Goal: Information Seeking & Learning: Learn about a topic

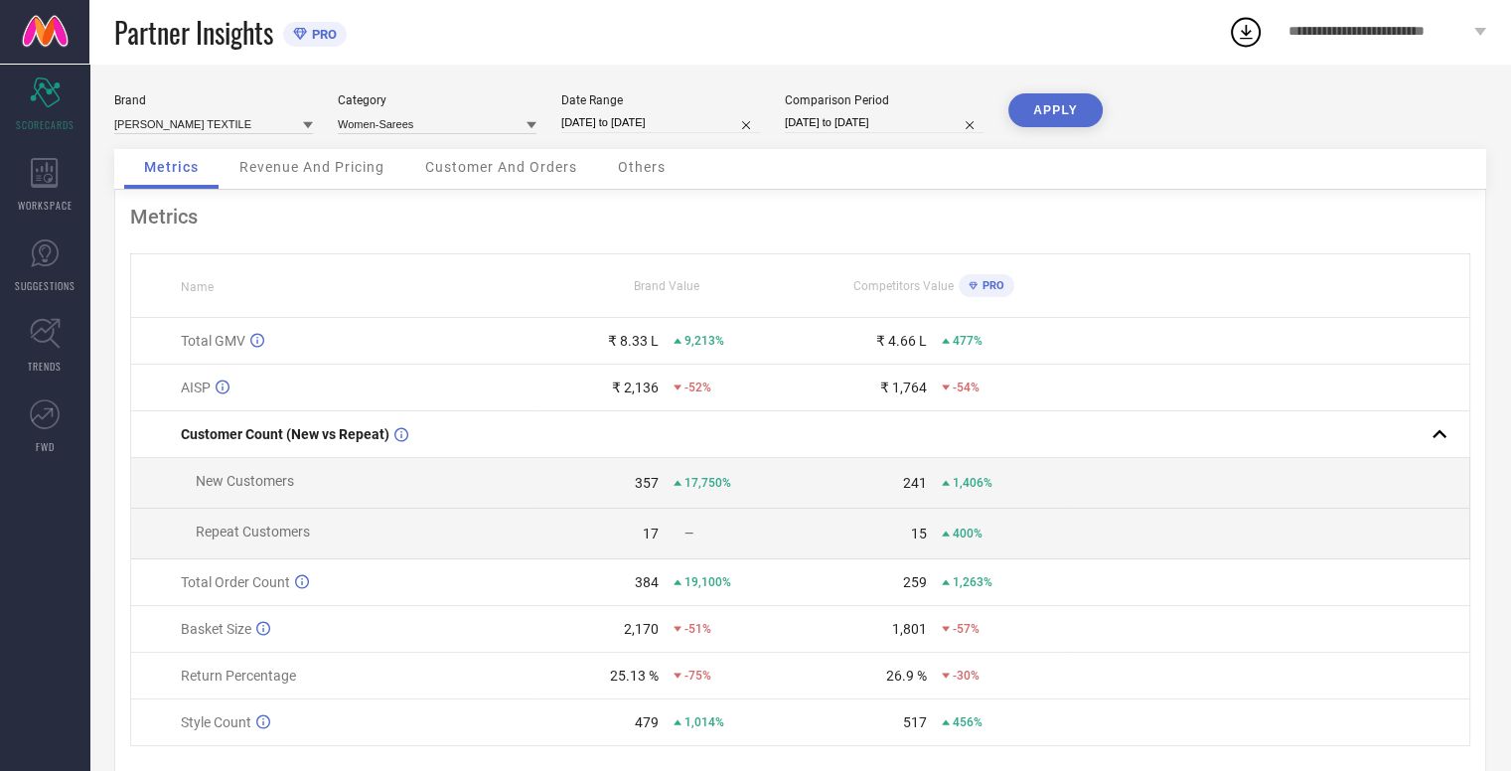
click at [604, 122] on input "[DATE] to [DATE]" at bounding box center [660, 122] width 199 height 21
select select "4"
select select "2025"
select select "5"
select select "2025"
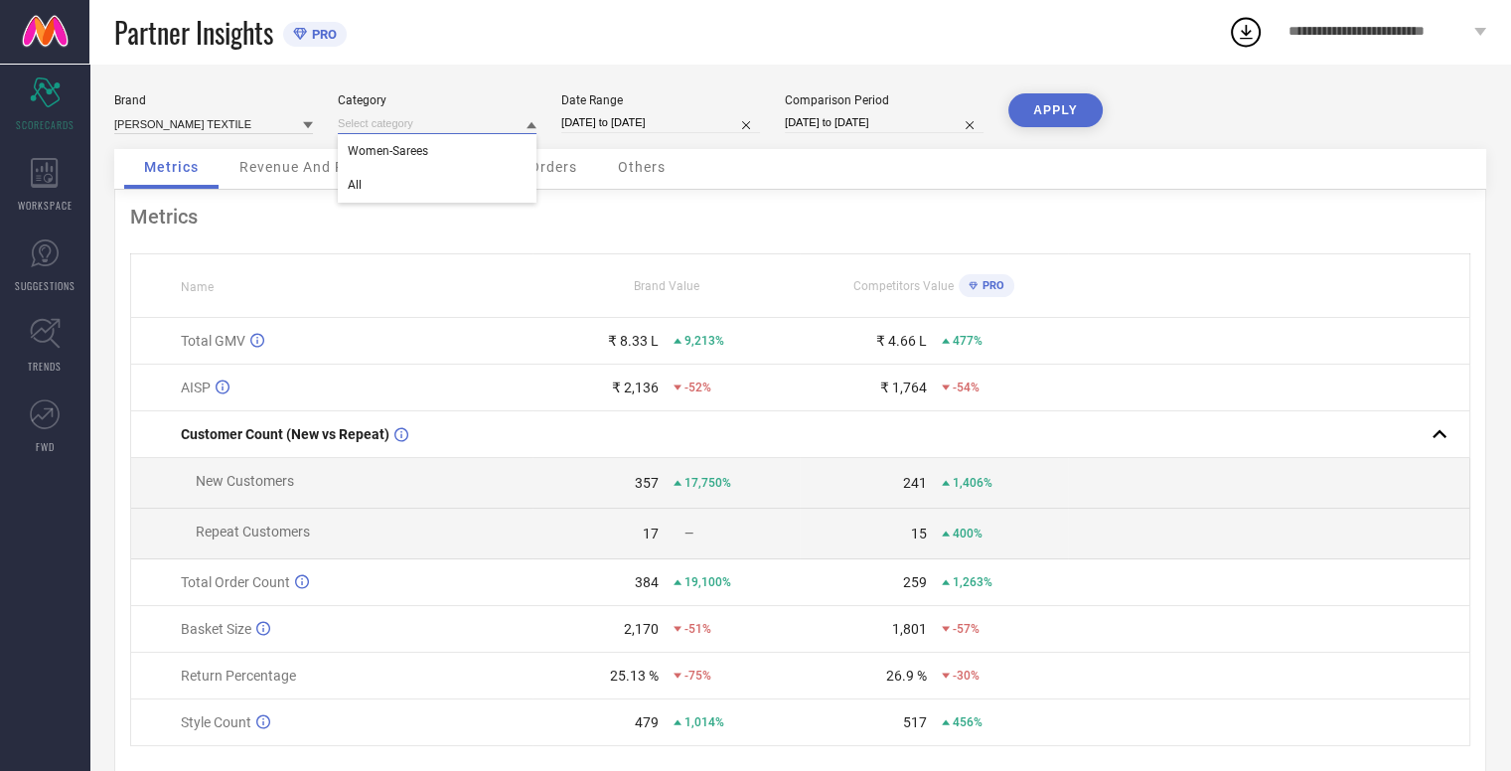
click at [447, 122] on input at bounding box center [437, 123] width 199 height 21
click at [618, 115] on input "[DATE] to [DATE]" at bounding box center [660, 122] width 199 height 21
select select "4"
select select "2025"
select select "5"
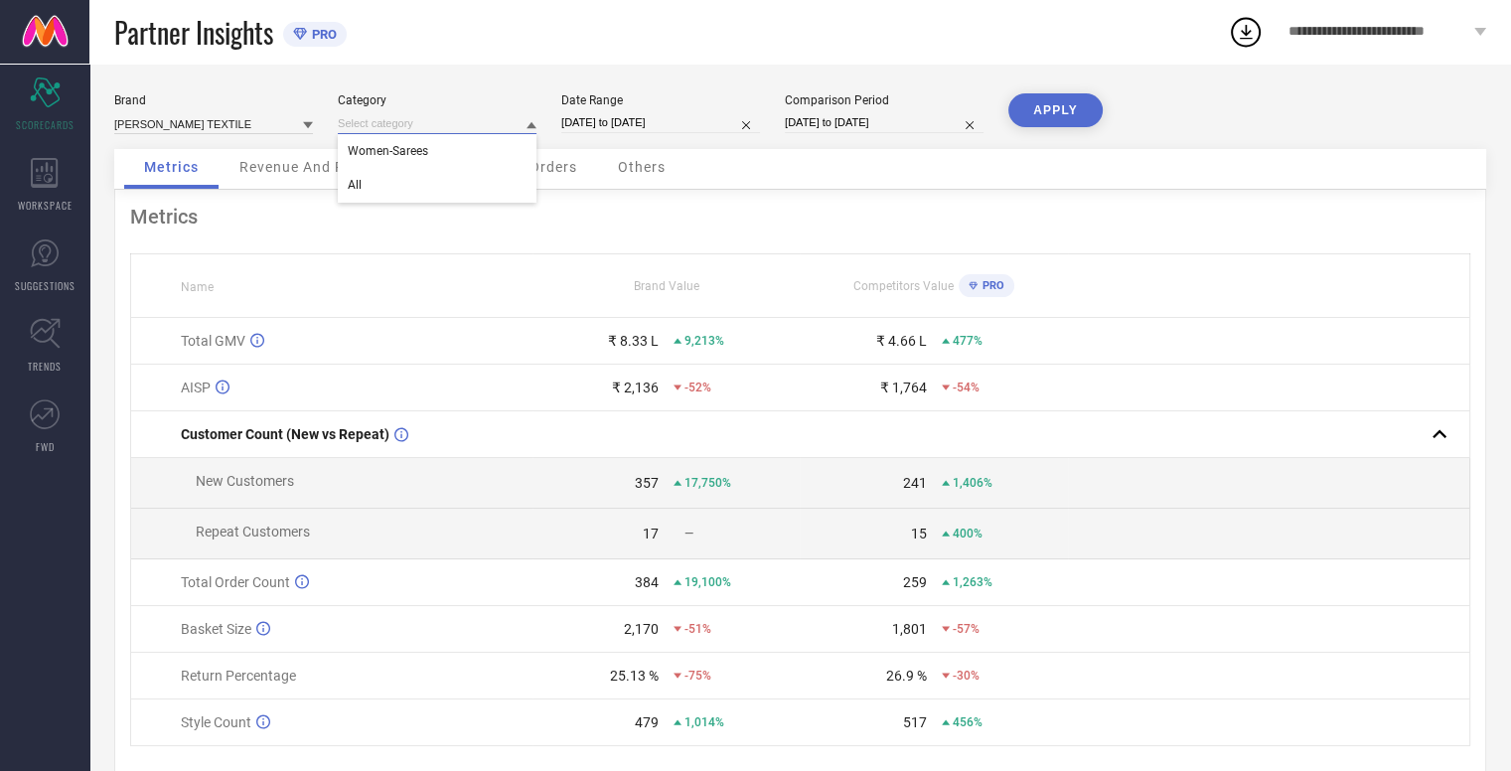
select select "2025"
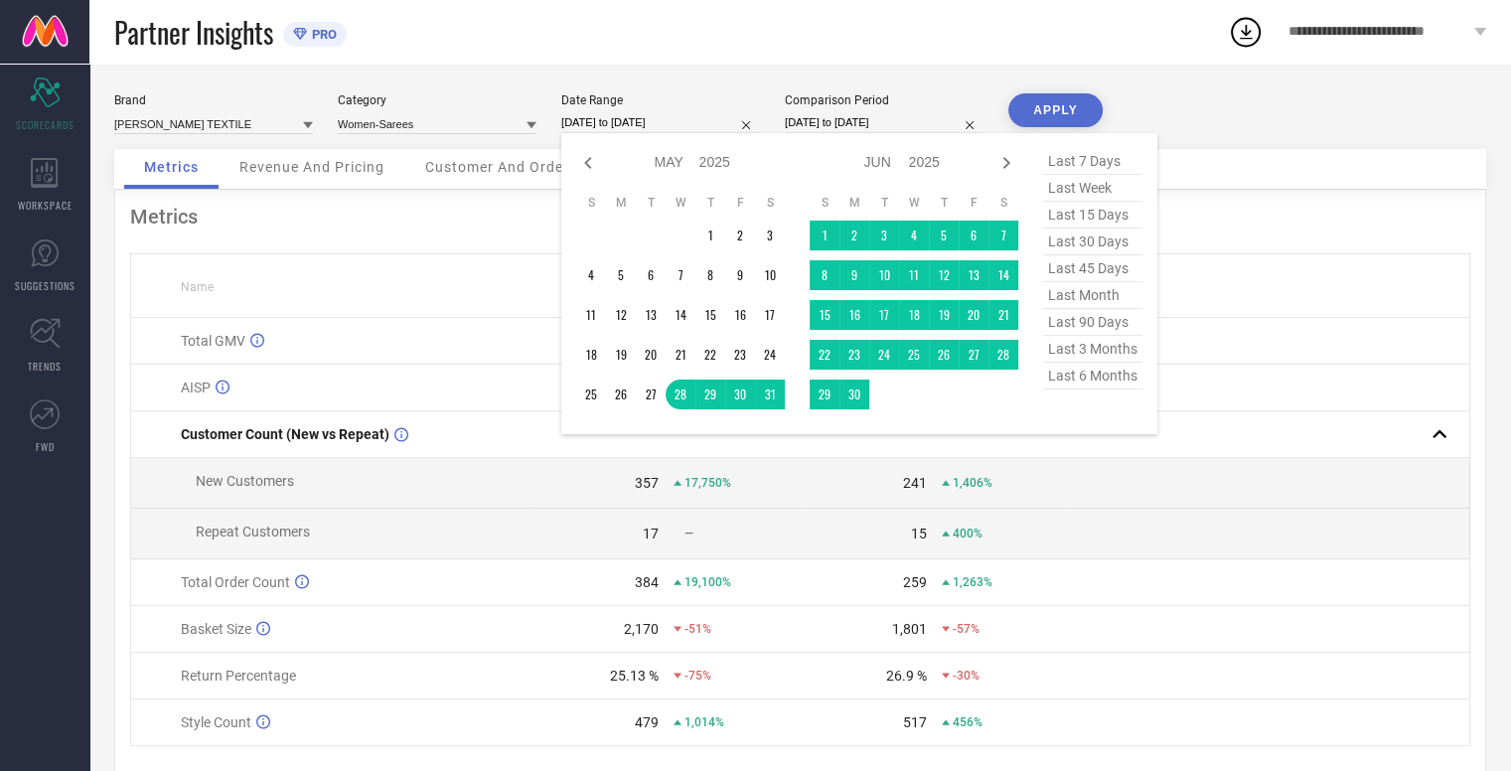
click at [1101, 327] on span "last 90 days" at bounding box center [1092, 322] width 99 height 27
type input "[DATE] to [DATE]"
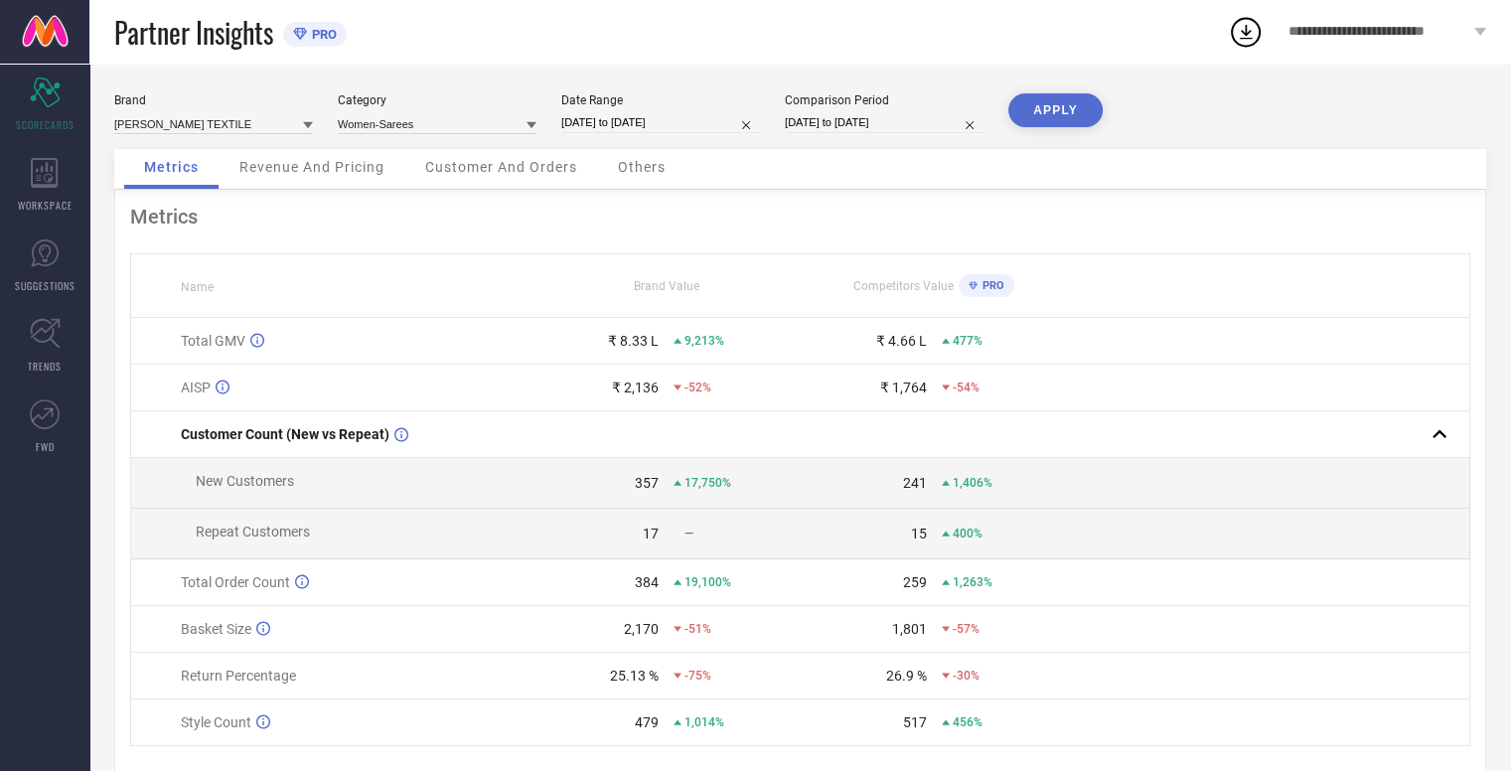
click at [1066, 109] on button "APPLY" at bounding box center [1055, 110] width 94 height 34
click at [863, 129] on input "[DATE] to [DATE]" at bounding box center [884, 122] width 199 height 21
select select "6"
select select "2024"
select select "7"
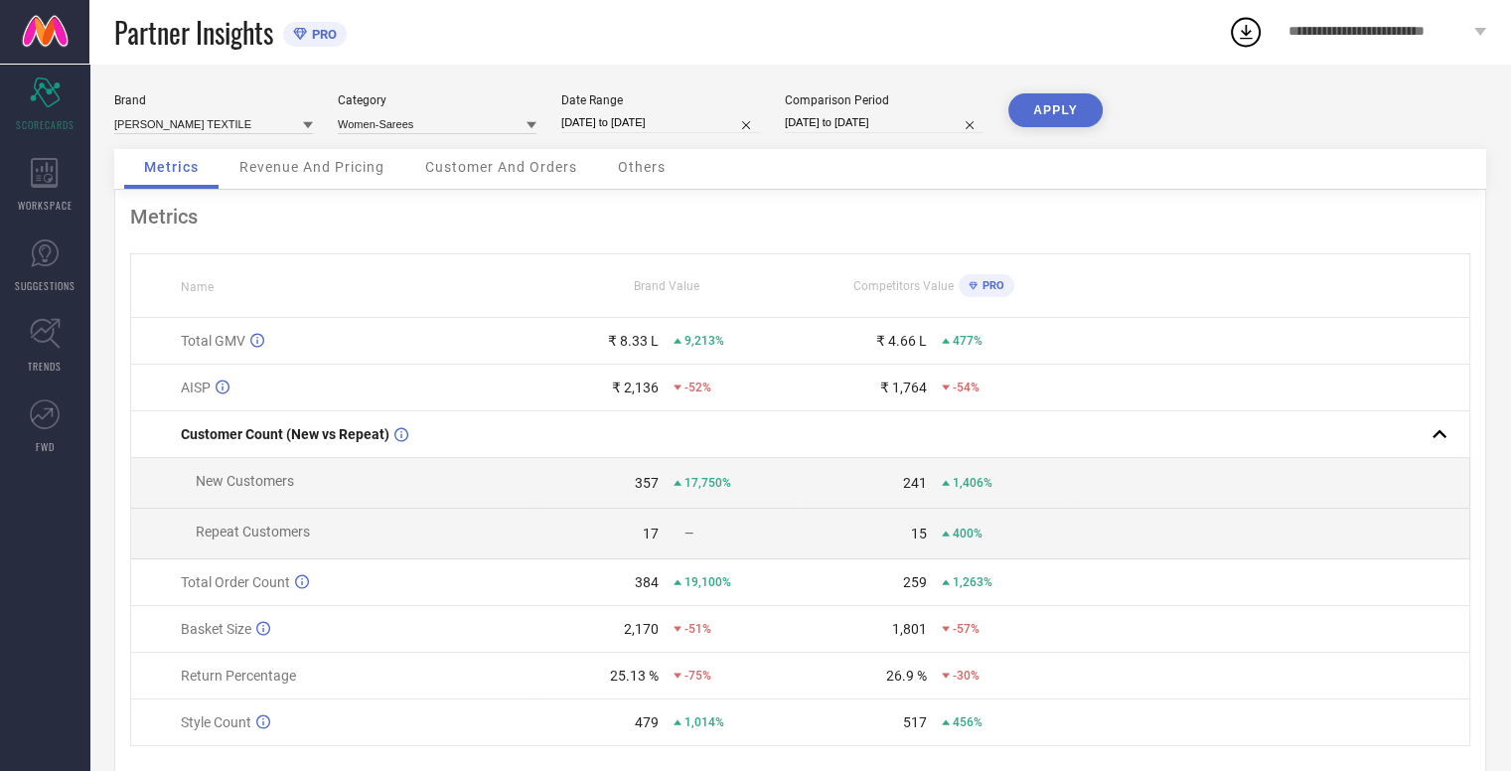
select select "2024"
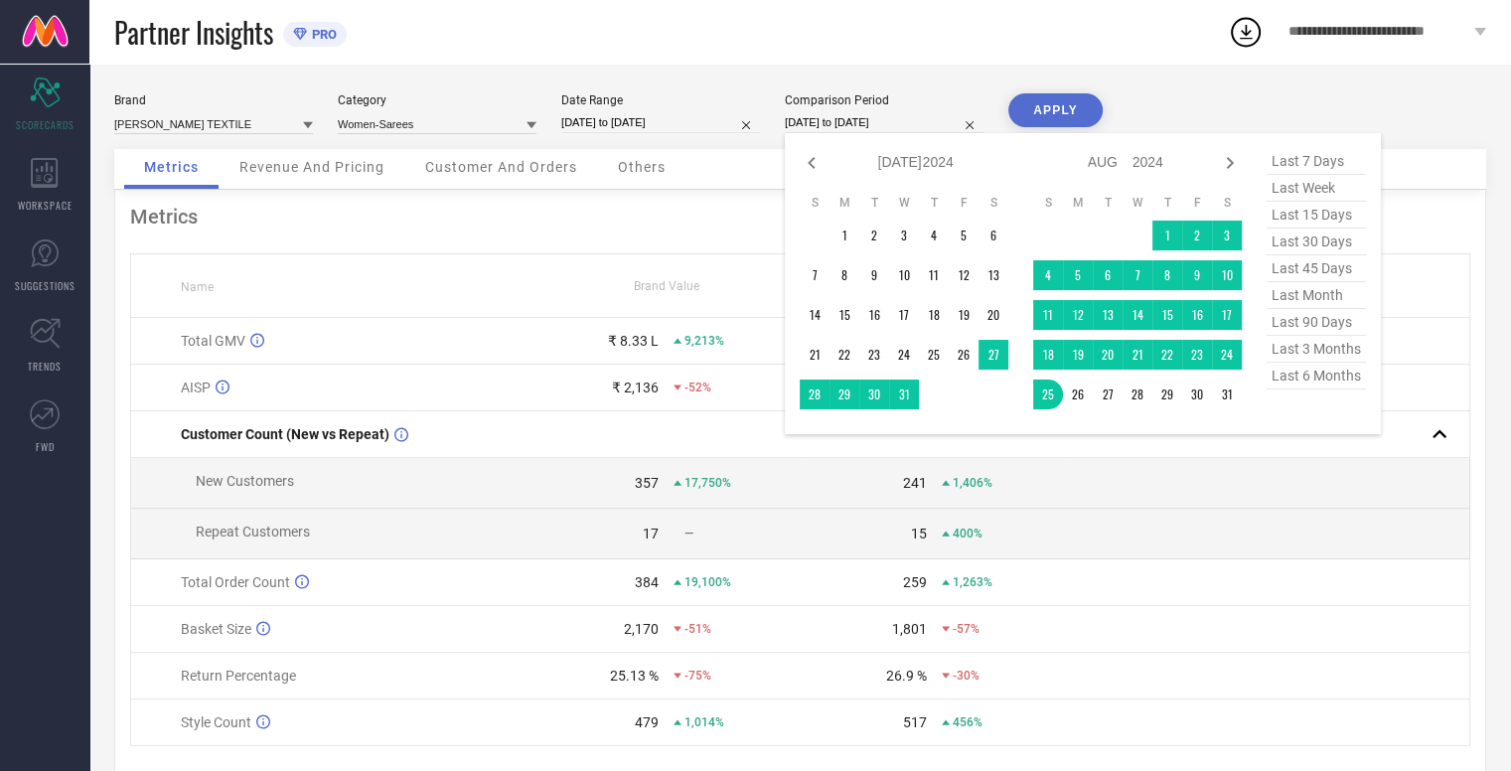
click at [720, 35] on div "Partner Insights PRO" at bounding box center [671, 32] width 1114 height 64
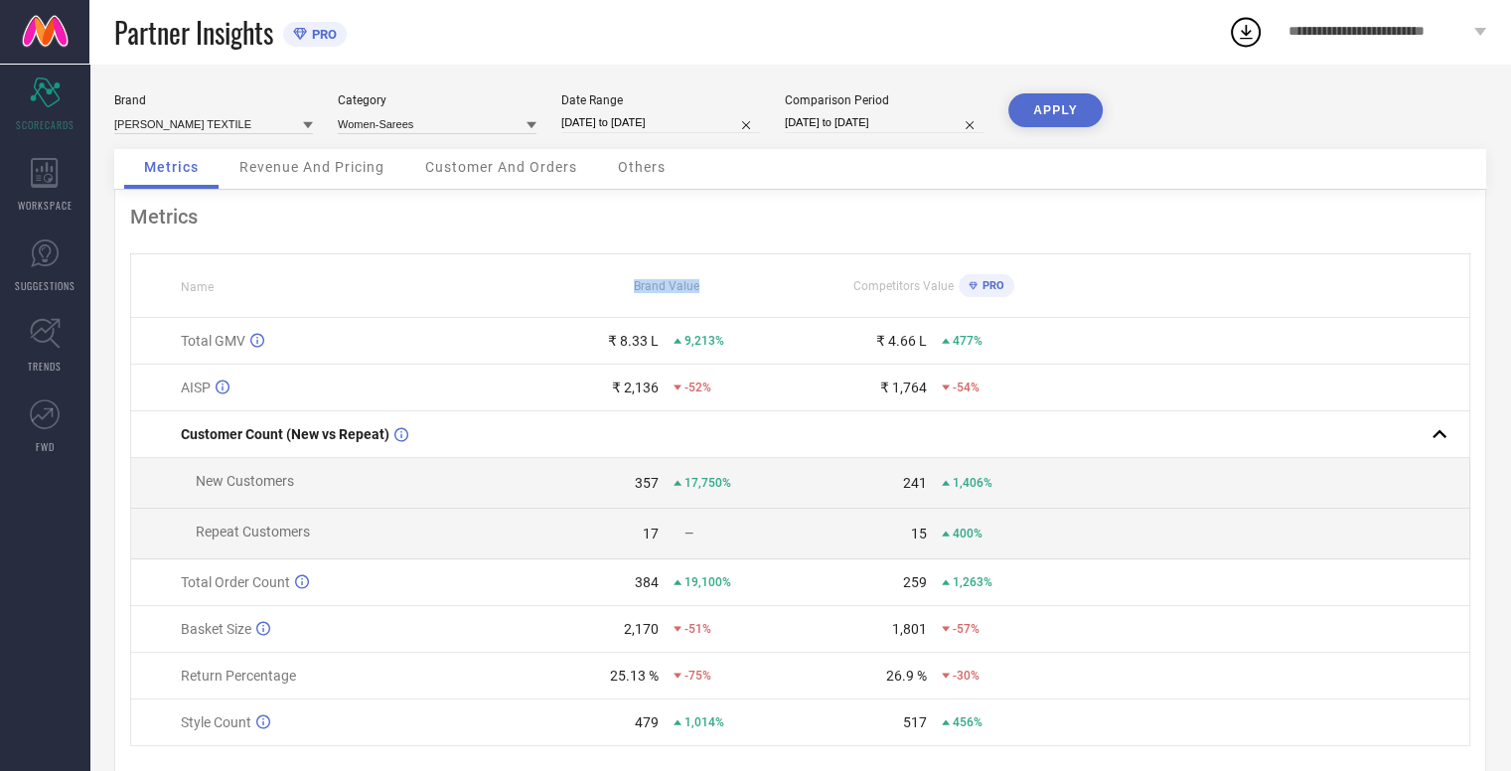
drag, startPoint x: 609, startPoint y: 286, endPoint x: 771, endPoint y: 286, distance: 161.9
click at [771, 286] on div "Brand Value" at bounding box center [666, 286] width 266 height 14
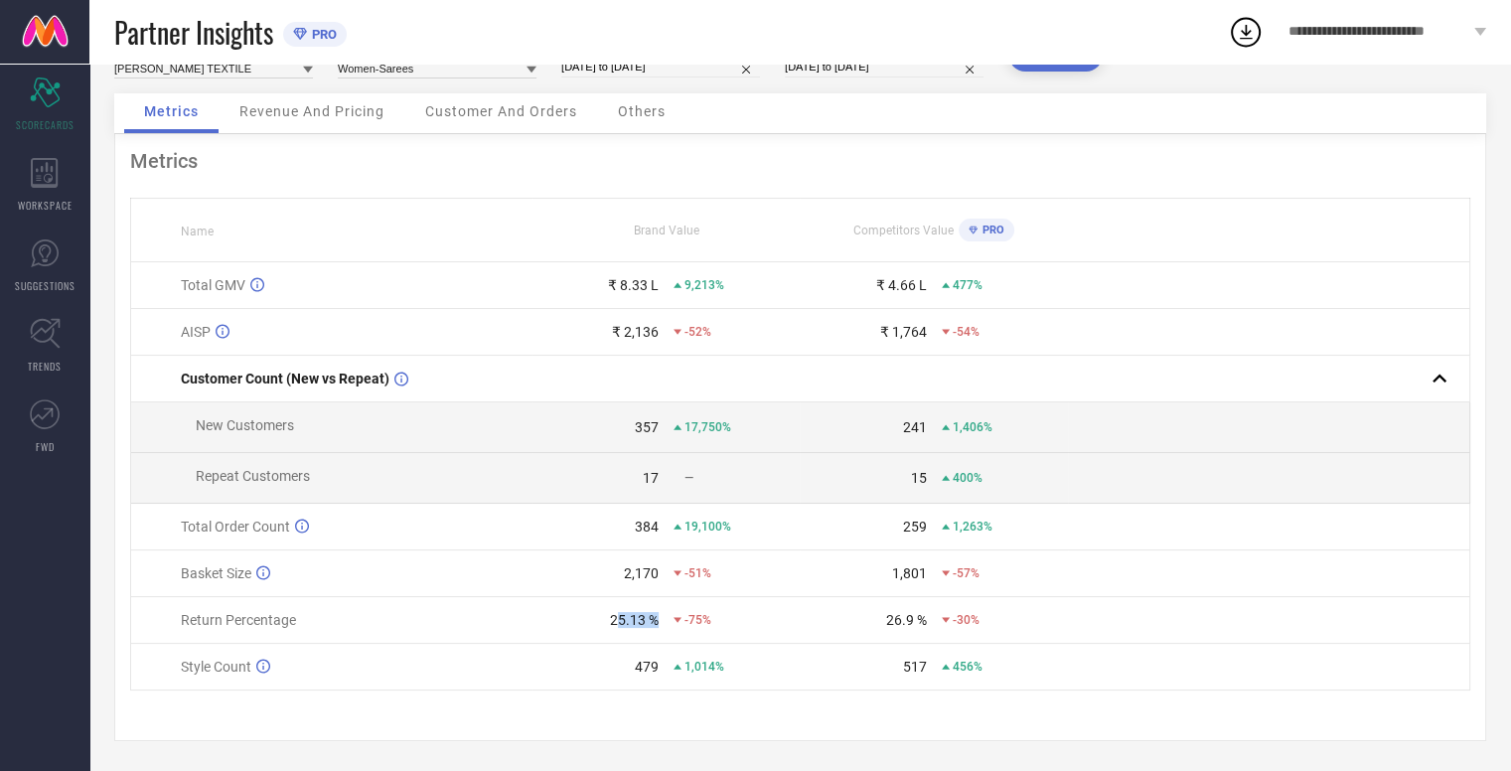
drag, startPoint x: 616, startPoint y: 628, endPoint x: 669, endPoint y: 621, distance: 53.1
click at [669, 621] on td "25.13 % -75%" at bounding box center [666, 620] width 268 height 47
click at [669, 621] on div "25.13 % -75%" at bounding box center [666, 620] width 266 height 16
drag, startPoint x: 190, startPoint y: 626, endPoint x: 389, endPoint y: 632, distance: 199.8
click at [389, 632] on td "Return Percentage" at bounding box center [331, 620] width 401 height 47
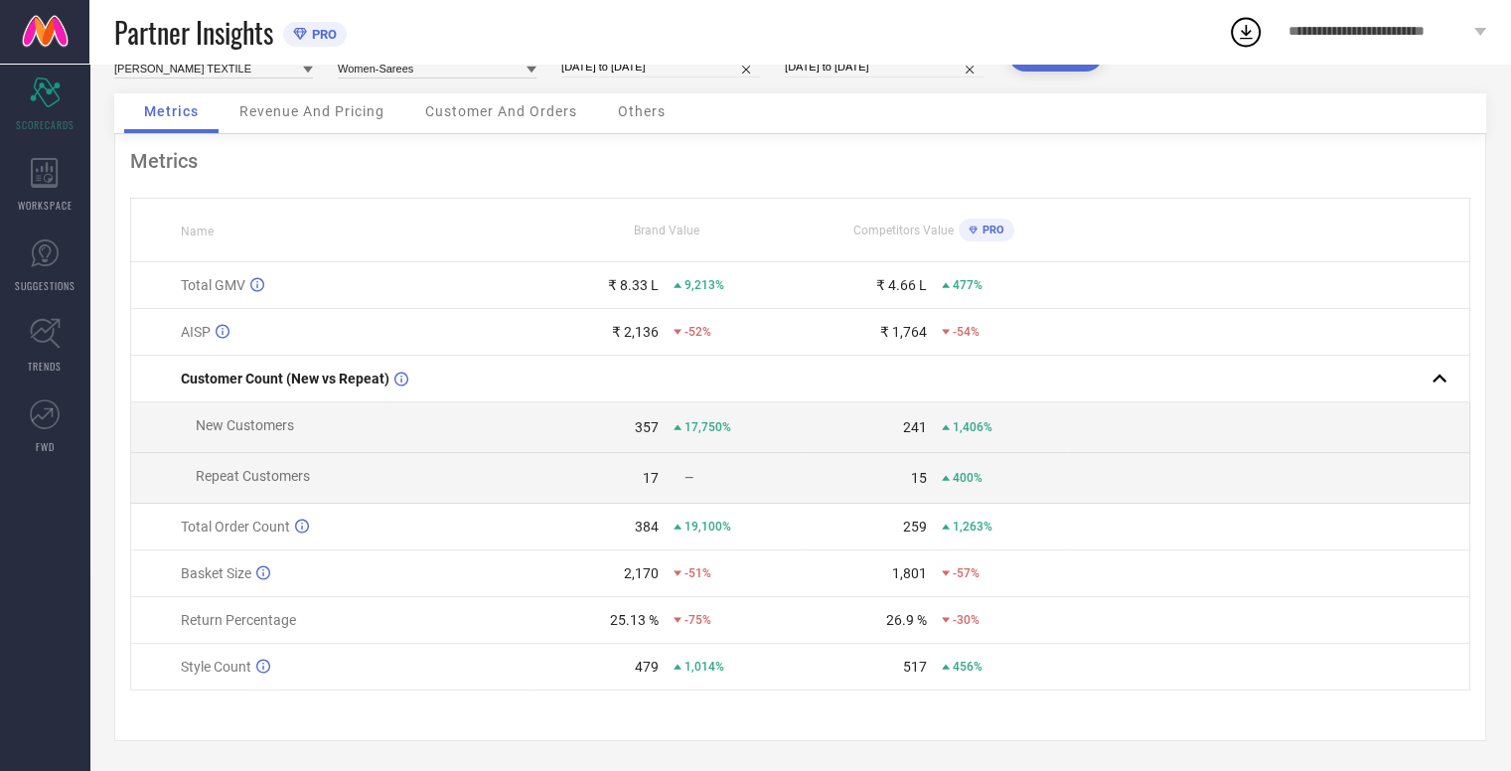
click at [618, 620] on div "25.13 %" at bounding box center [634, 620] width 49 height 16
click at [670, 624] on div "25.13 % -75%" at bounding box center [666, 620] width 266 height 16
click at [688, 619] on span "-75%" at bounding box center [697, 620] width 27 height 14
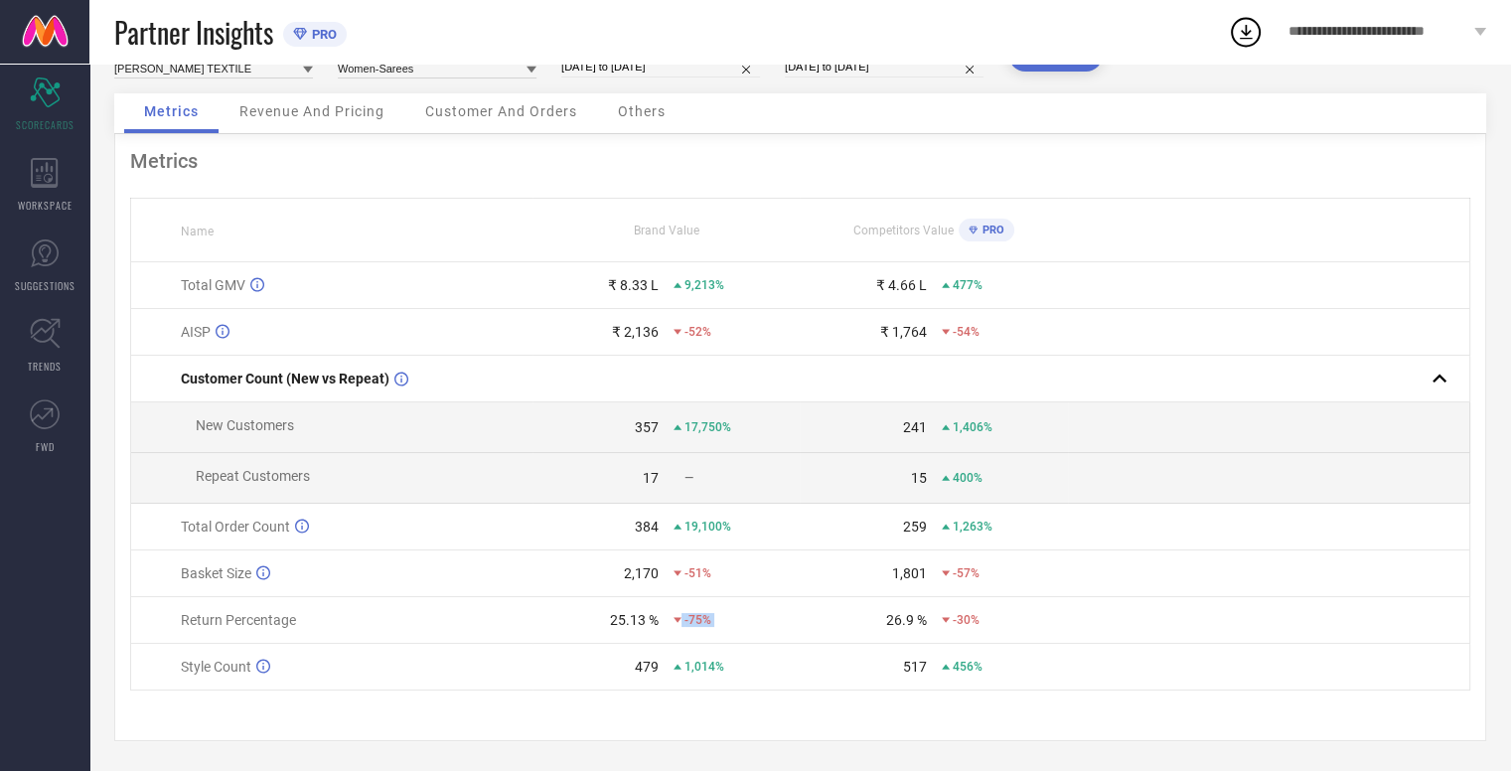
click at [688, 619] on span "-75%" at bounding box center [697, 620] width 27 height 14
click at [900, 631] on td "26.9 % -30%" at bounding box center [934, 620] width 268 height 47
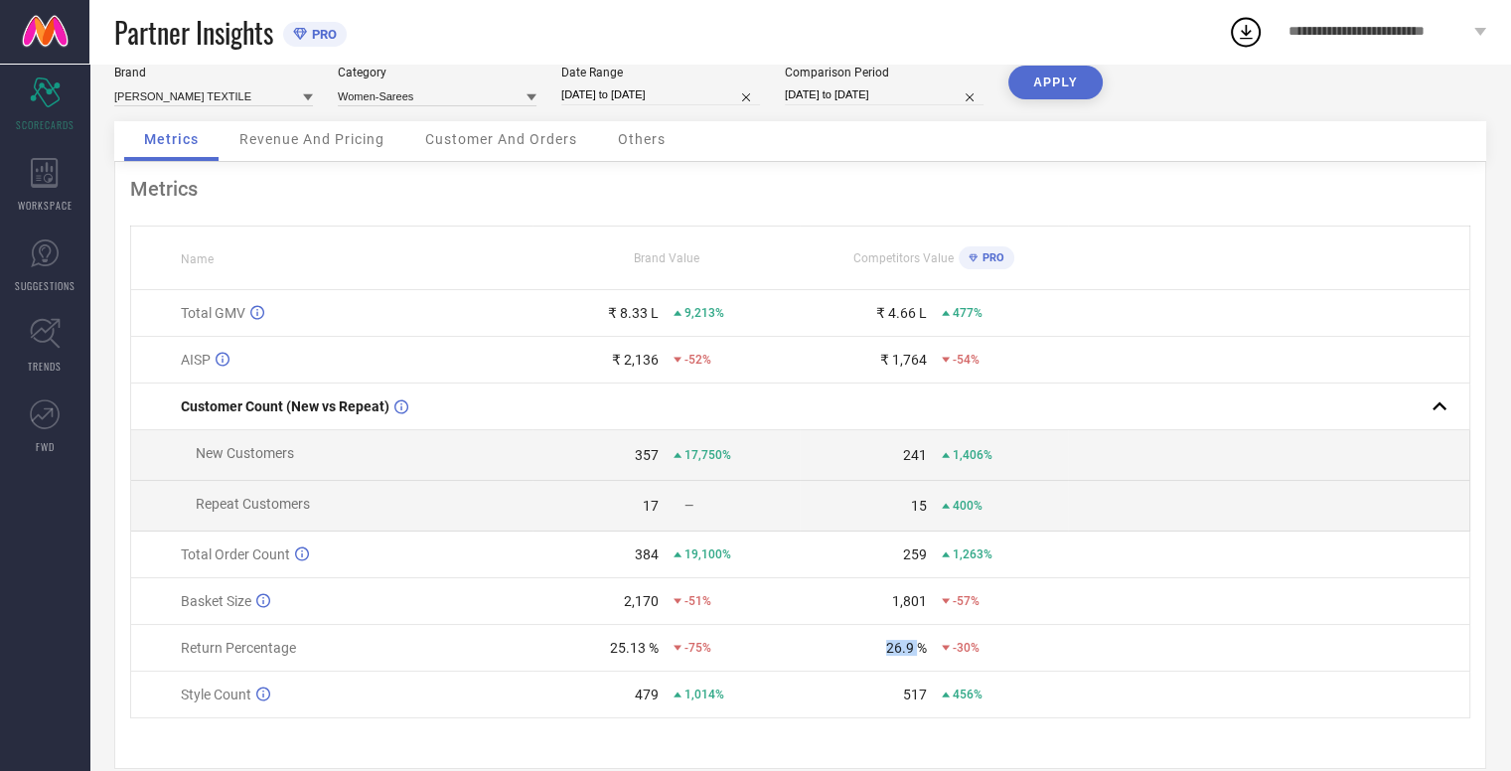
scroll to position [0, 0]
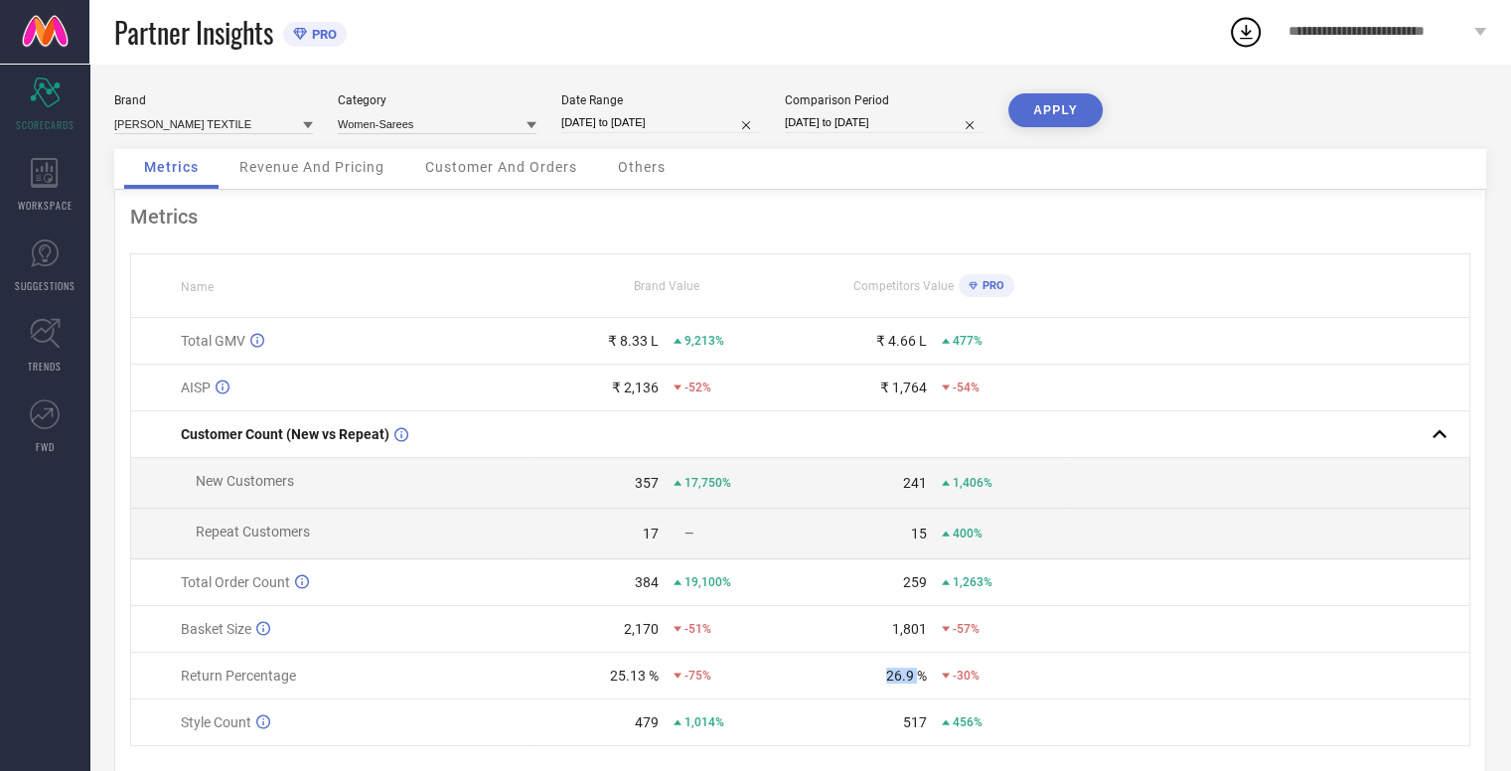
select select "4"
select select "2025"
select select "5"
select select "2025"
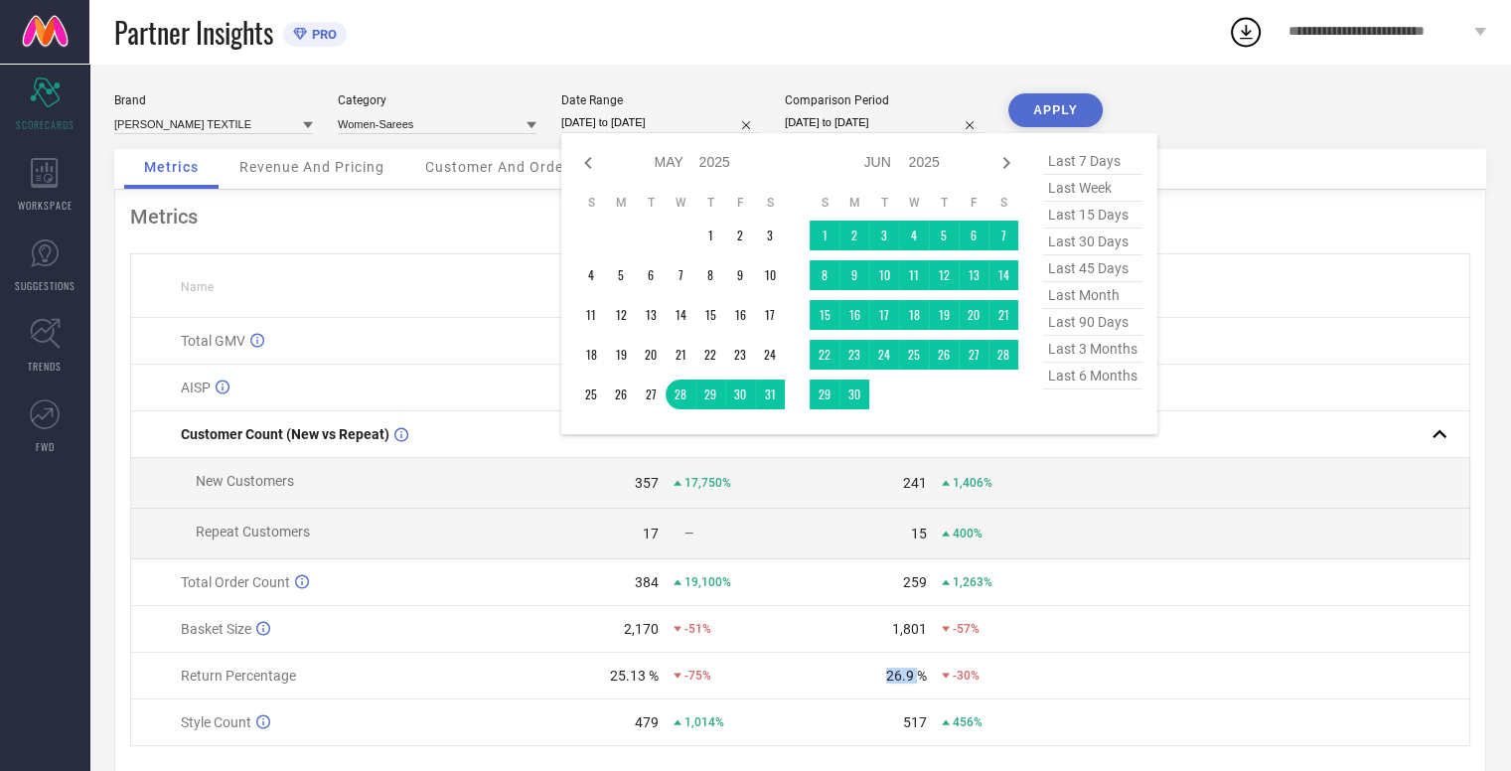
click at [689, 122] on input "[DATE] to [DATE]" at bounding box center [660, 122] width 199 height 21
click at [1001, 164] on icon at bounding box center [1006, 163] width 24 height 24
select select "5"
select select "2025"
select select "6"
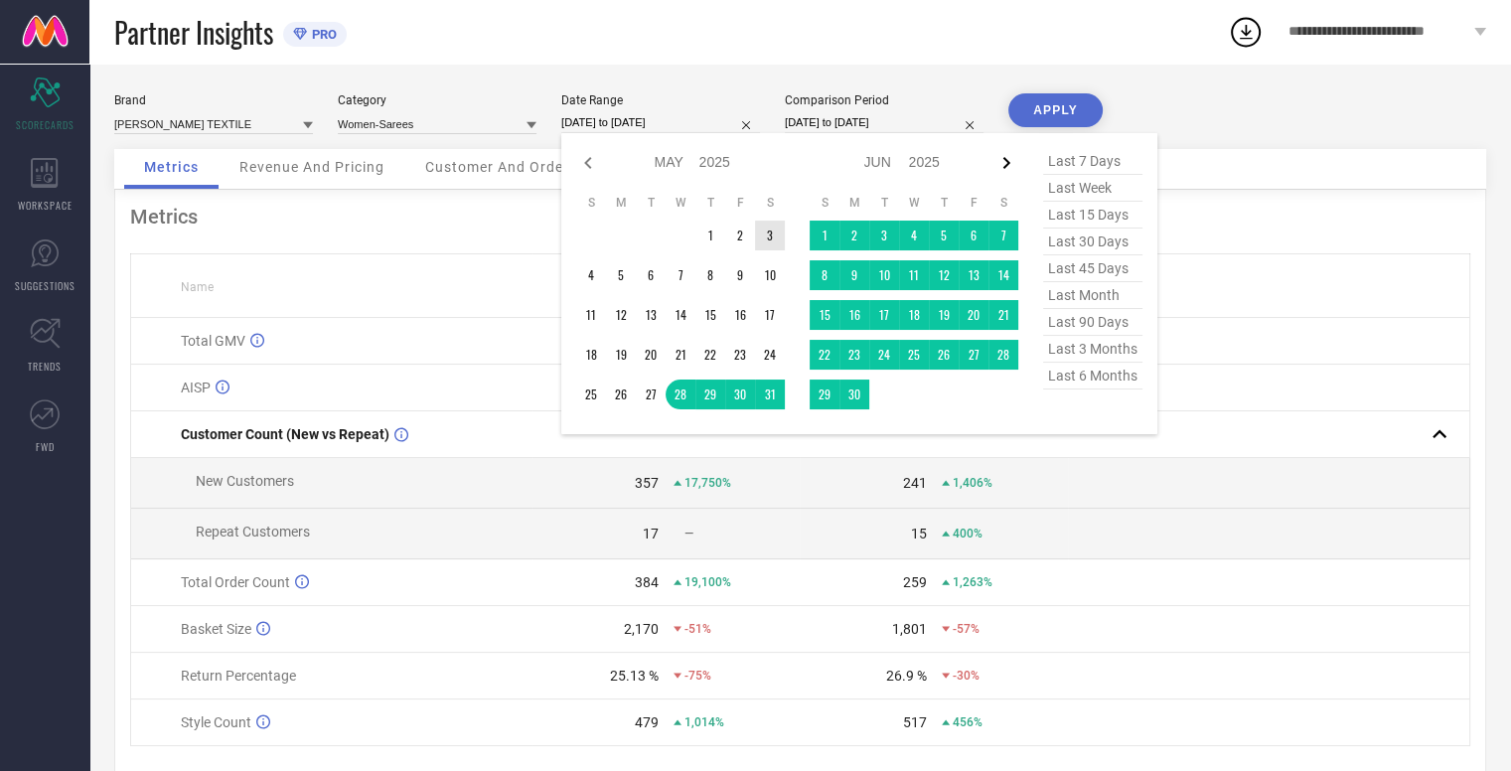
select select "2025"
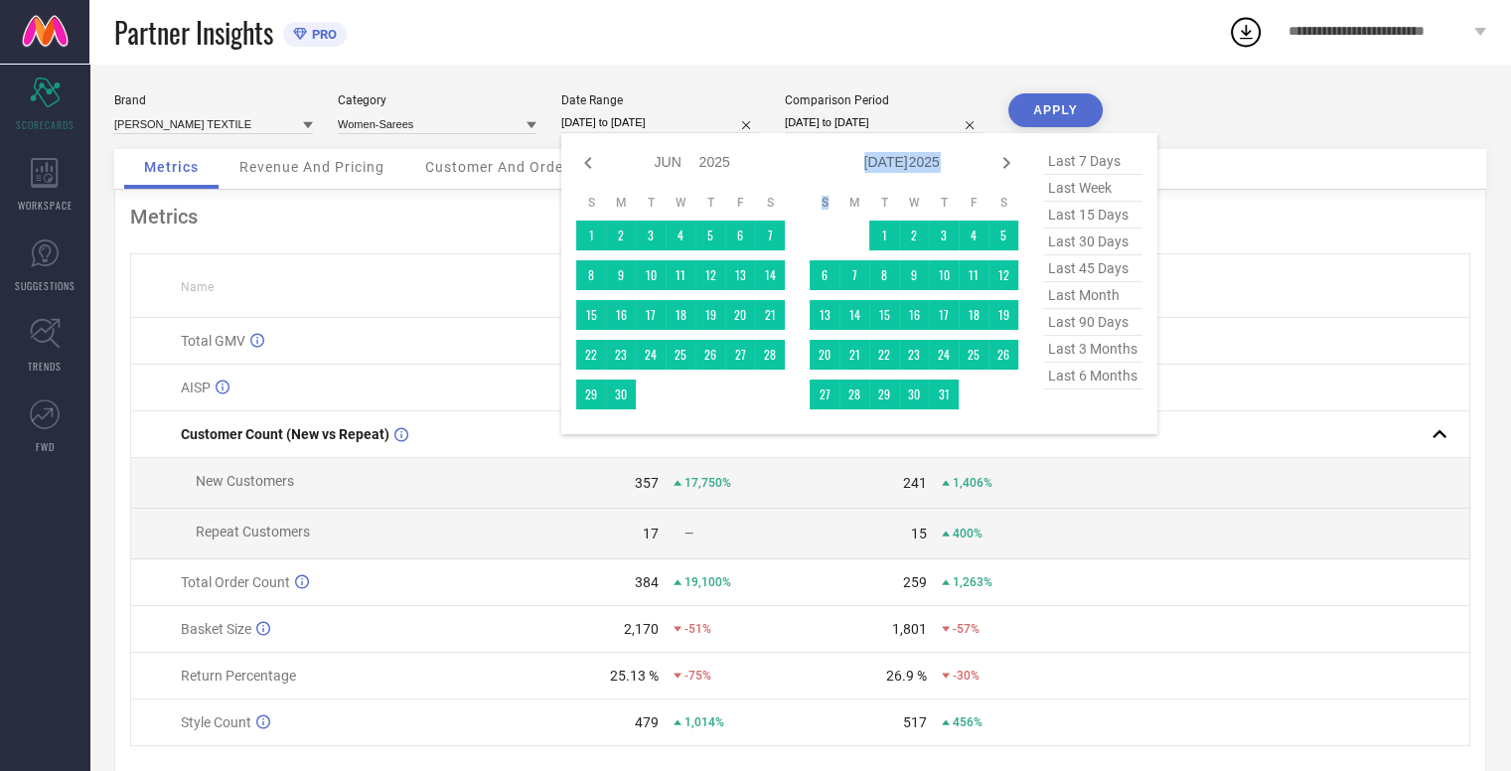
click at [1001, 164] on icon at bounding box center [1006, 163] width 24 height 24
select select "6"
select select "2025"
select select "7"
select select "2025"
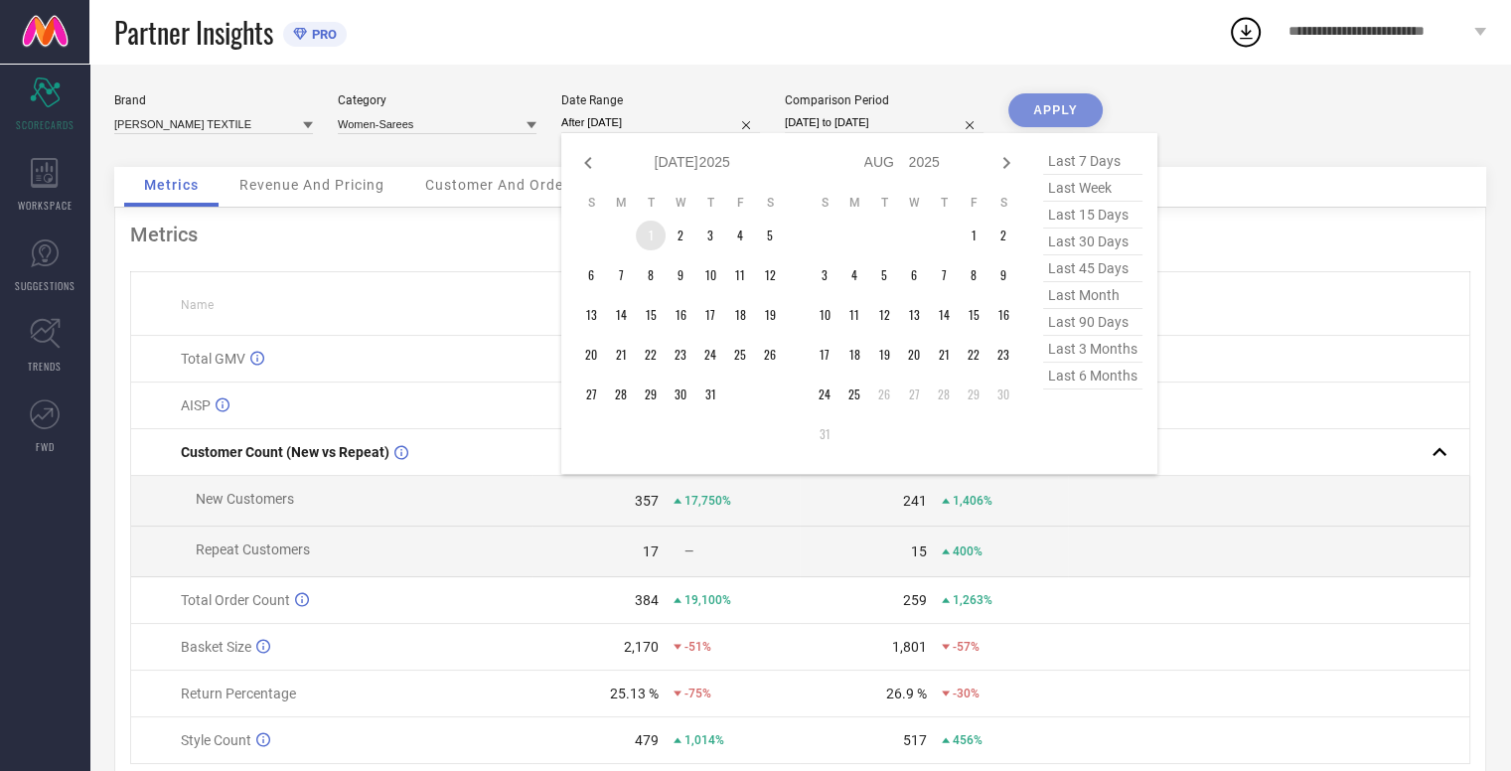
click at [651, 229] on td "1" at bounding box center [651, 236] width 30 height 30
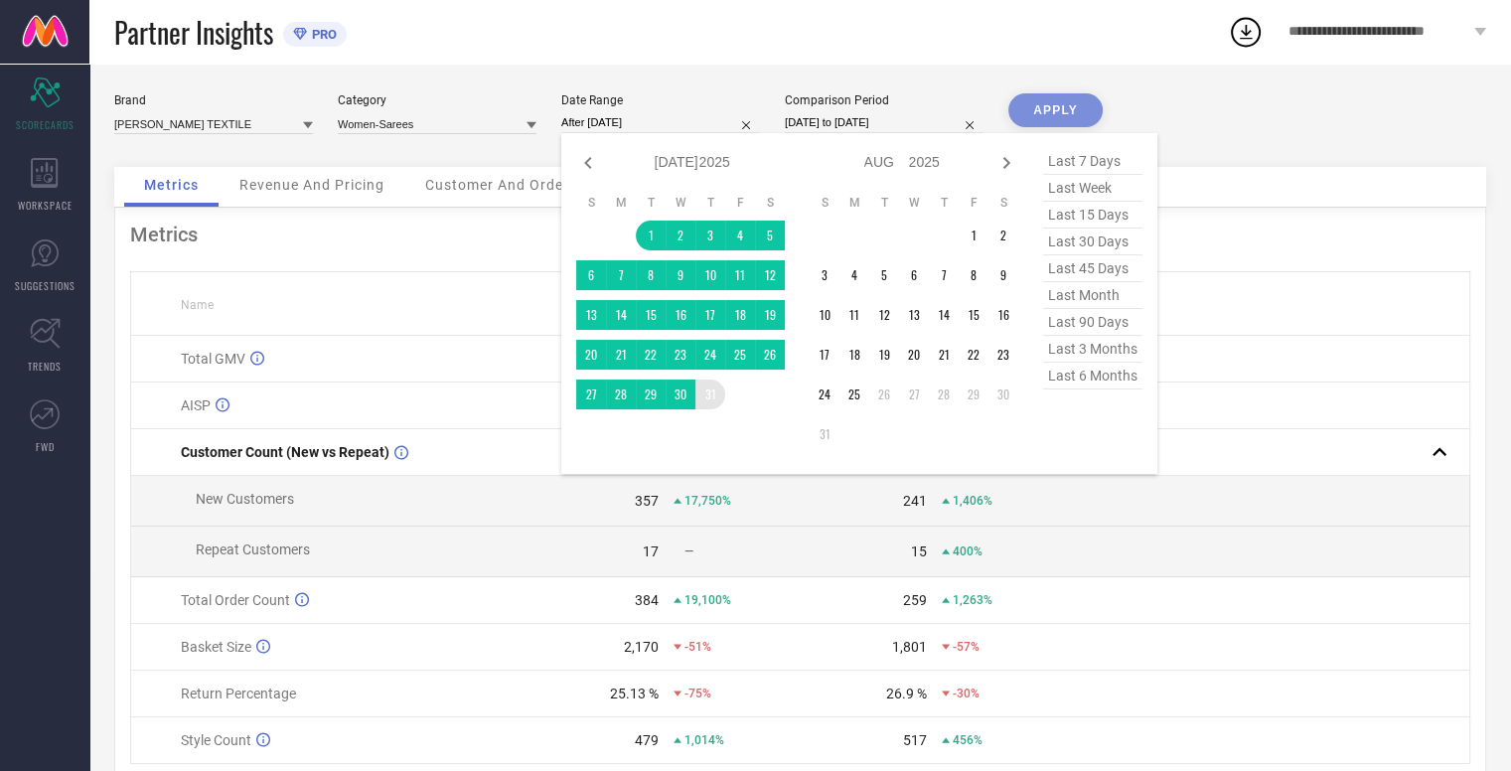
type input "[DATE] to [DATE]"
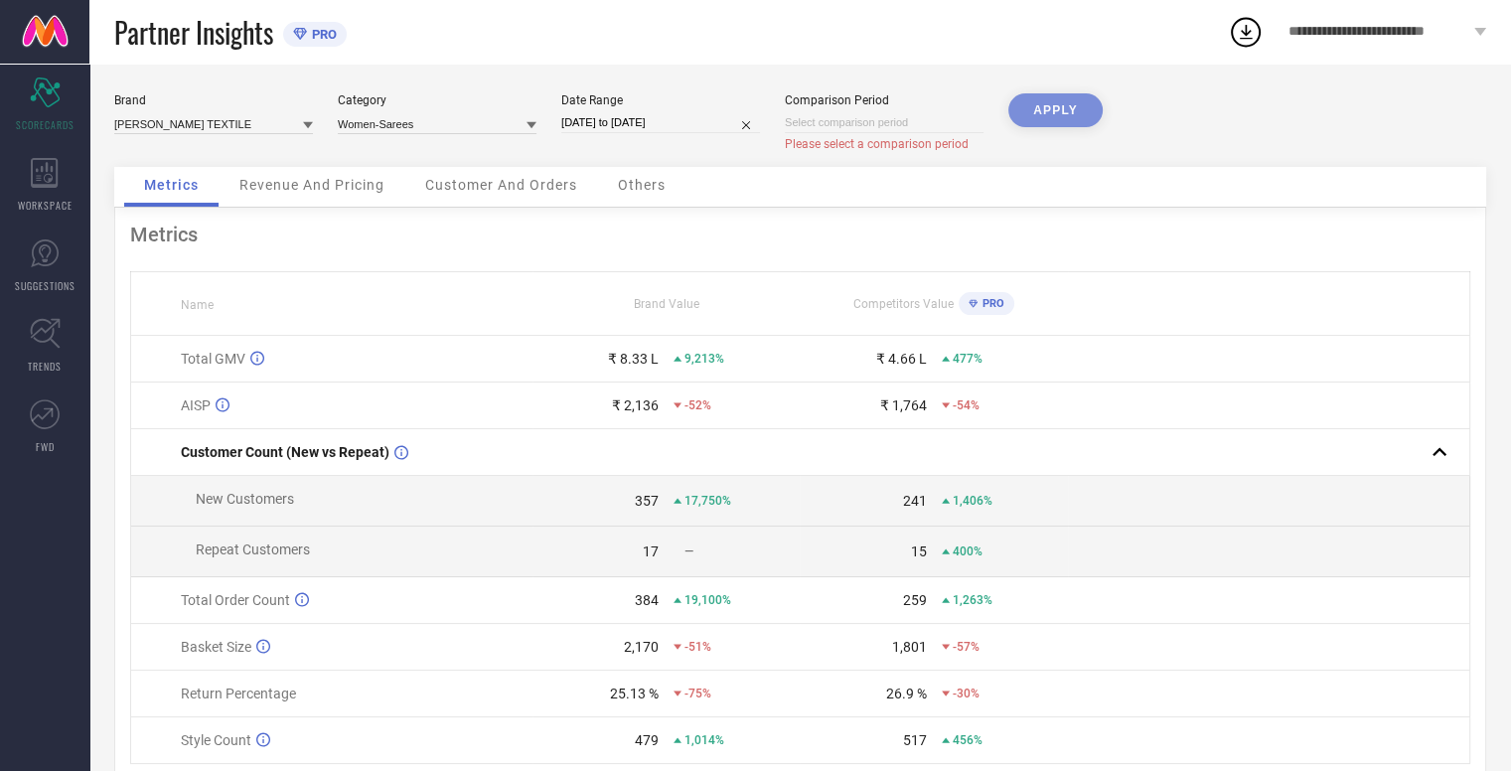
click at [911, 122] on input at bounding box center [884, 122] width 199 height 21
select select "7"
select select "2025"
select select "8"
select select "2025"
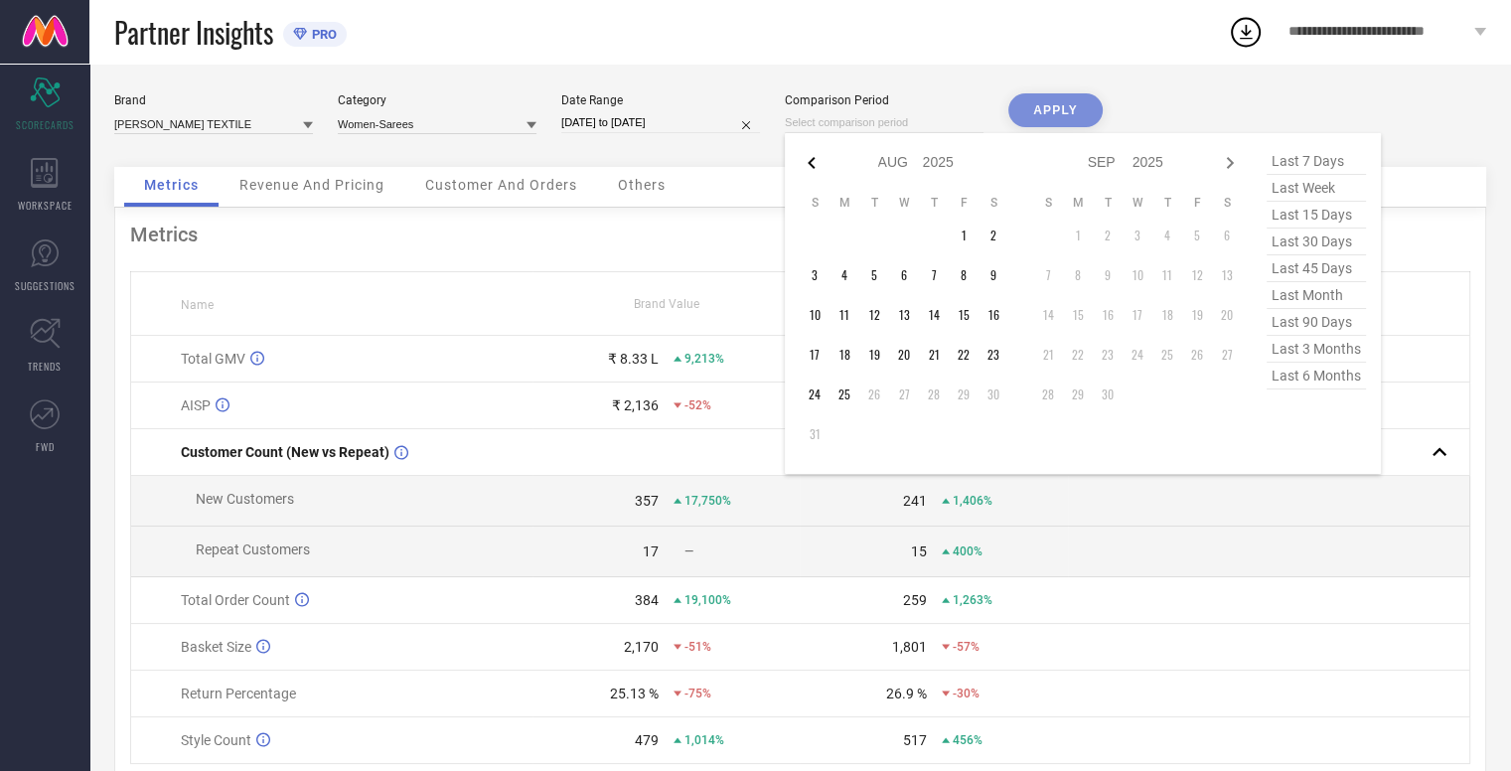
click at [814, 169] on icon at bounding box center [812, 163] width 24 height 24
select select "5"
select select "2025"
select select "6"
select select "2025"
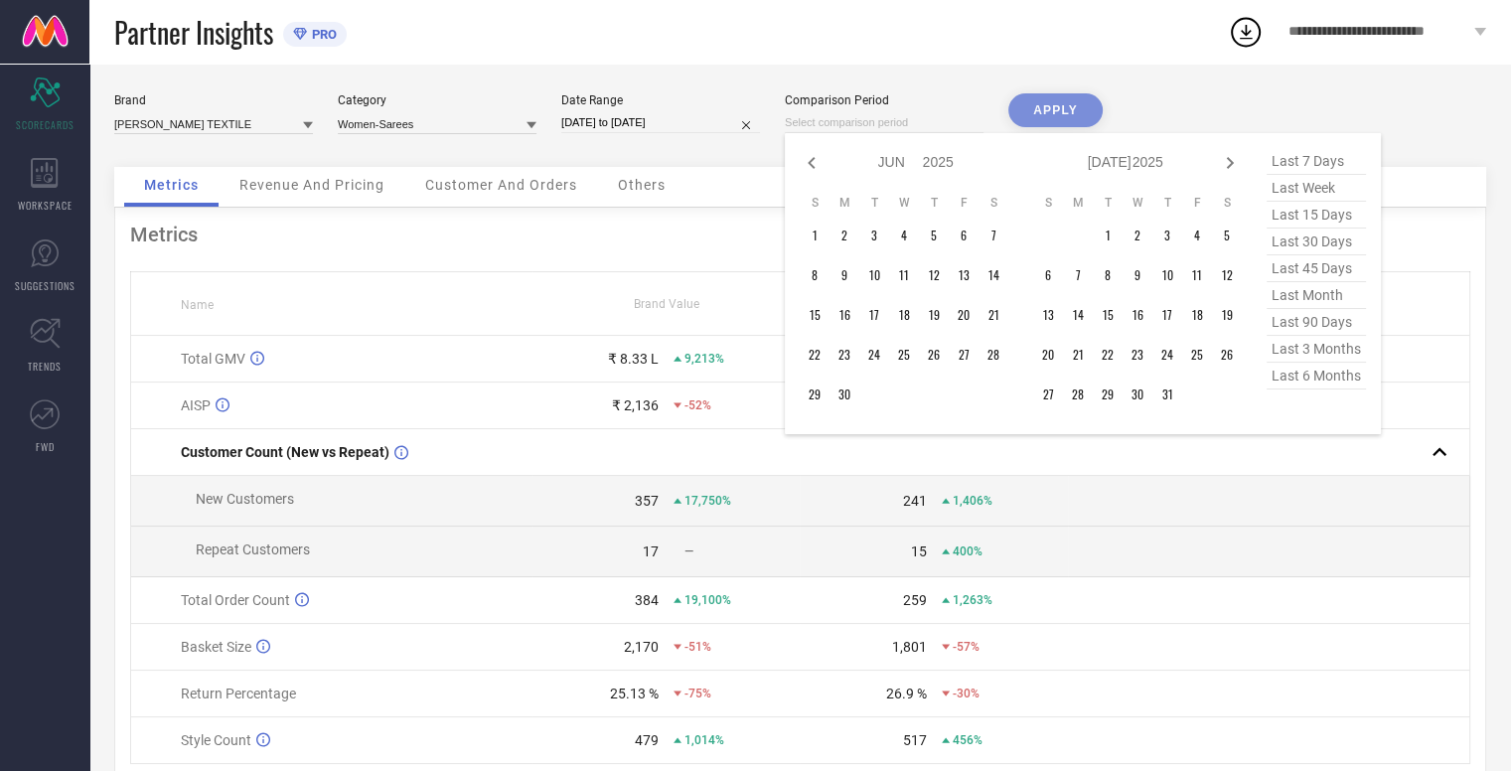
click at [814, 169] on icon at bounding box center [812, 163] width 24 height 24
select select "4"
select select "2025"
select select "5"
select select "2025"
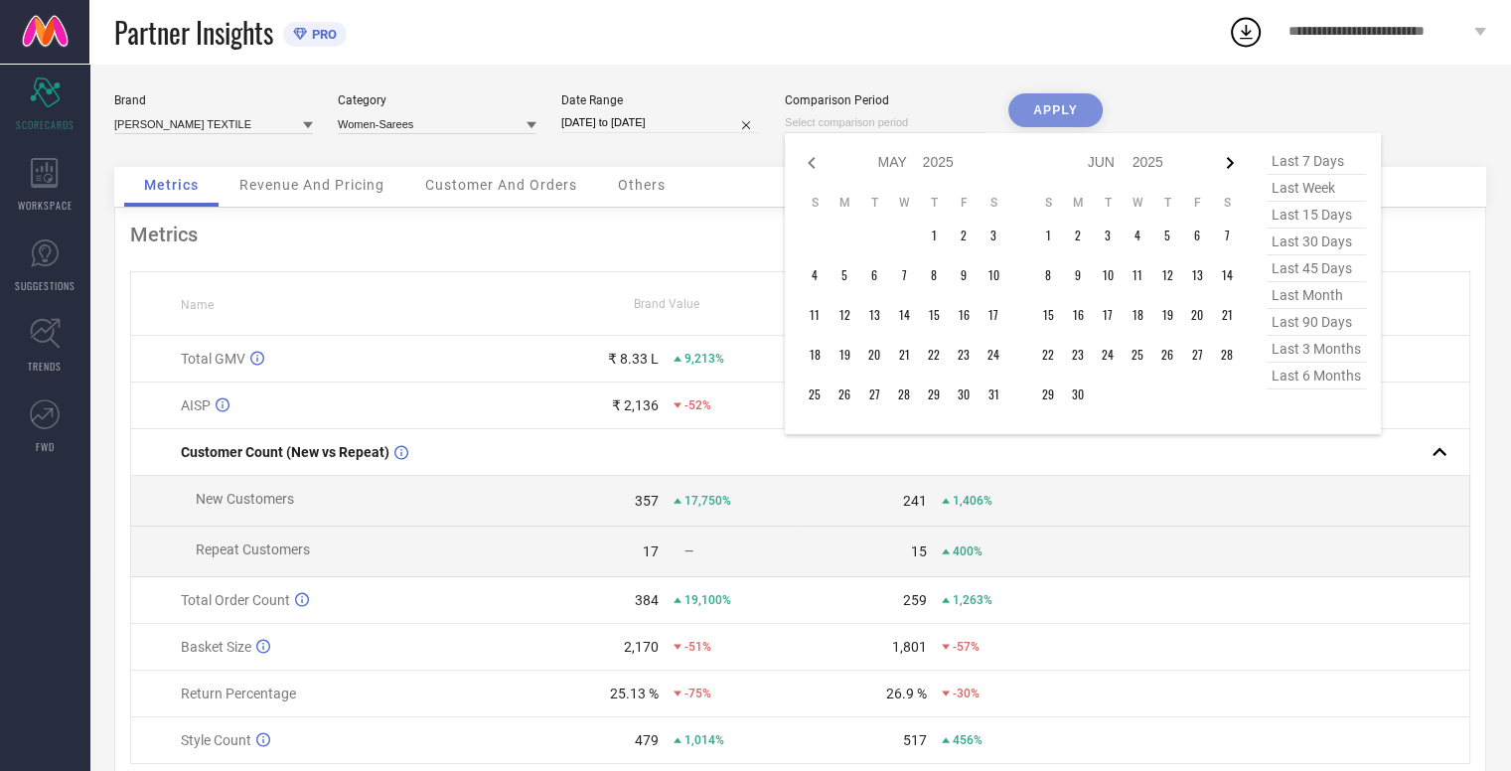
click at [1226, 165] on icon at bounding box center [1230, 163] width 24 height 24
select select "5"
select select "2025"
select select "6"
select select "2025"
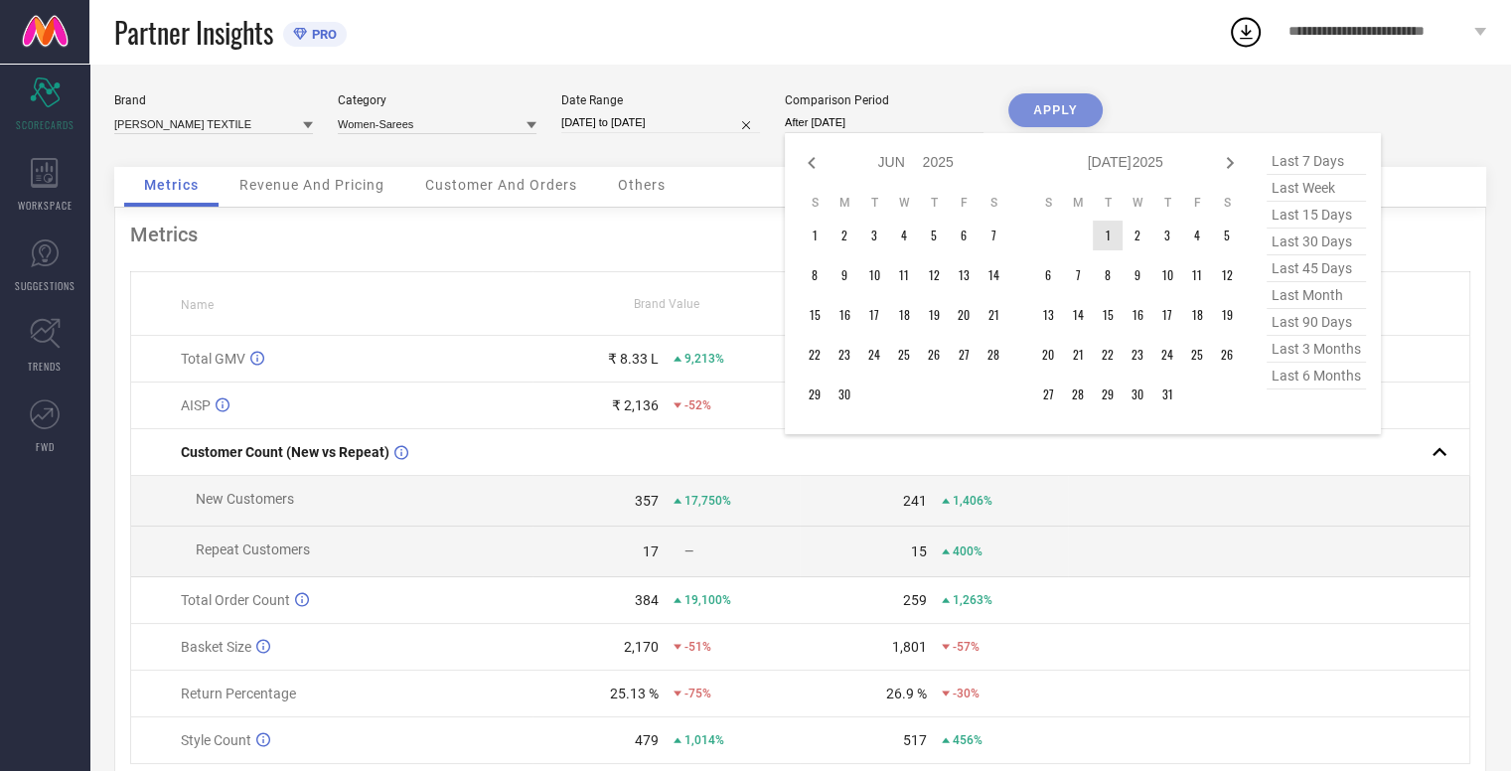
click at [1097, 231] on td "1" at bounding box center [1108, 236] width 30 height 30
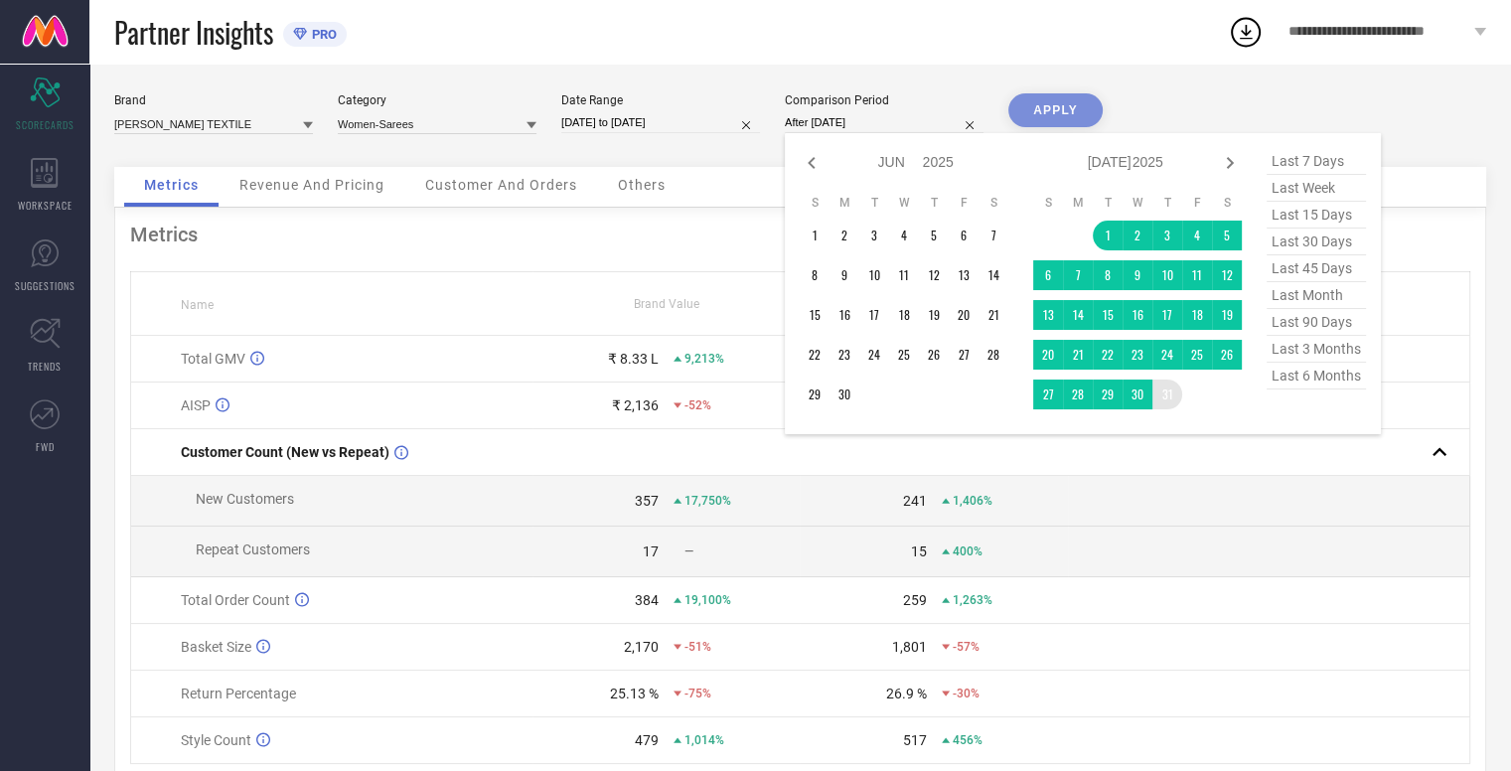
type input "[DATE] to [DATE]"
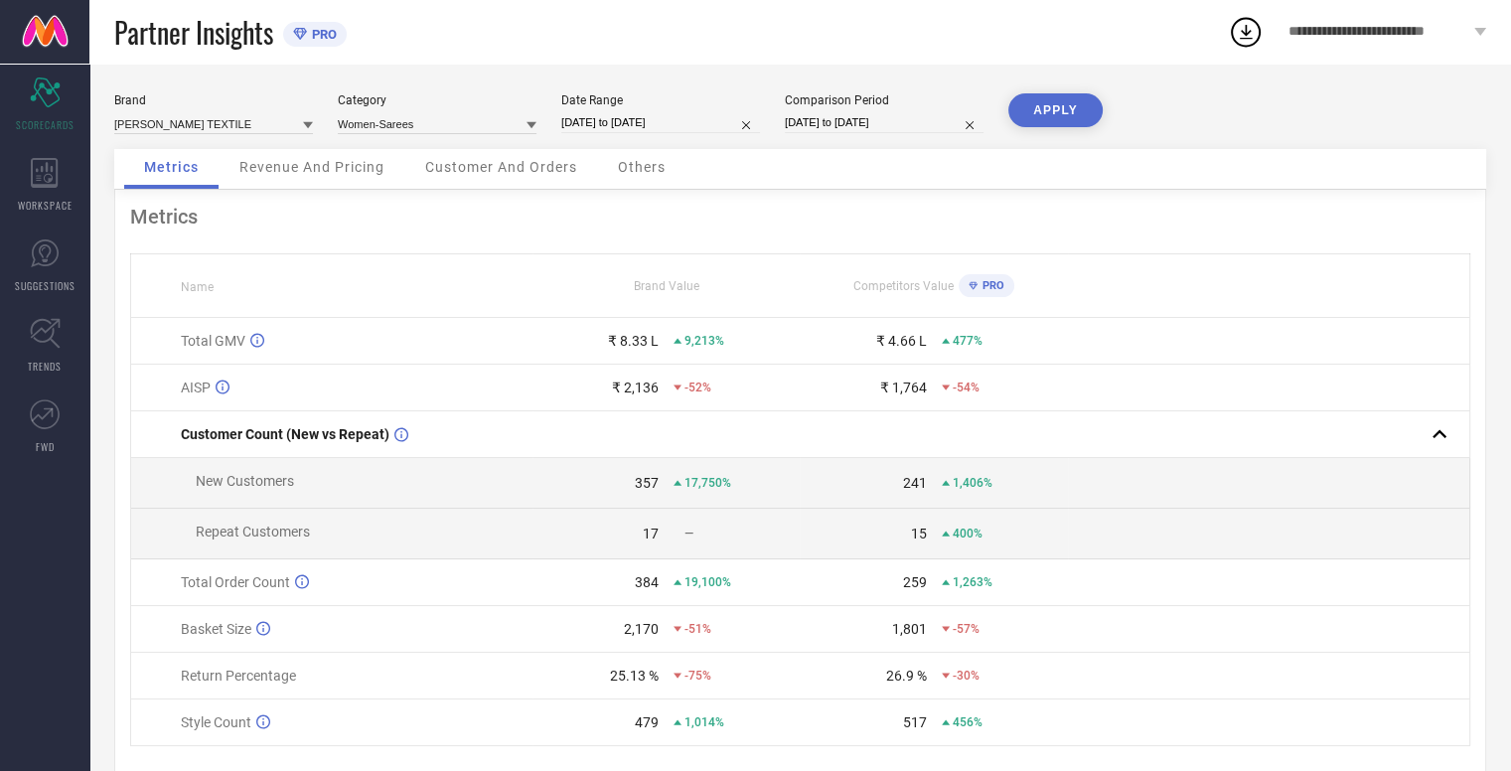
click at [1059, 94] on button "APPLY" at bounding box center [1055, 110] width 94 height 34
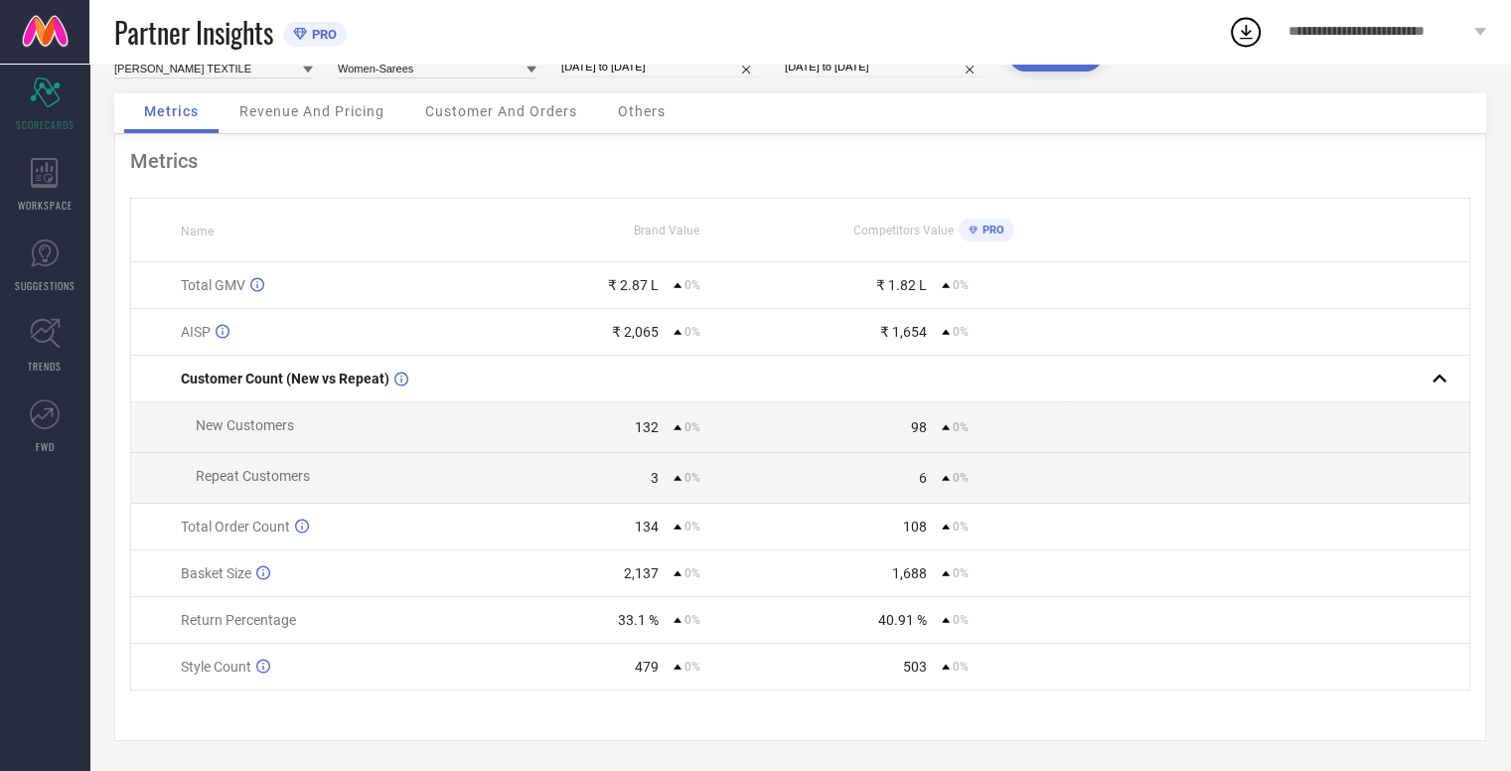
scroll to position [64, 0]
drag, startPoint x: 166, startPoint y: 619, endPoint x: 362, endPoint y: 614, distance: 195.8
click at [360, 614] on td "Return Percentage" at bounding box center [331, 620] width 401 height 47
click at [636, 619] on div "33.1 %" at bounding box center [638, 620] width 41 height 16
click at [635, 619] on div "33.1 %" at bounding box center [638, 620] width 41 height 16
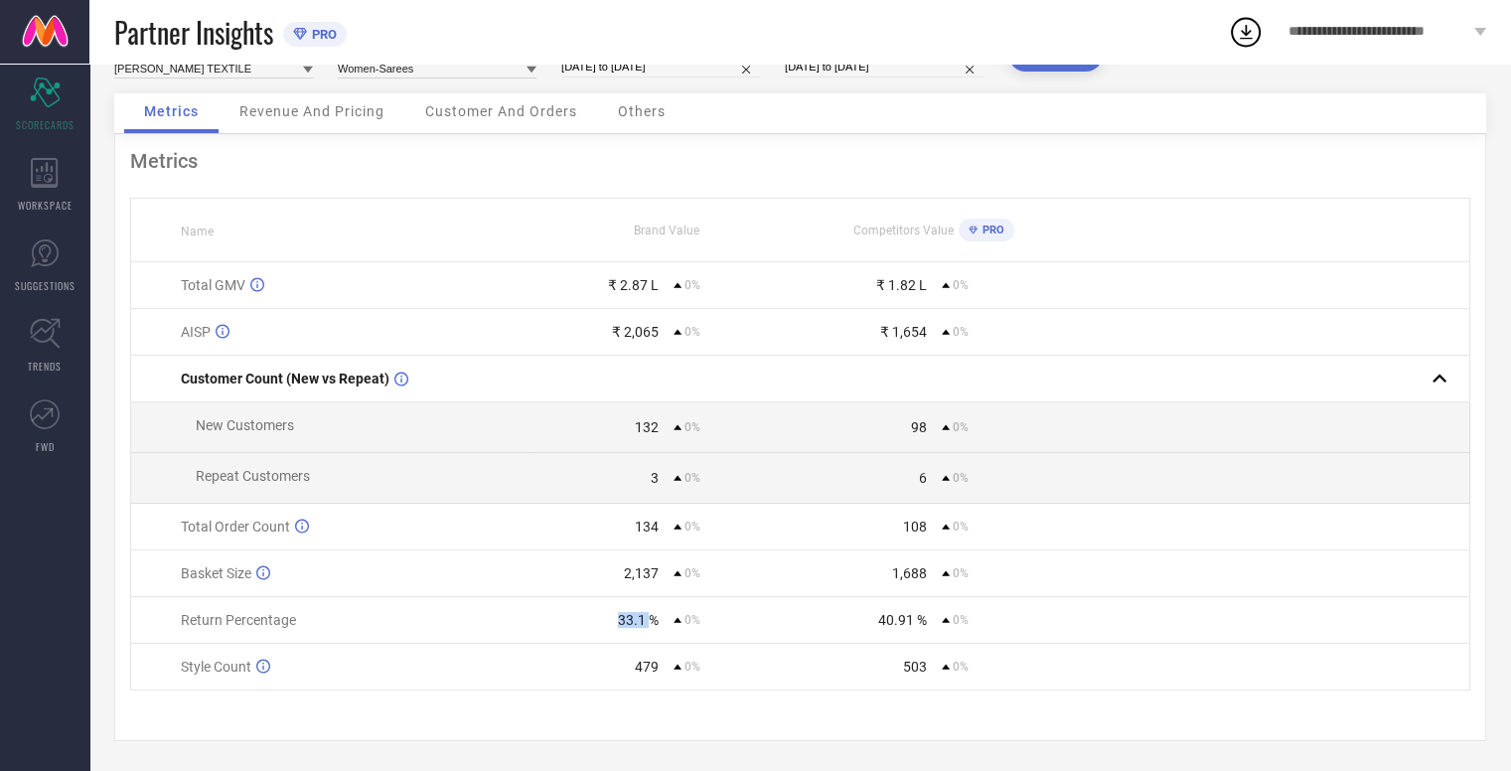
click at [632, 617] on div "33.1 %" at bounding box center [638, 620] width 41 height 16
click at [636, 317] on td "₹ 2,065 0%" at bounding box center [666, 332] width 268 height 47
click at [913, 330] on div "₹ 1,654" at bounding box center [903, 332] width 47 height 16
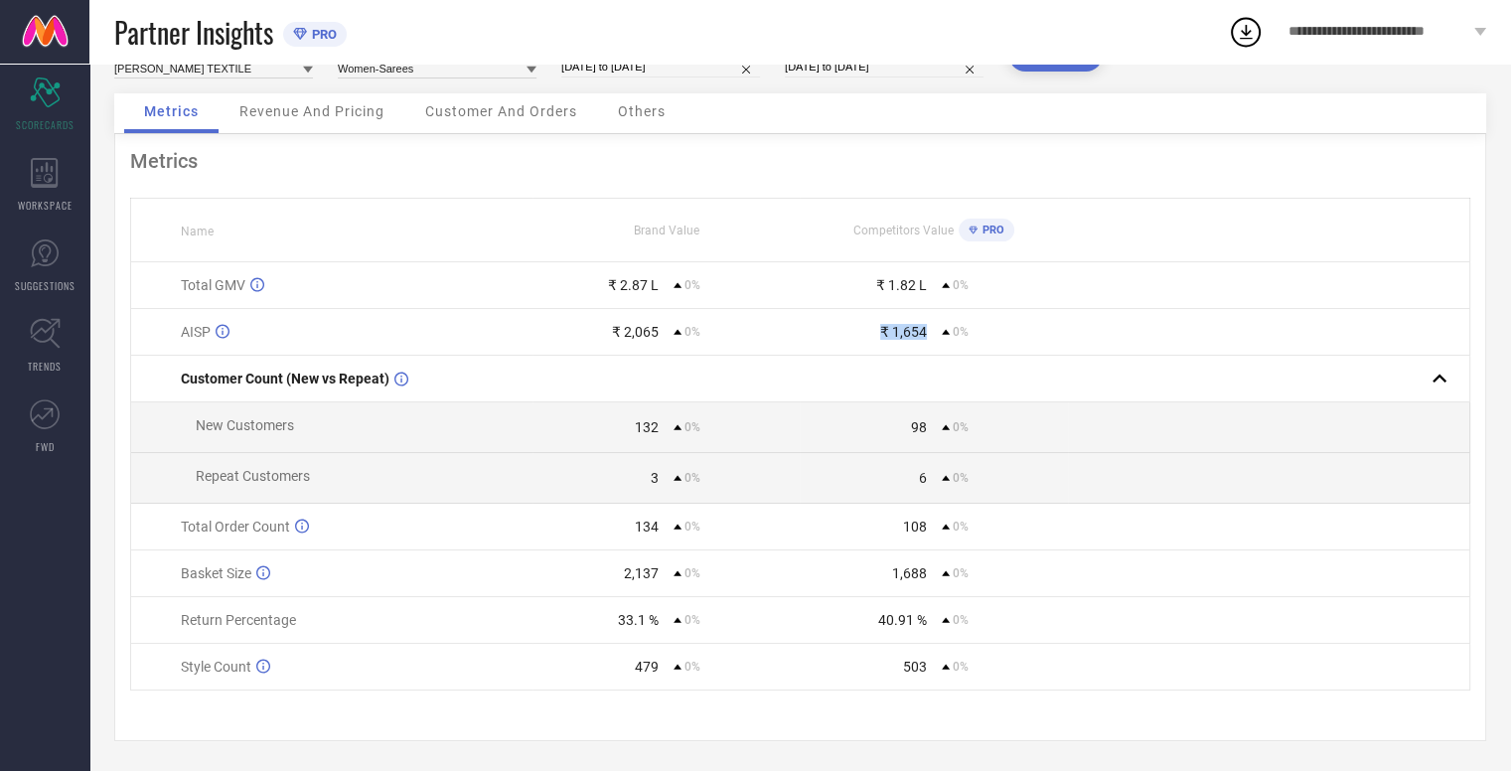
click at [913, 330] on div "₹ 1,654" at bounding box center [903, 332] width 47 height 16
drag, startPoint x: 677, startPoint y: 281, endPoint x: 701, endPoint y: 281, distance: 23.8
click at [701, 281] on div "₹ 2.87 L 0%" at bounding box center [666, 285] width 266 height 16
click at [916, 279] on div "₹ 1.82 L" at bounding box center [901, 285] width 51 height 16
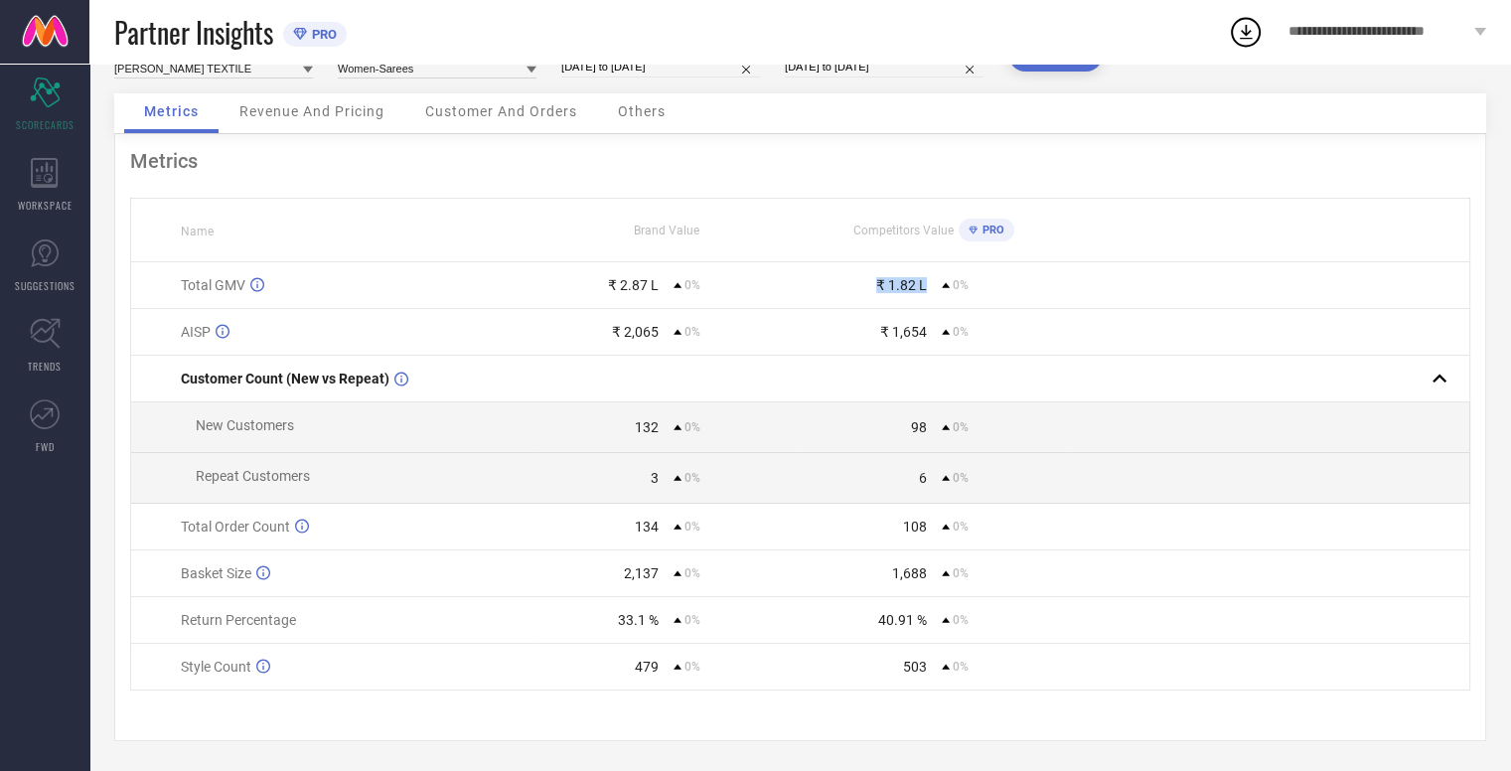
click at [916, 279] on div "₹ 1.82 L" at bounding box center [901, 285] width 51 height 16
click at [1168, 169] on div "Metrics Name Brand Value Competitors Value PRO Total GMV ₹ 2.87 L 0% ₹ 1.82 L 0…" at bounding box center [800, 437] width 1372 height 607
drag, startPoint x: 167, startPoint y: 429, endPoint x: 481, endPoint y: 437, distance: 314.0
click at [478, 432] on td "New Customers" at bounding box center [331, 427] width 401 height 51
drag, startPoint x: 906, startPoint y: 411, endPoint x: 922, endPoint y: 411, distance: 15.9
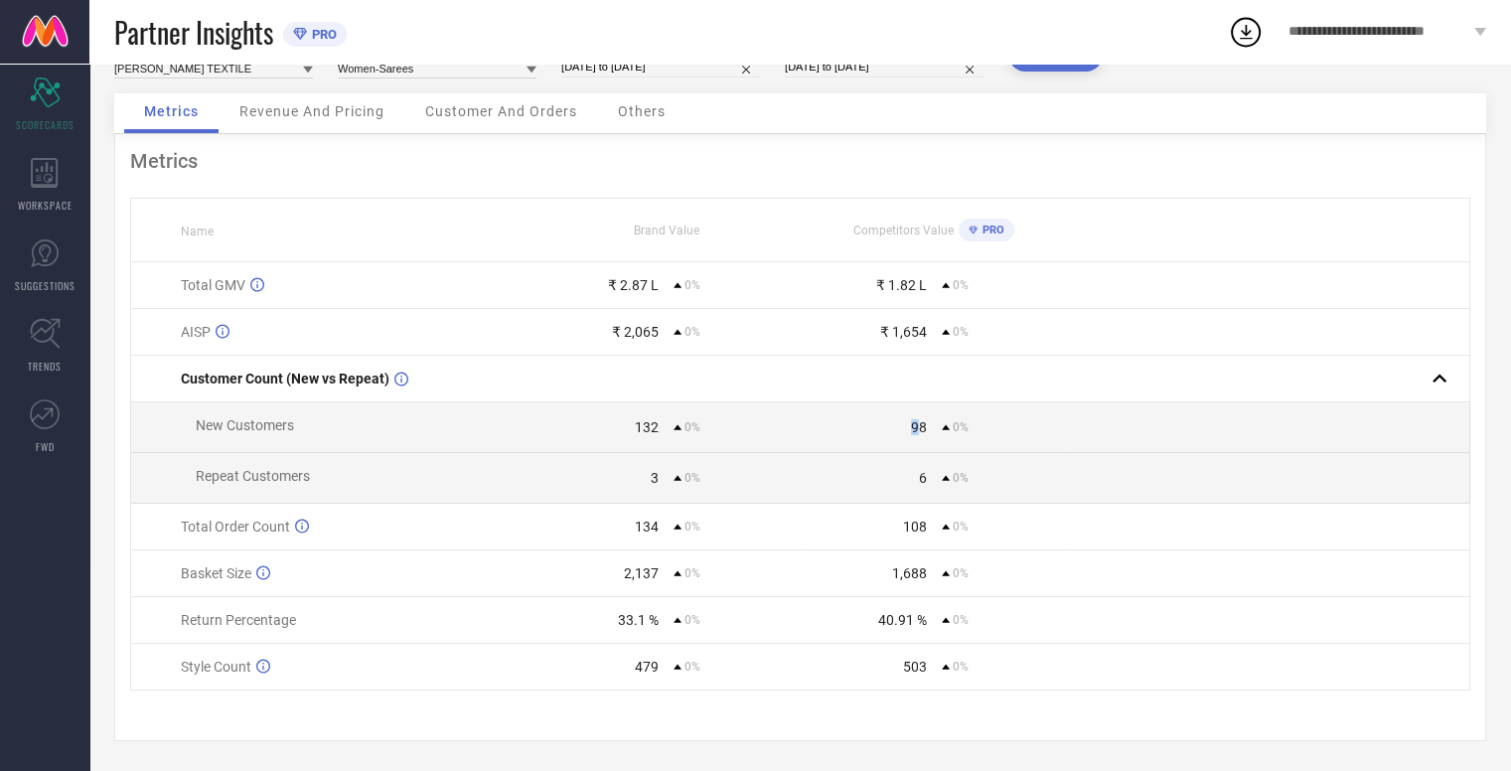
click at [918, 411] on td "98 0%" at bounding box center [934, 427] width 268 height 51
drag, startPoint x: 203, startPoint y: 484, endPoint x: 334, endPoint y: 482, distance: 131.1
click at [334, 482] on td "Repeat Customers" at bounding box center [331, 478] width 401 height 51
click at [637, 533] on td "134 0%" at bounding box center [666, 527] width 268 height 47
click at [636, 580] on td "2,137 0%" at bounding box center [666, 573] width 268 height 47
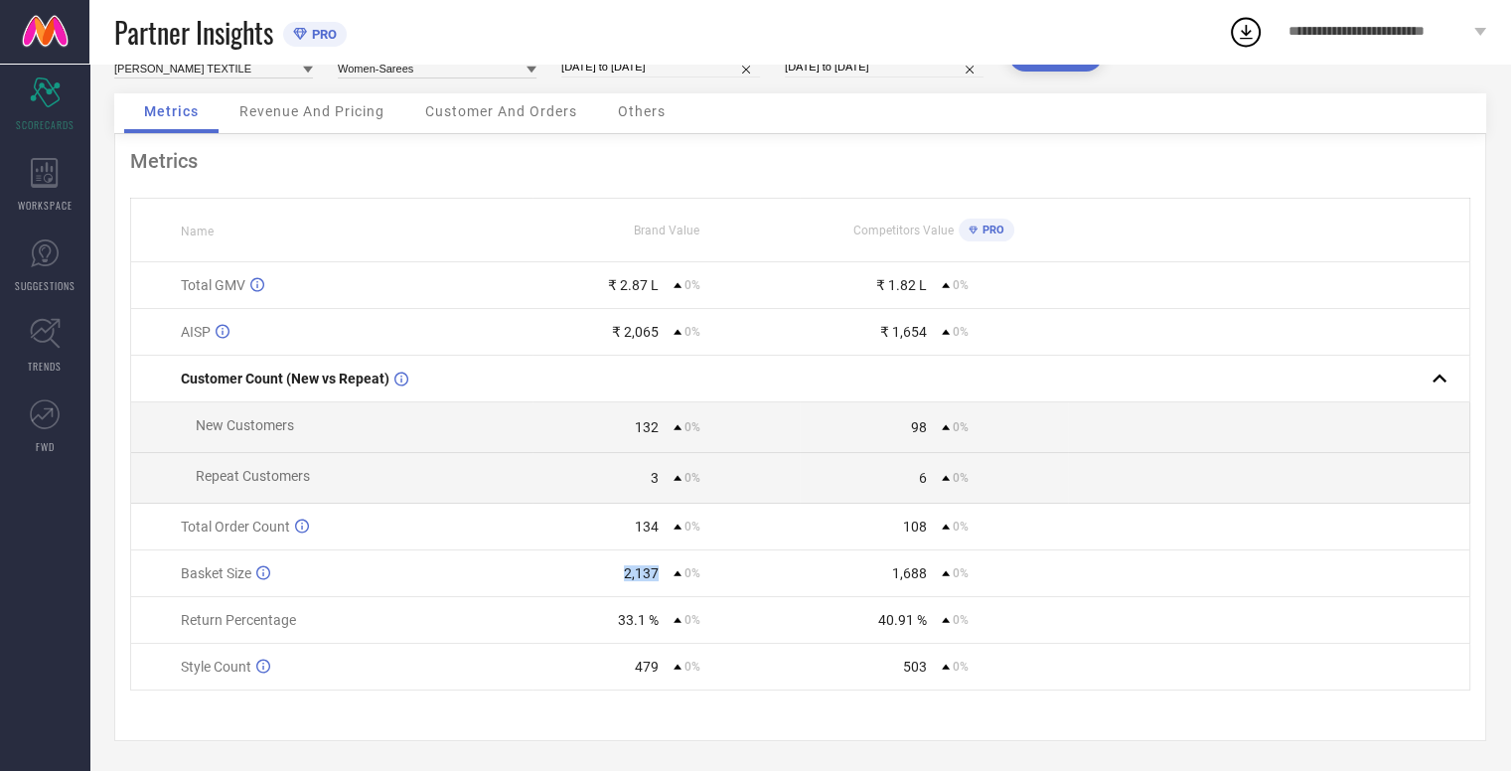
click at [636, 580] on td "2,137 0%" at bounding box center [666, 573] width 268 height 47
click at [822, 588] on td "1,688 0%" at bounding box center [934, 573] width 268 height 47
click at [624, 619] on div "33.1 %" at bounding box center [638, 620] width 41 height 16
click at [624, 620] on div "33.1 %" at bounding box center [638, 620] width 41 height 16
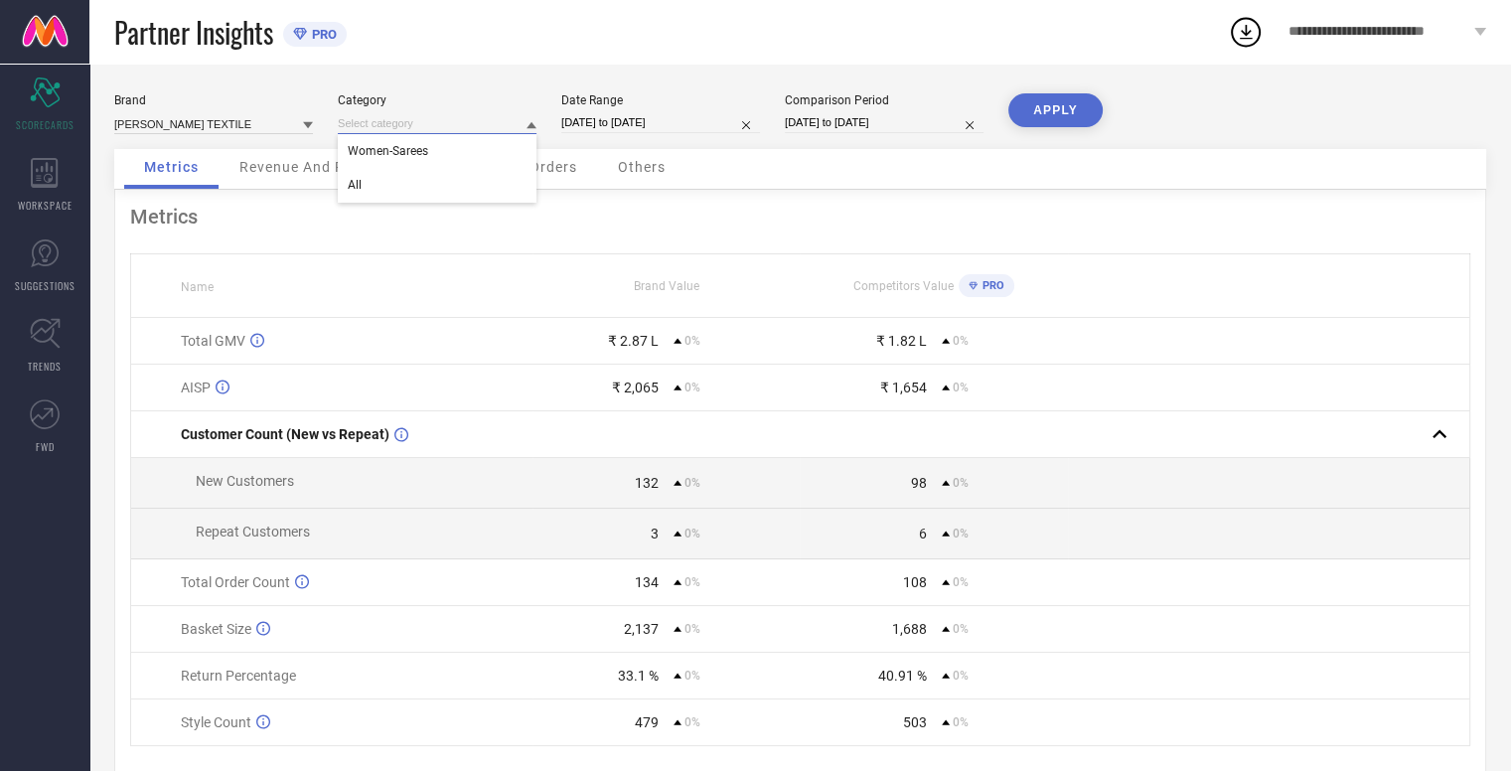
drag, startPoint x: 519, startPoint y: 126, endPoint x: 508, endPoint y: 151, distance: 27.1
click at [521, 126] on input at bounding box center [437, 123] width 199 height 21
click at [461, 178] on div "All" at bounding box center [437, 185] width 199 height 34
click at [1071, 108] on button "APPLY" at bounding box center [1055, 110] width 94 height 34
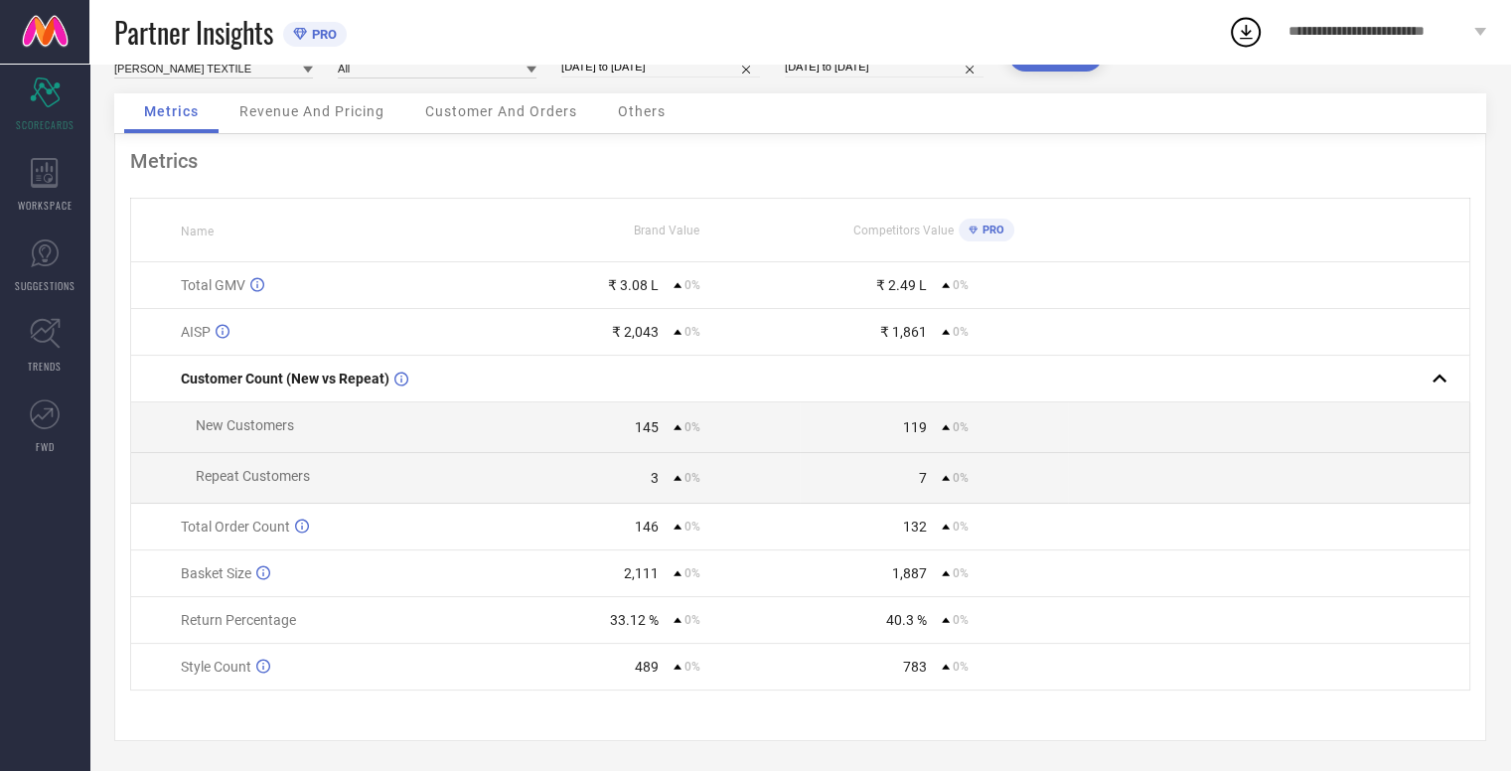
click at [644, 422] on div "145" at bounding box center [647, 427] width 24 height 16
click at [644, 425] on div "145" at bounding box center [647, 427] width 24 height 16
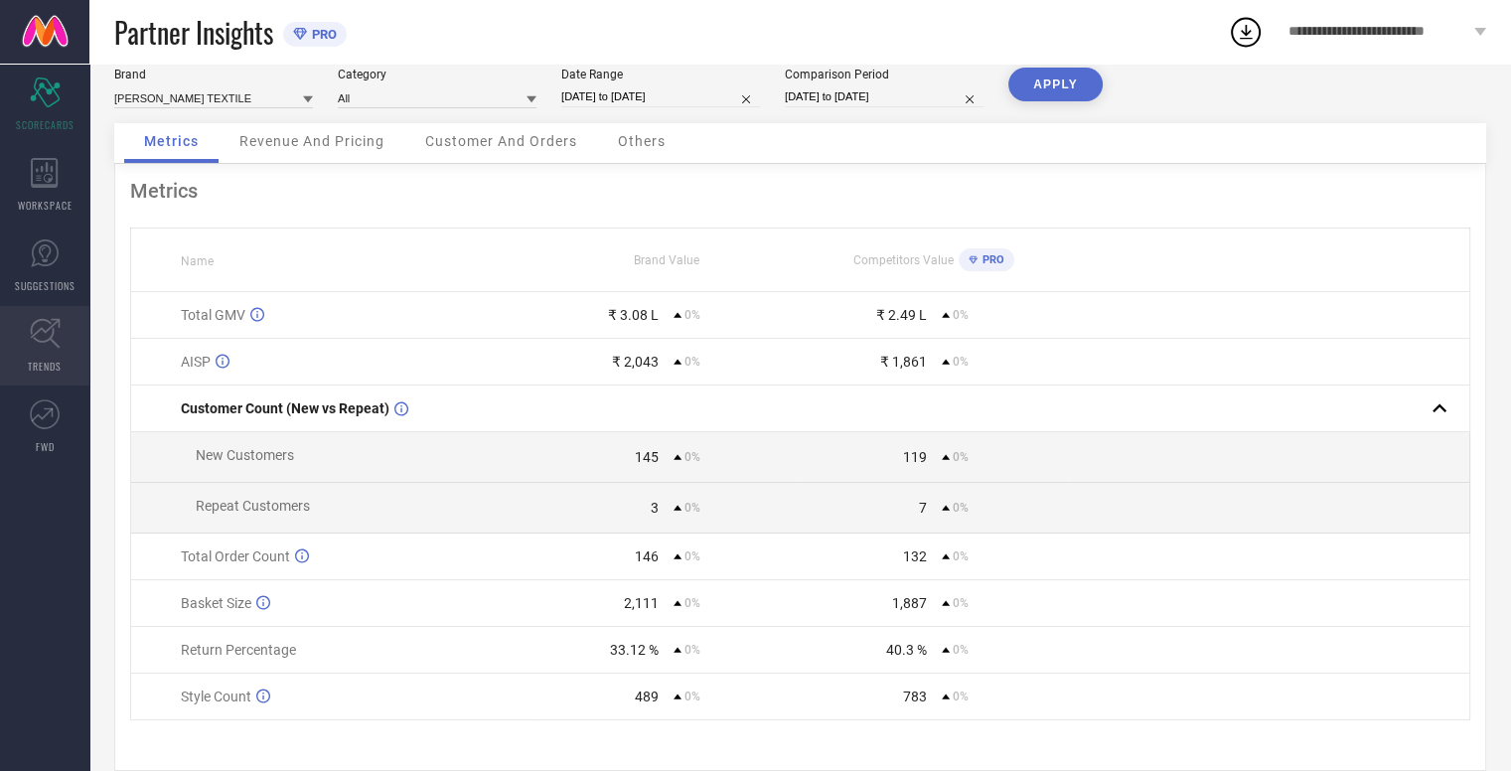
scroll to position [0, 0]
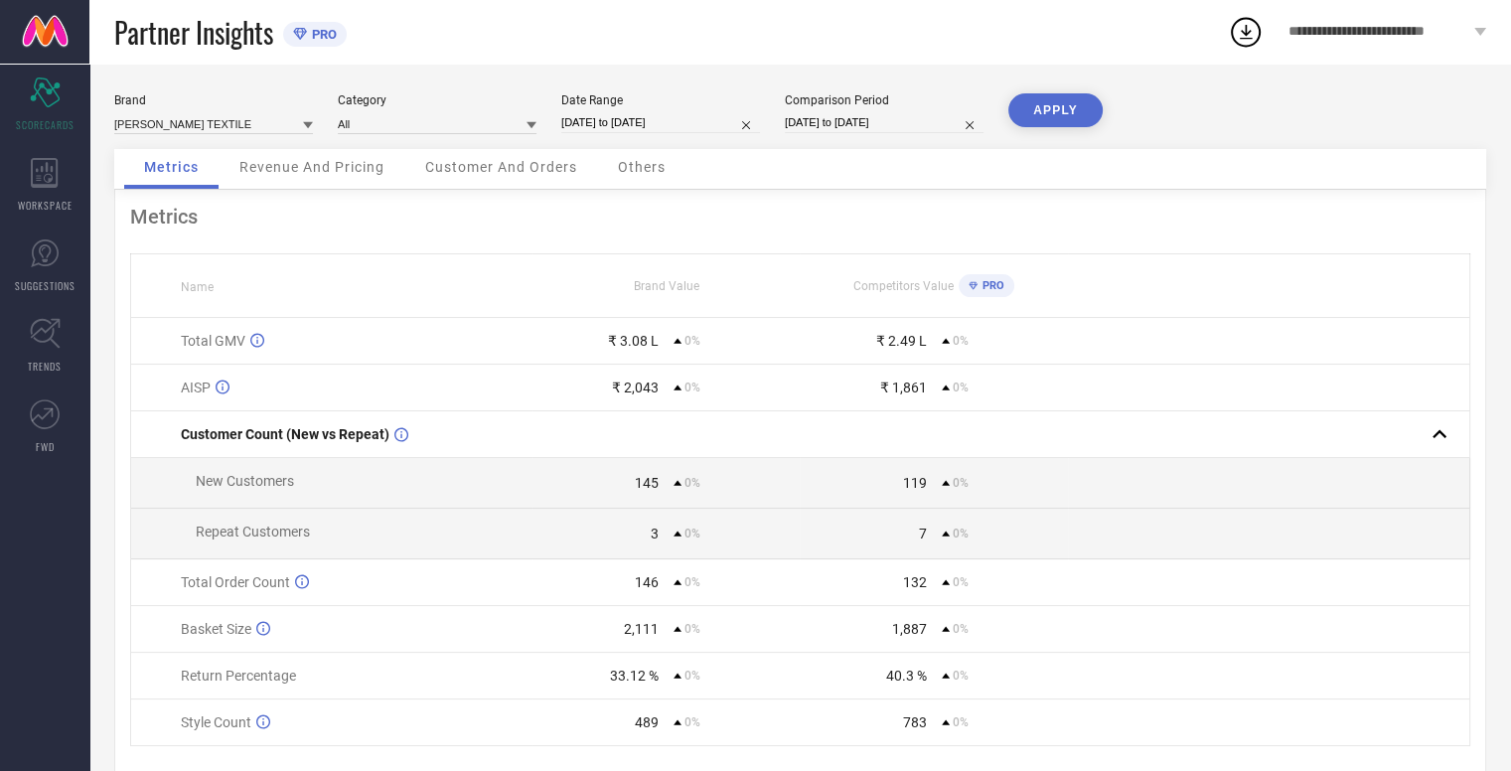
click at [335, 192] on div "Metrics Name Brand Value Competitors Value PRO Total GMV ₹ 3.08 L 0% ₹ 2.49 L 0…" at bounding box center [800, 493] width 1372 height 607
click at [346, 176] on div "Revenue And Pricing" at bounding box center [312, 169] width 185 height 40
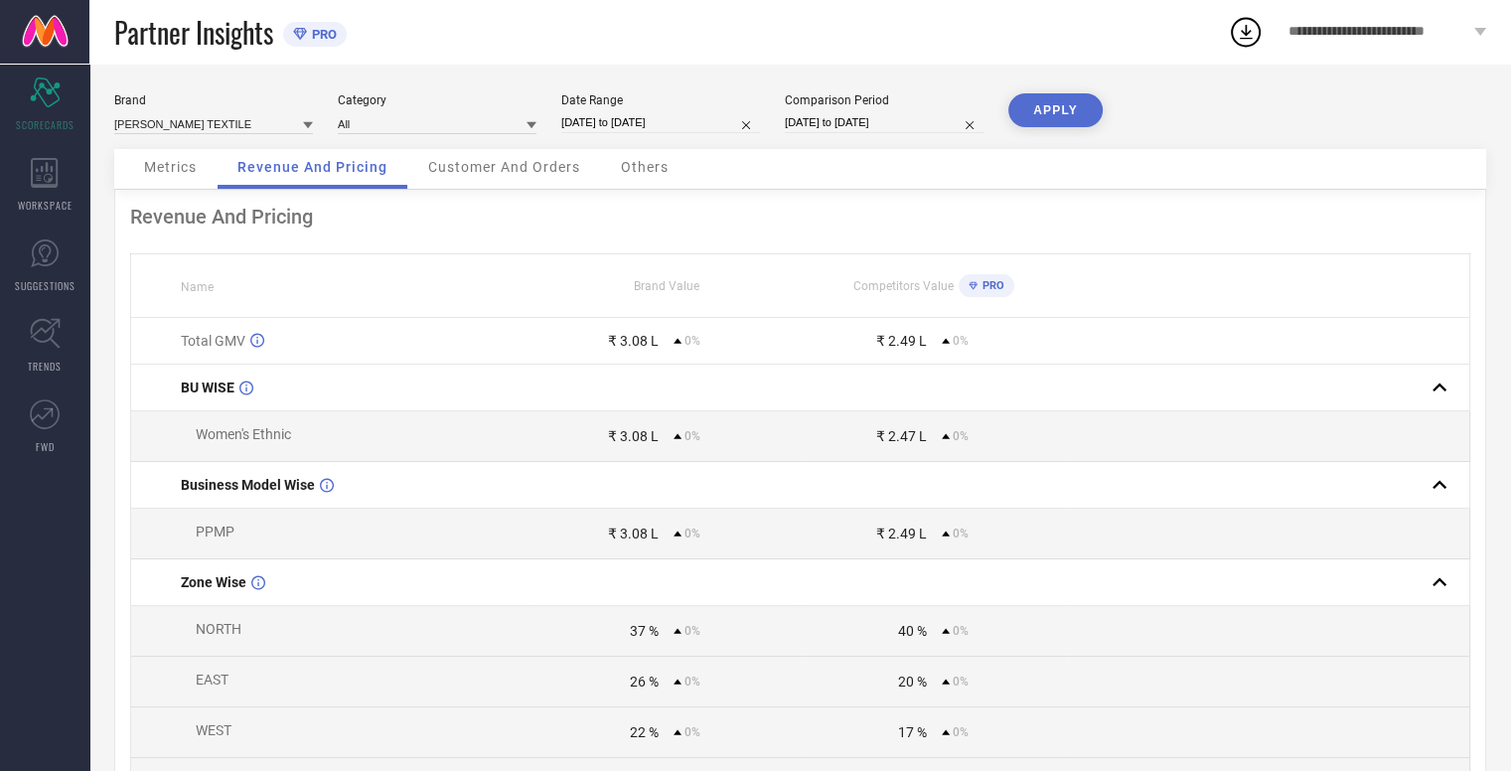
click at [529, 166] on span "Customer And Orders" at bounding box center [504, 167] width 152 height 16
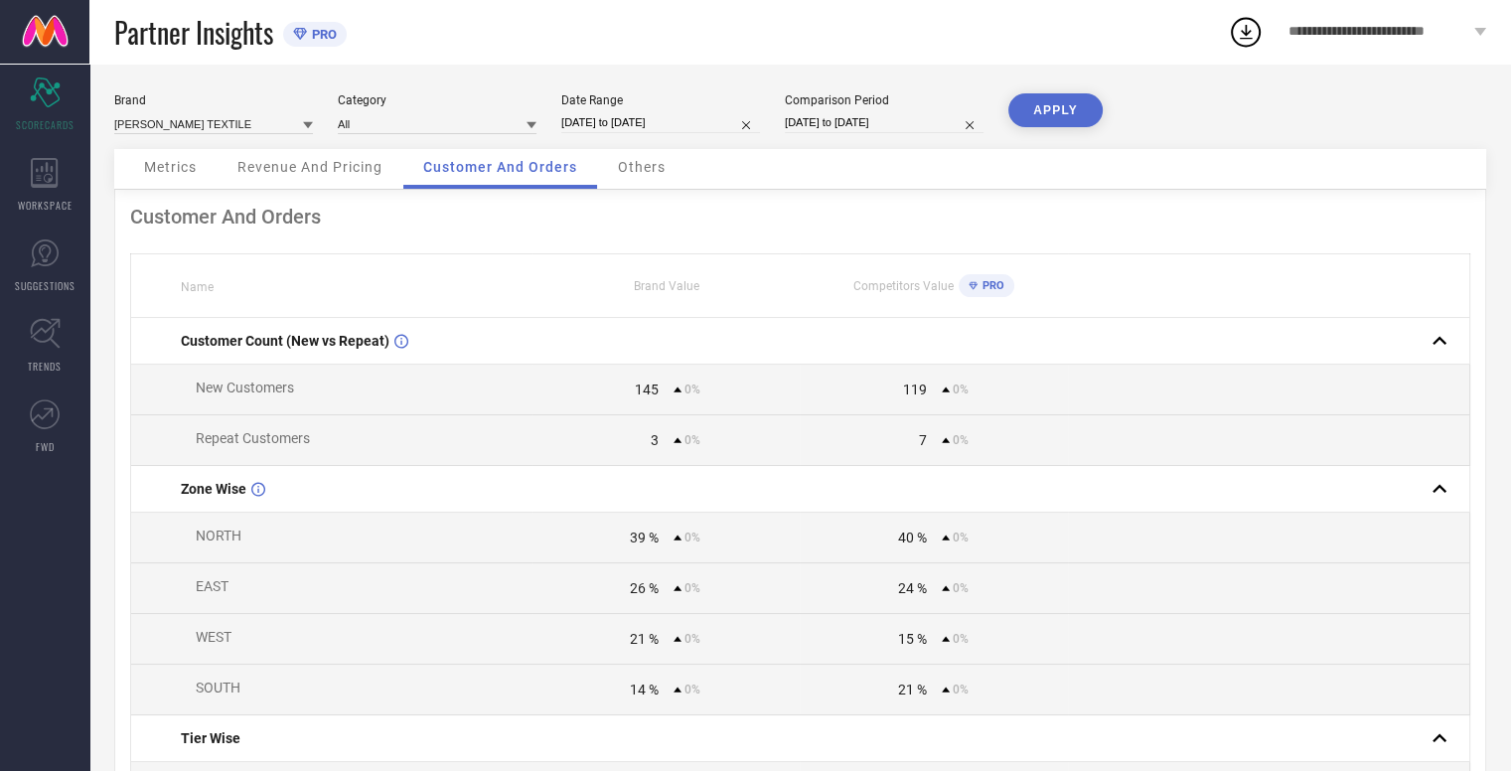
click at [624, 169] on span "Others" at bounding box center [642, 167] width 48 height 16
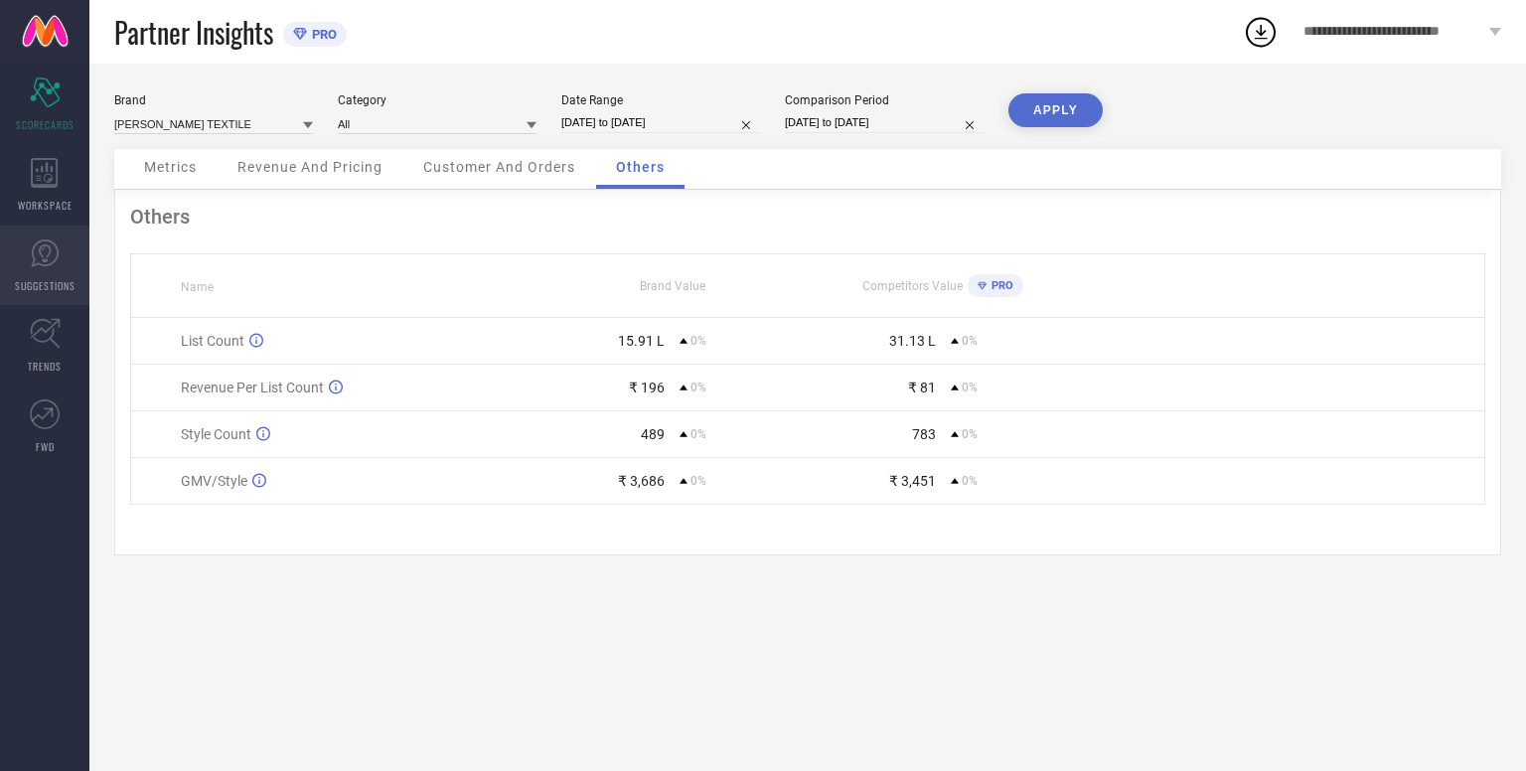
click at [32, 249] on icon at bounding box center [45, 253] width 28 height 28
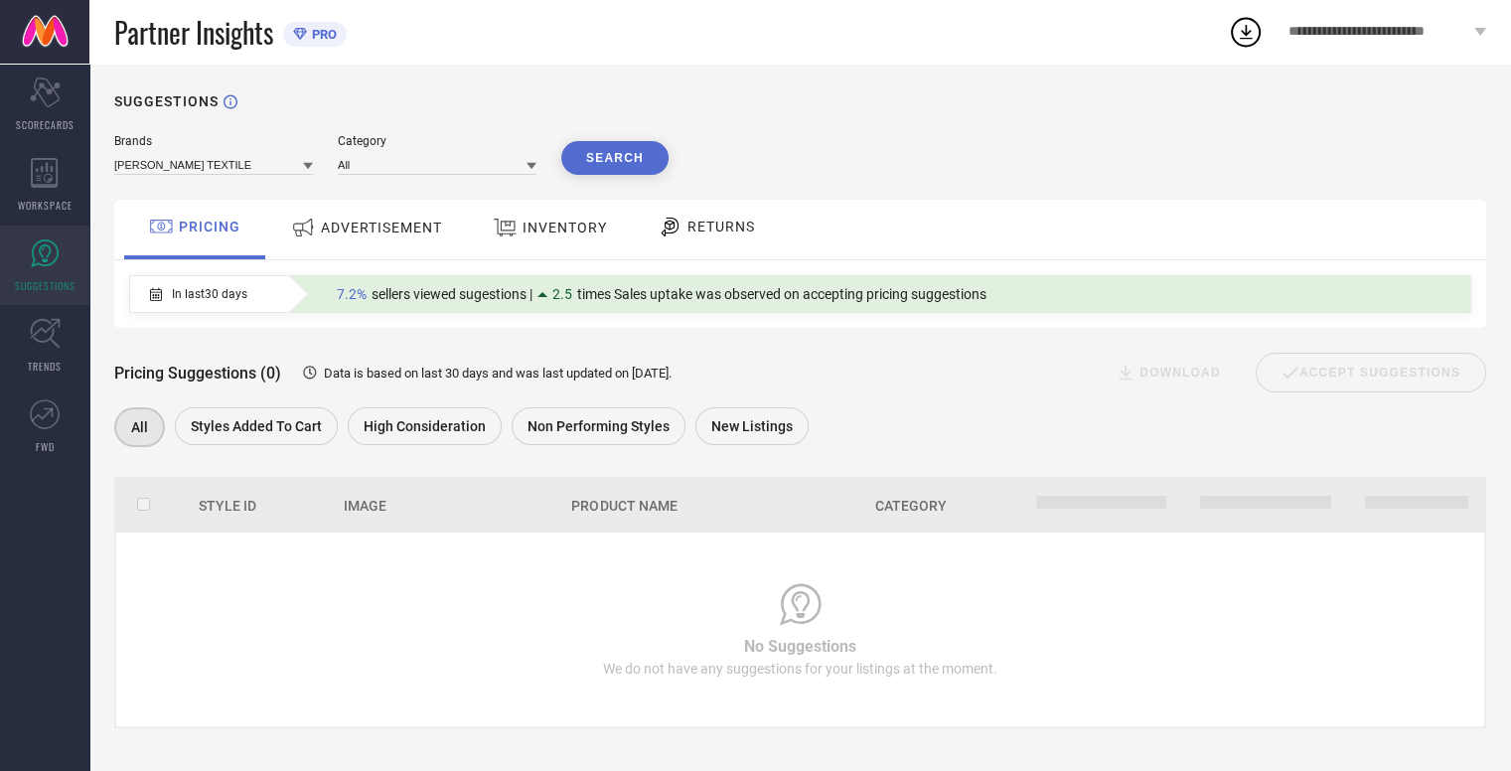
click at [351, 226] on span "ADVERTISEMENT" at bounding box center [381, 228] width 121 height 16
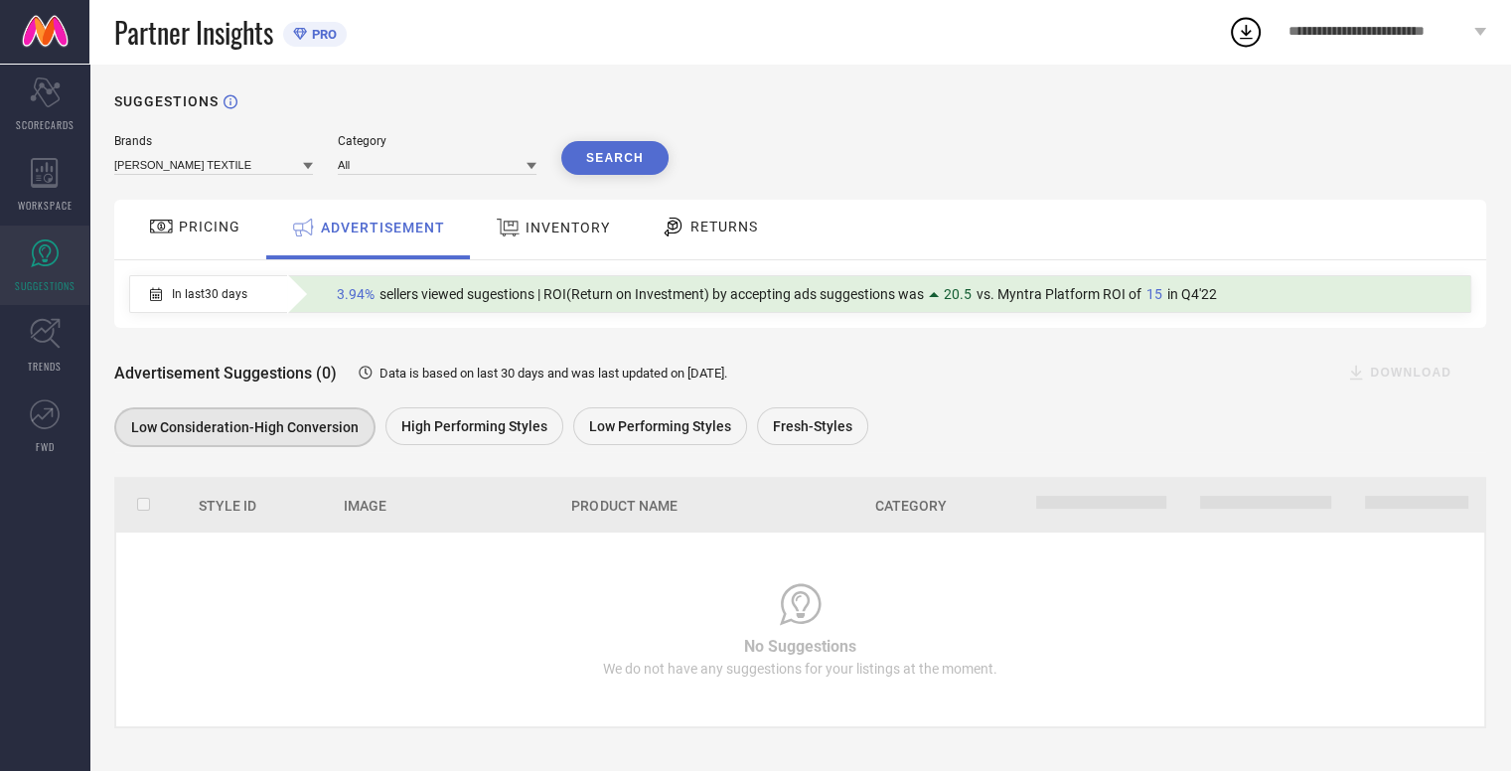
click at [588, 244] on div "INVENTORY" at bounding box center [553, 228] width 124 height 36
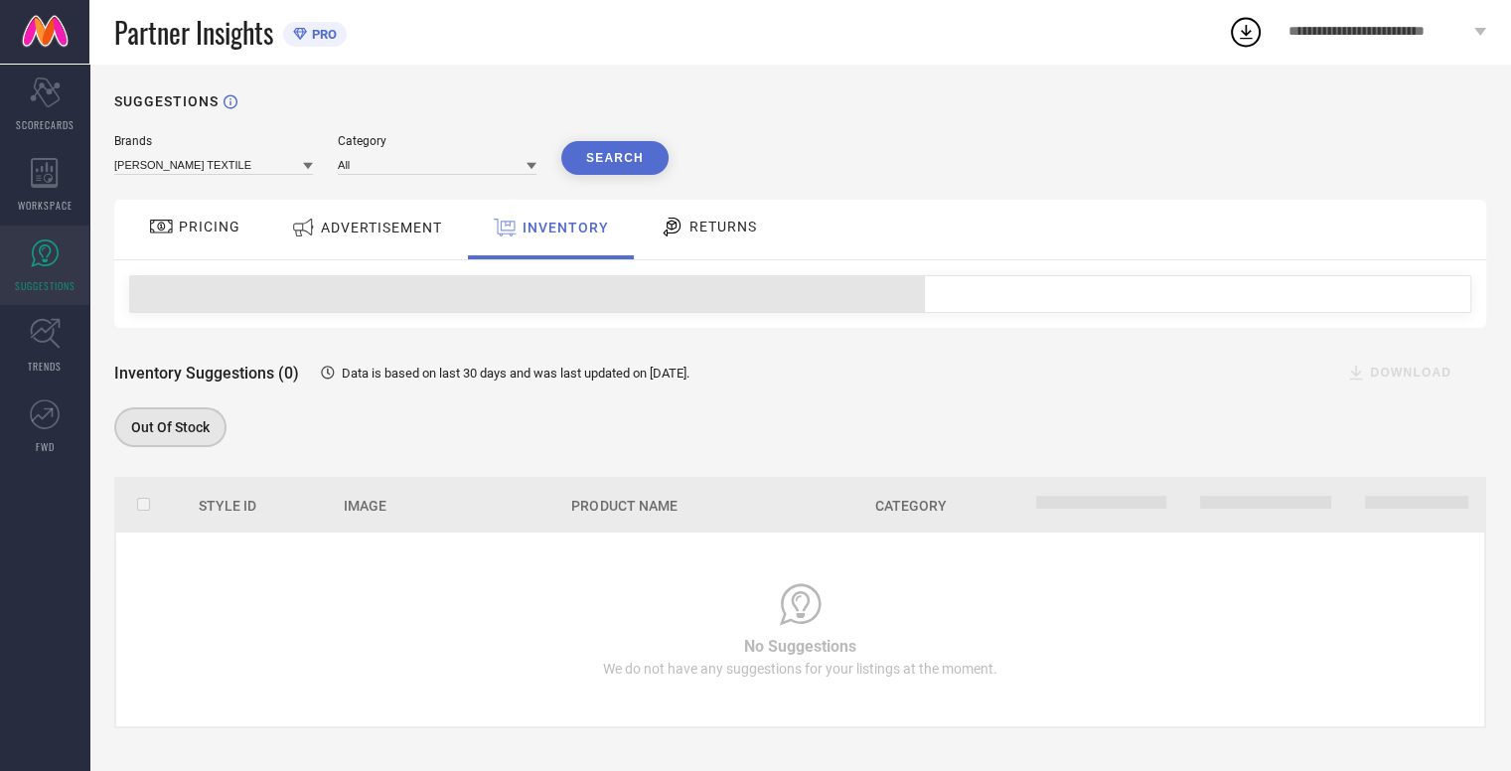
click at [739, 233] on span "RETURNS" at bounding box center [723, 227] width 68 height 16
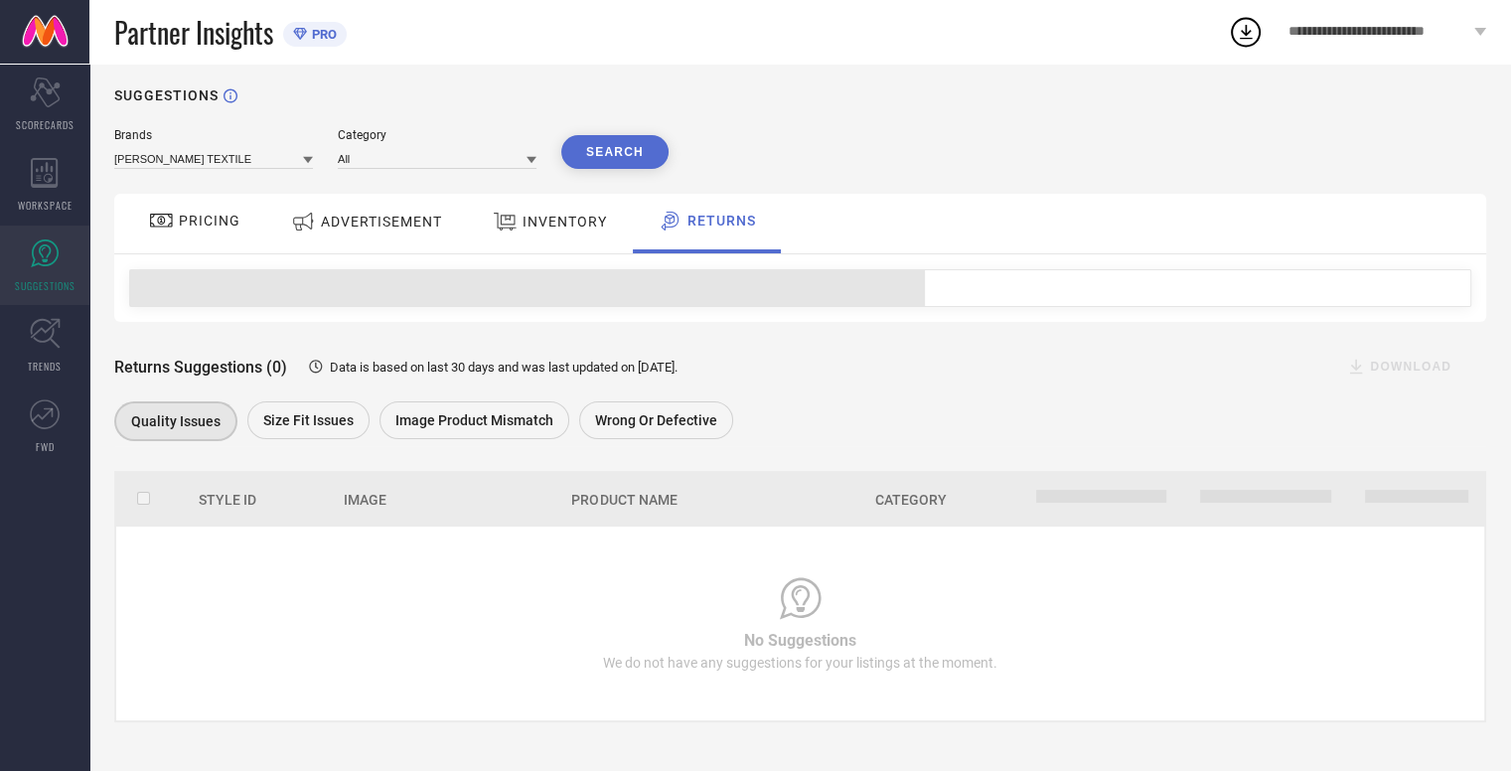
scroll to position [8, 0]
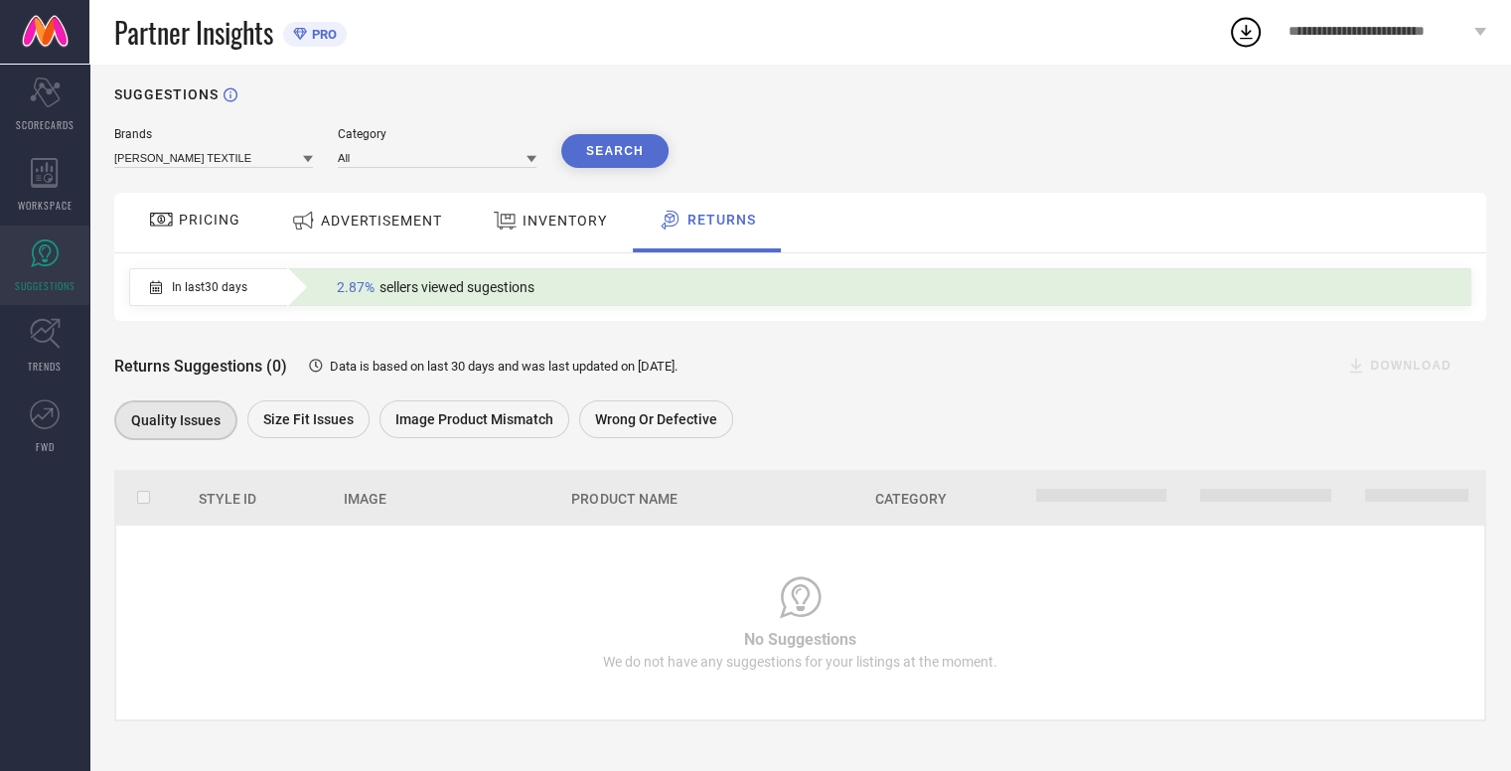
click at [603, 156] on button "Search" at bounding box center [614, 151] width 107 height 34
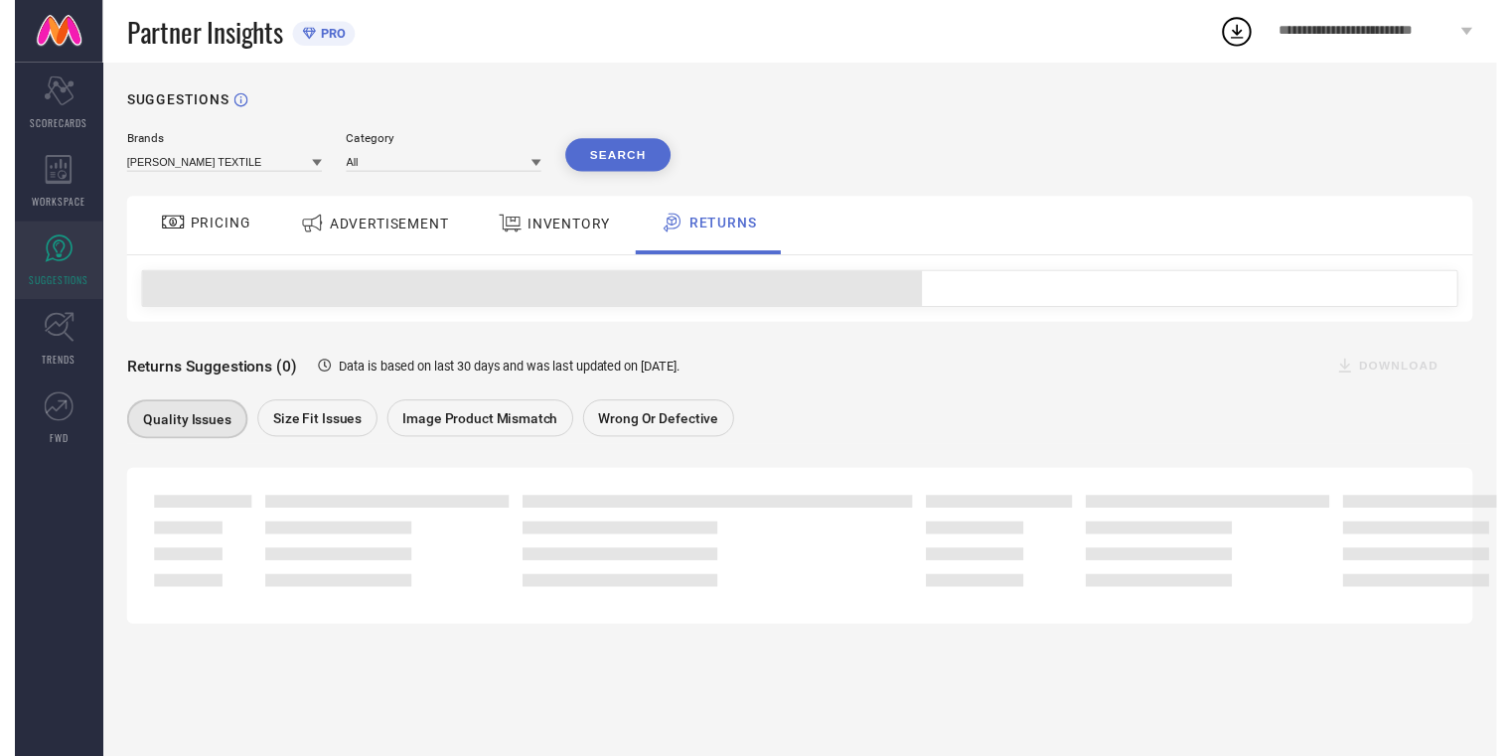
scroll to position [0, 0]
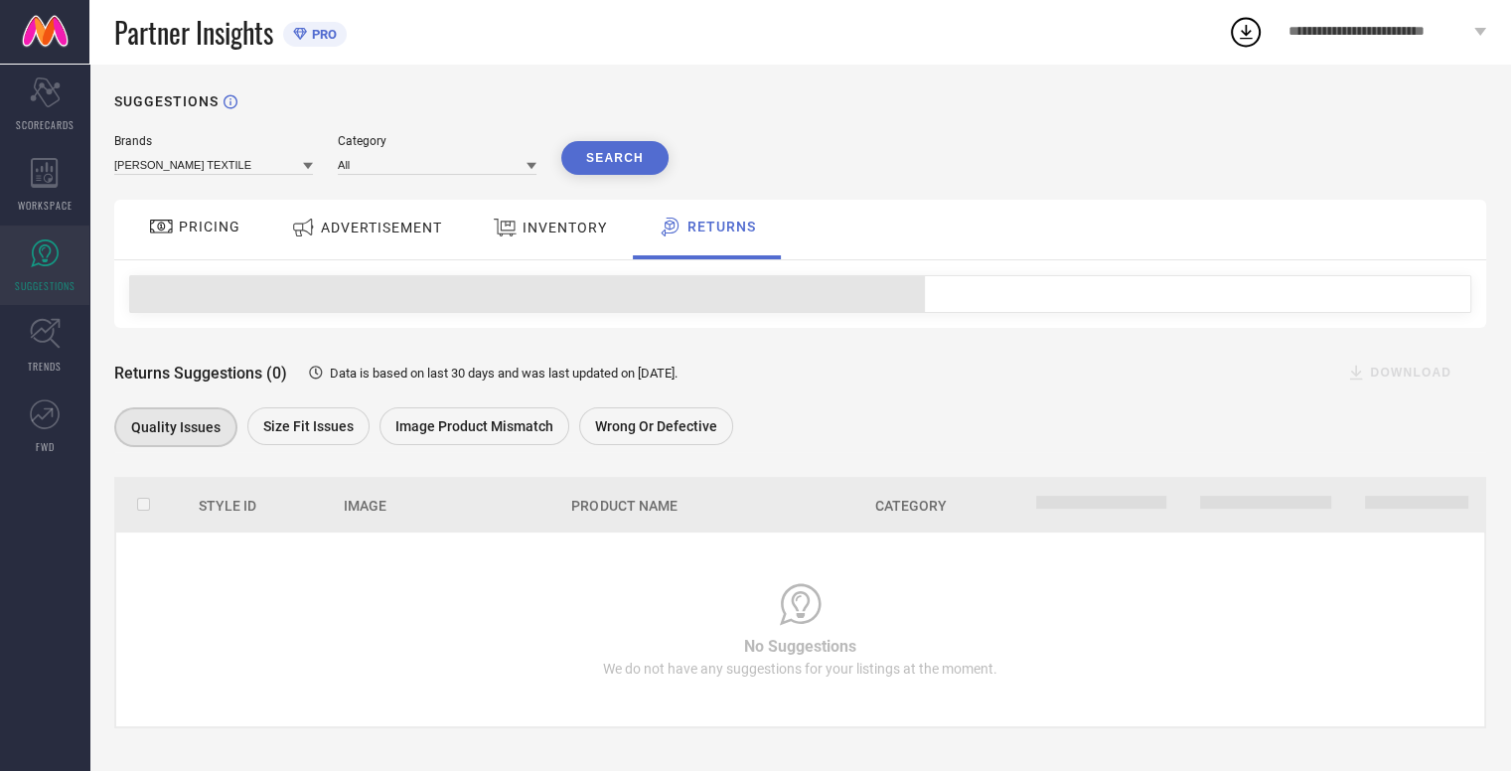
click at [584, 248] on div "INVENTORY" at bounding box center [550, 230] width 164 height 60
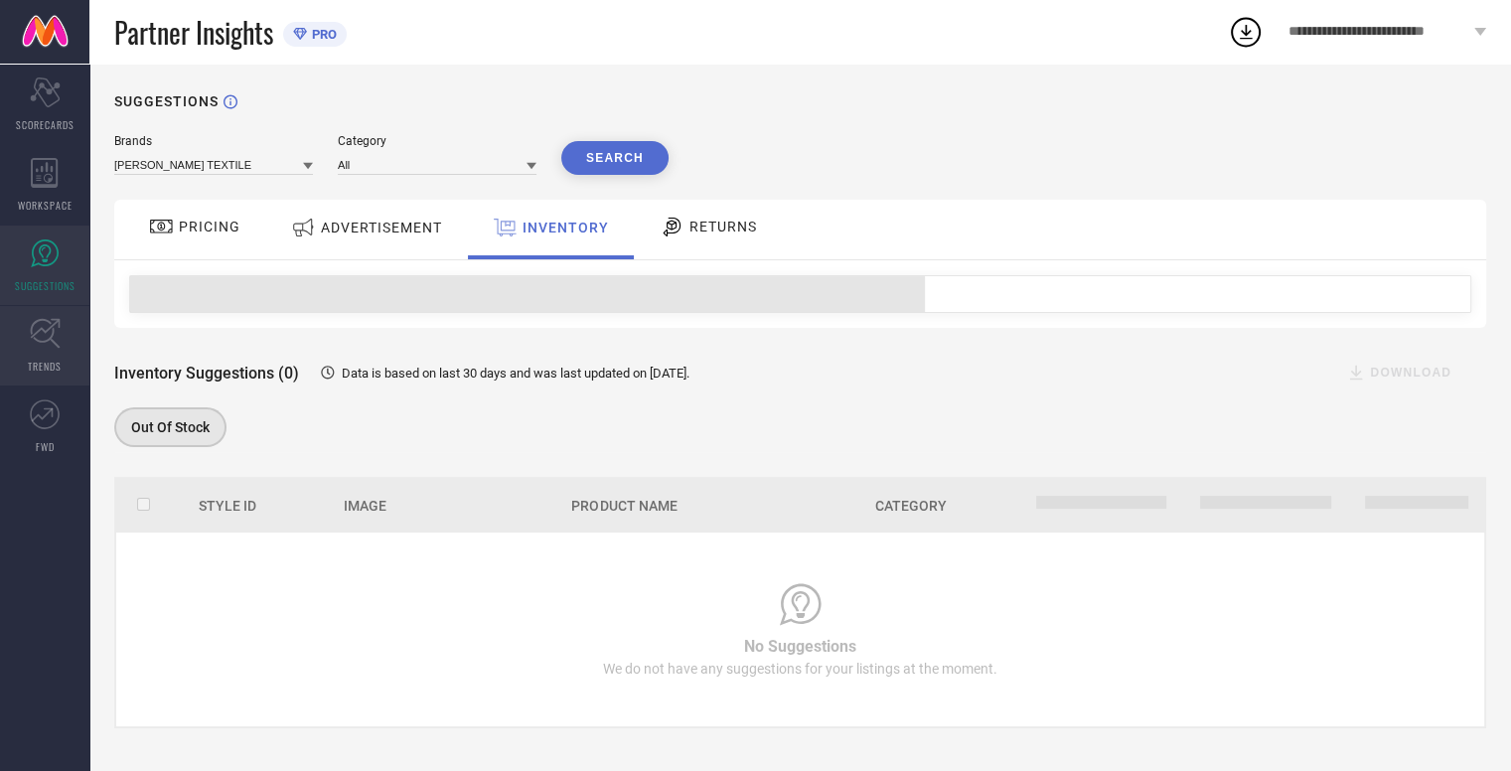
click at [57, 346] on icon at bounding box center [45, 334] width 30 height 30
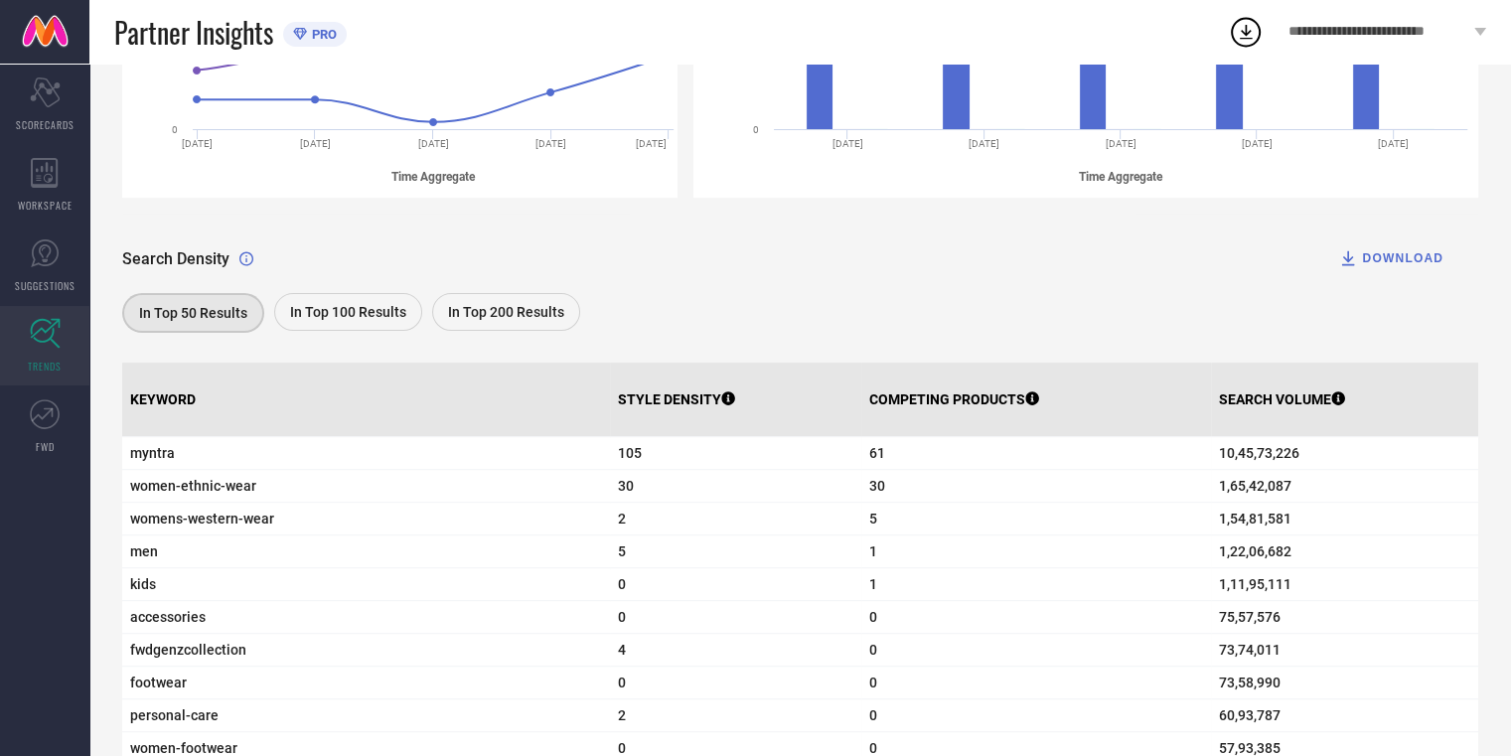
scroll to position [397, 0]
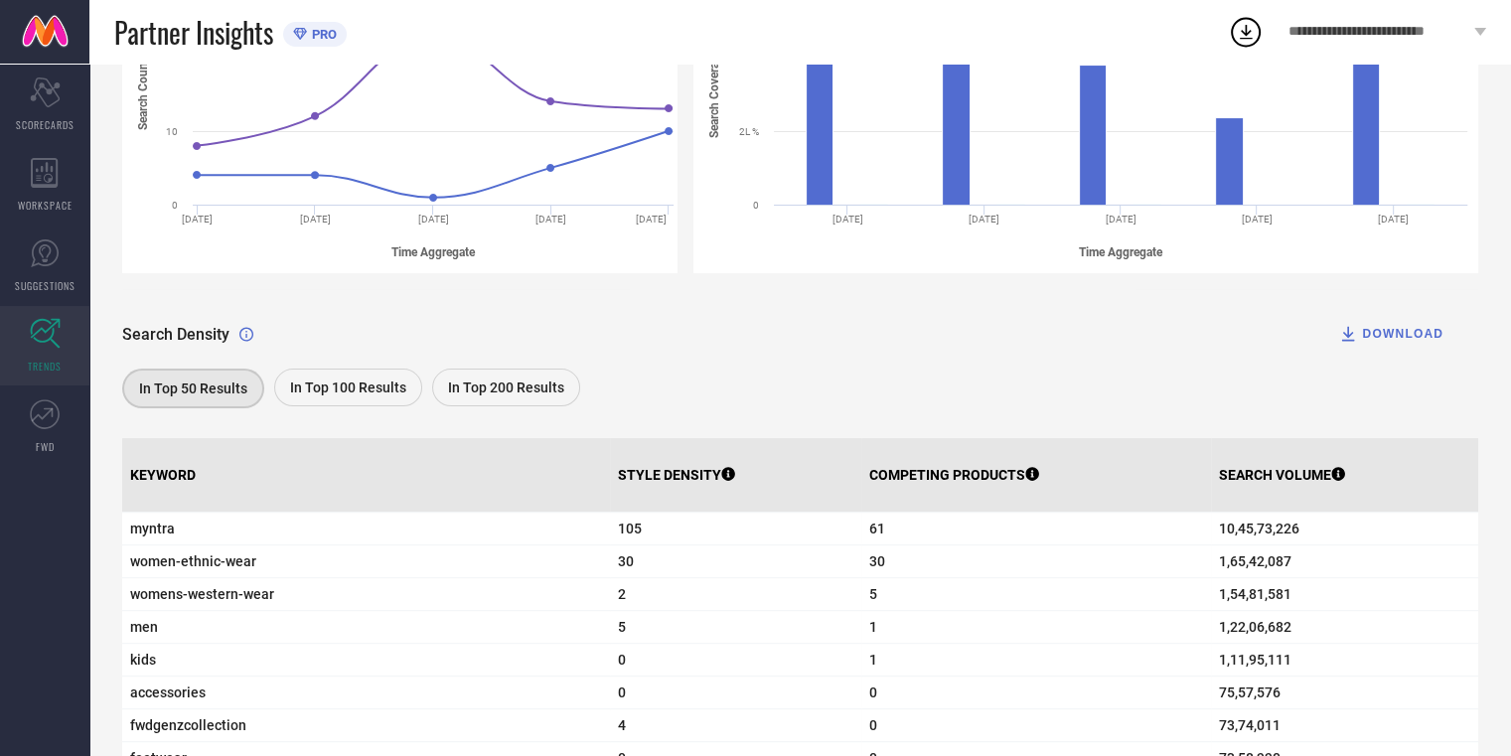
click at [225, 396] on span "In Top 50 Results" at bounding box center [193, 388] width 108 height 16
click at [332, 389] on span "In Top 100 Results" at bounding box center [348, 387] width 116 height 16
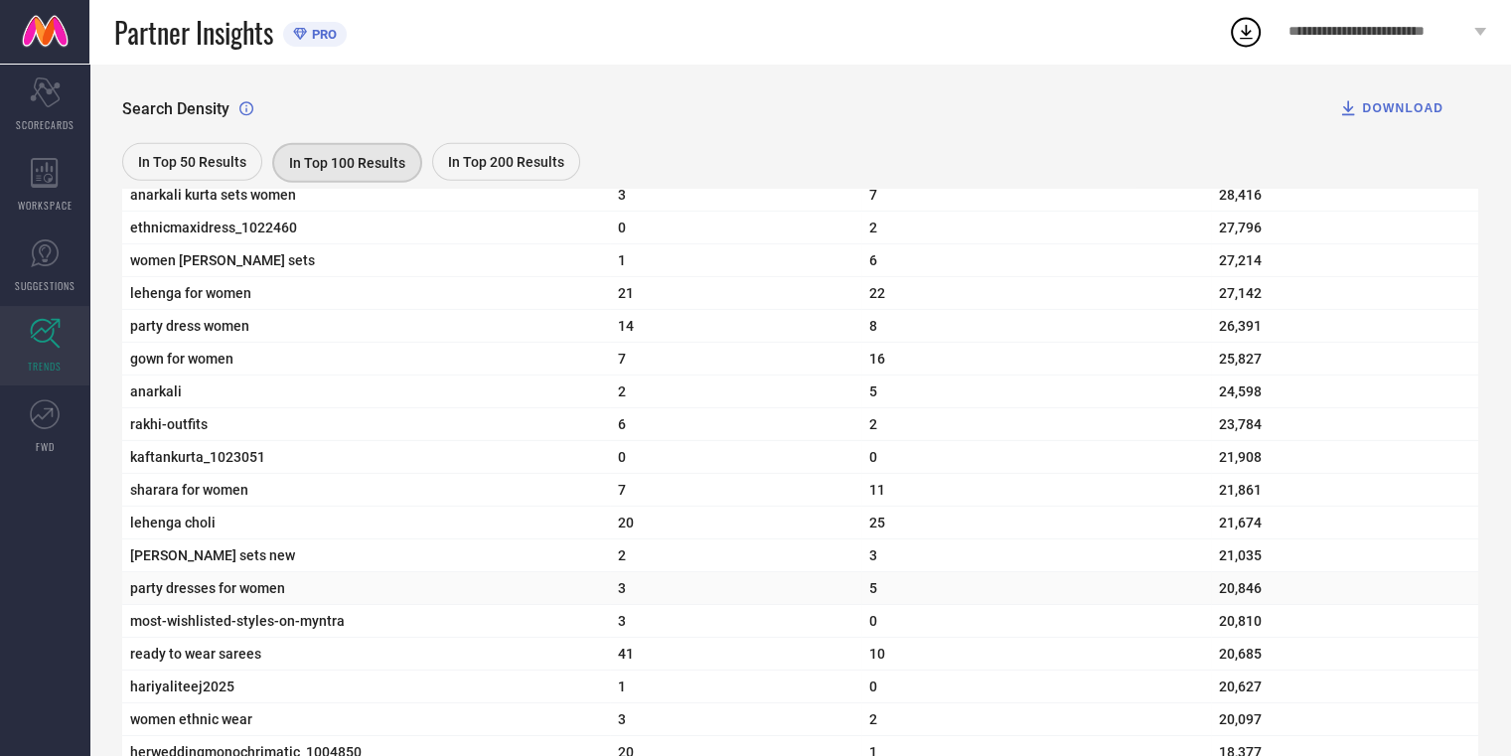
scroll to position [6902, 0]
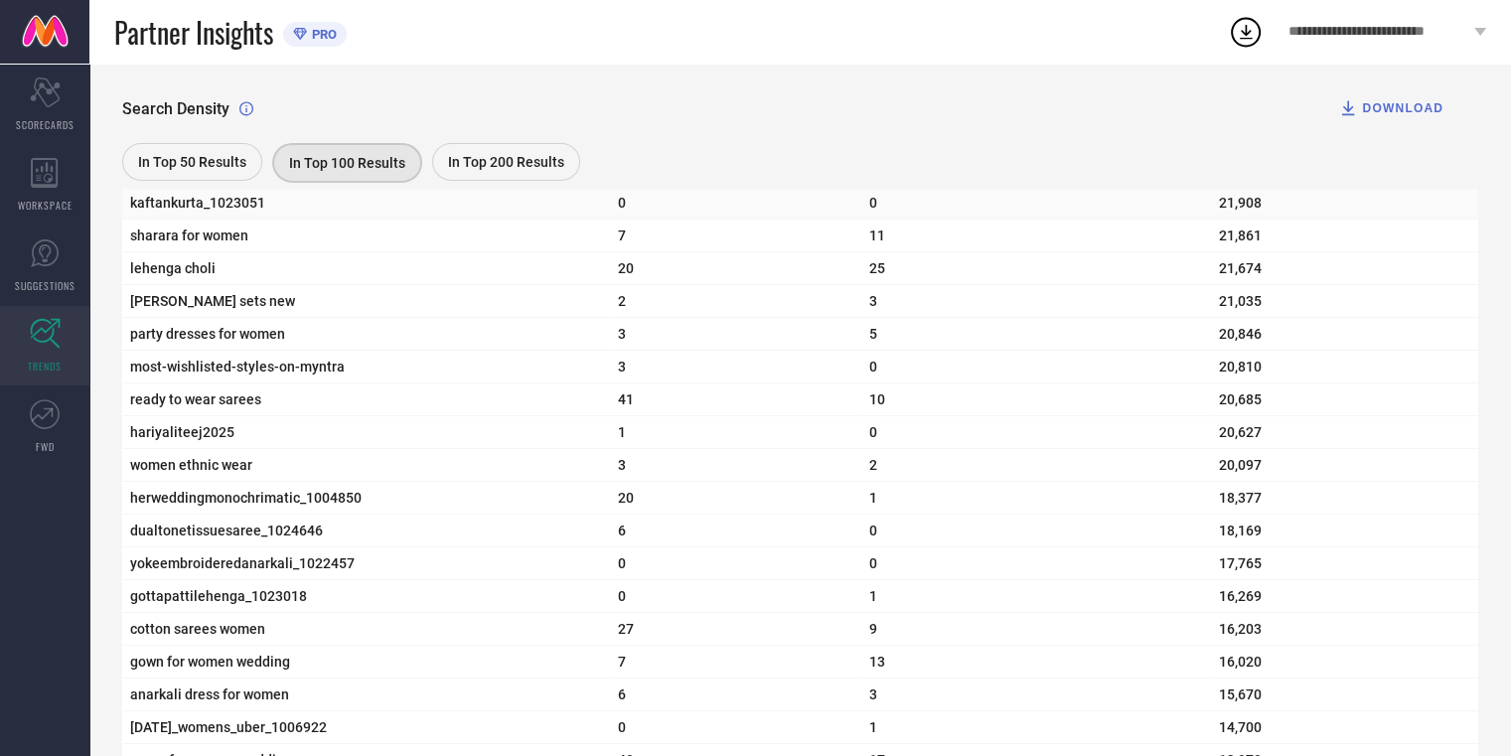
scroll to position [6306, 0]
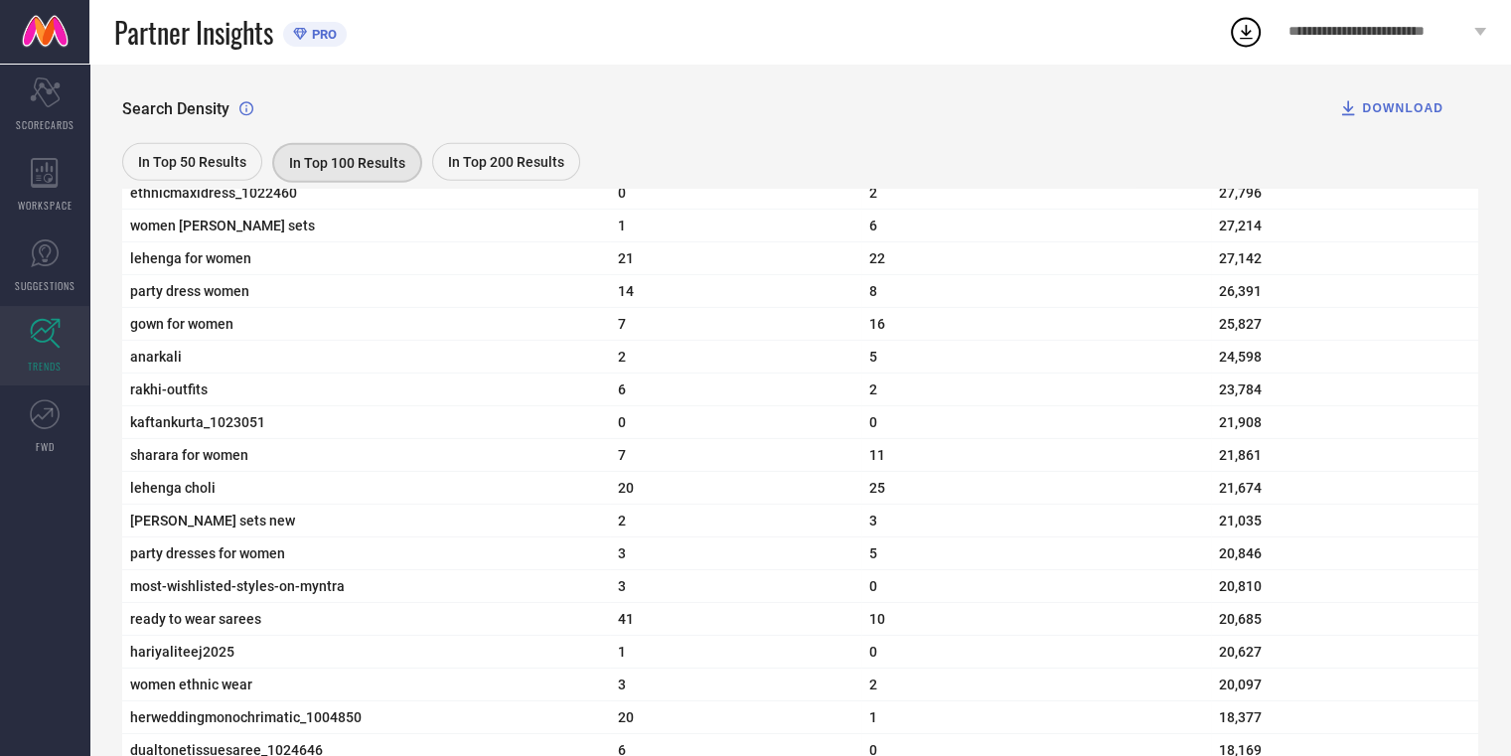
click at [477, 145] on div "In Top 200 Results" at bounding box center [506, 162] width 148 height 38
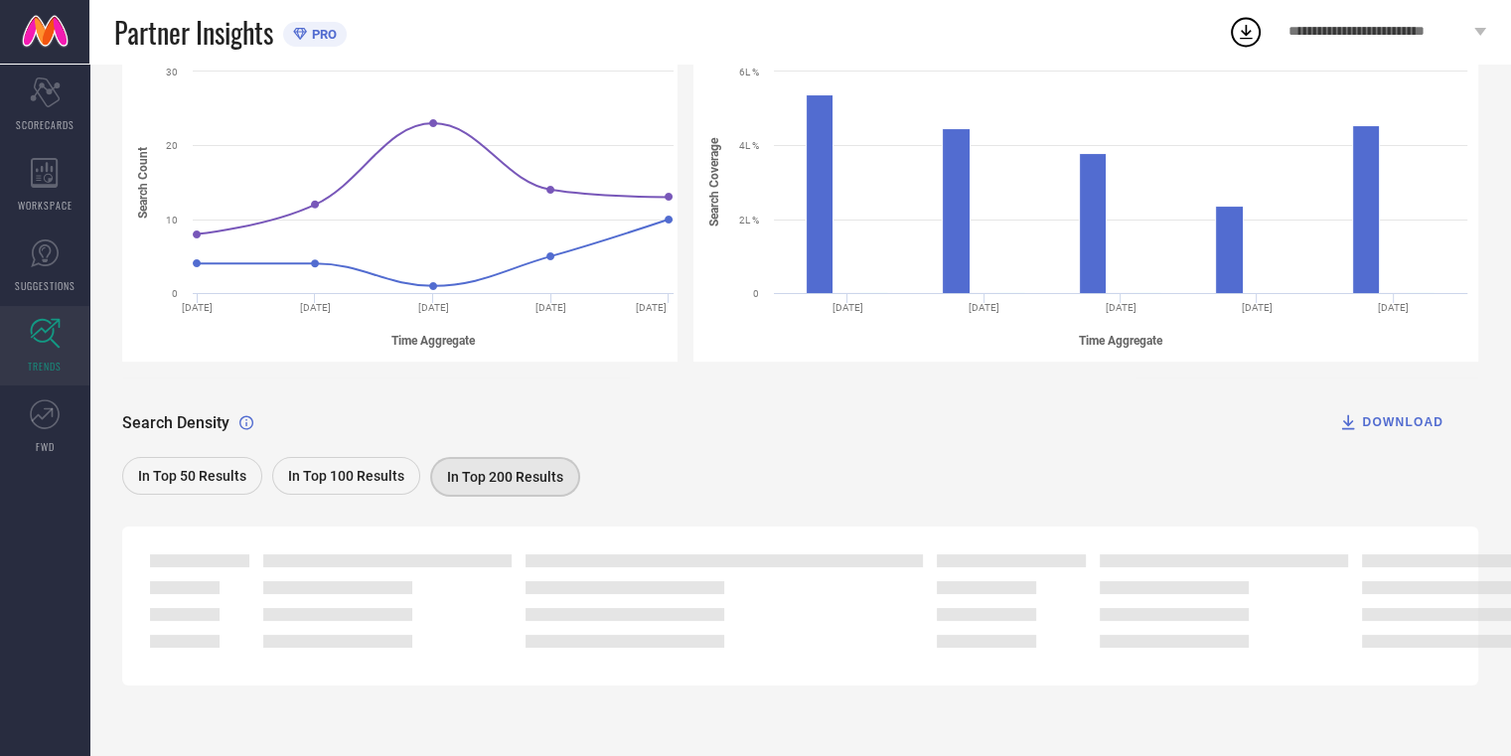
scroll to position [309, 0]
click at [1407, 424] on div "DOWNLOAD" at bounding box center [1390, 422] width 105 height 20
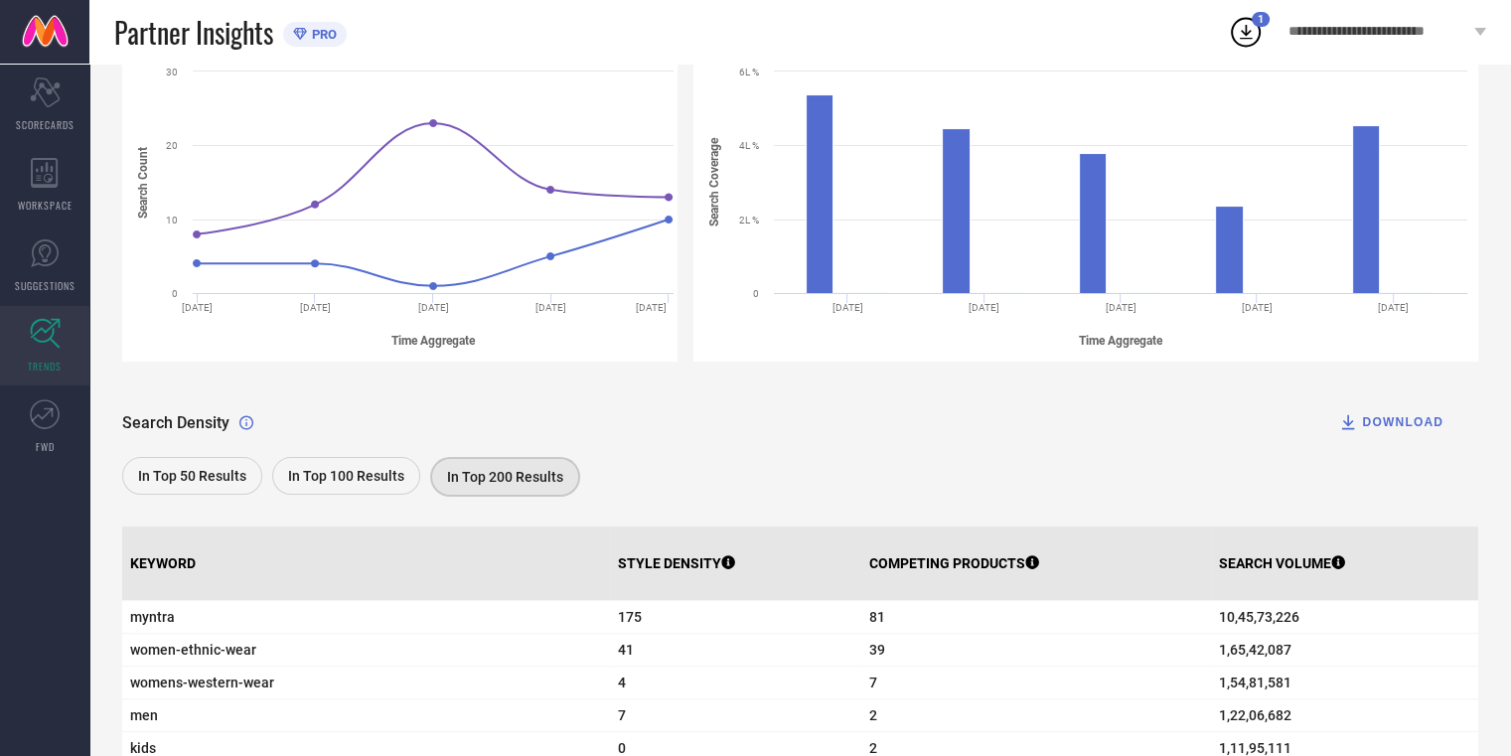
click at [1239, 31] on icon at bounding box center [1246, 32] width 36 height 36
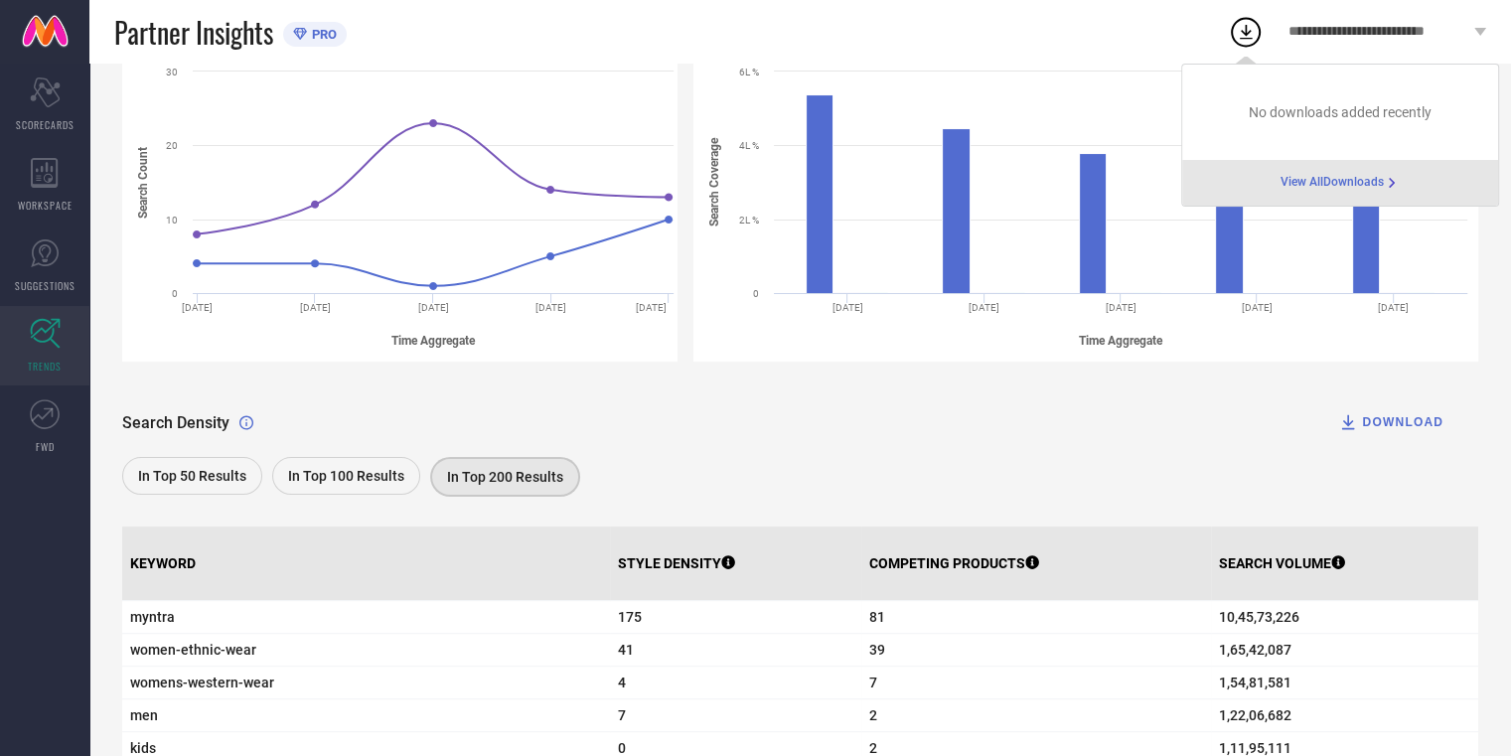
click at [1336, 180] on span "View All Downloads" at bounding box center [1331, 183] width 103 height 16
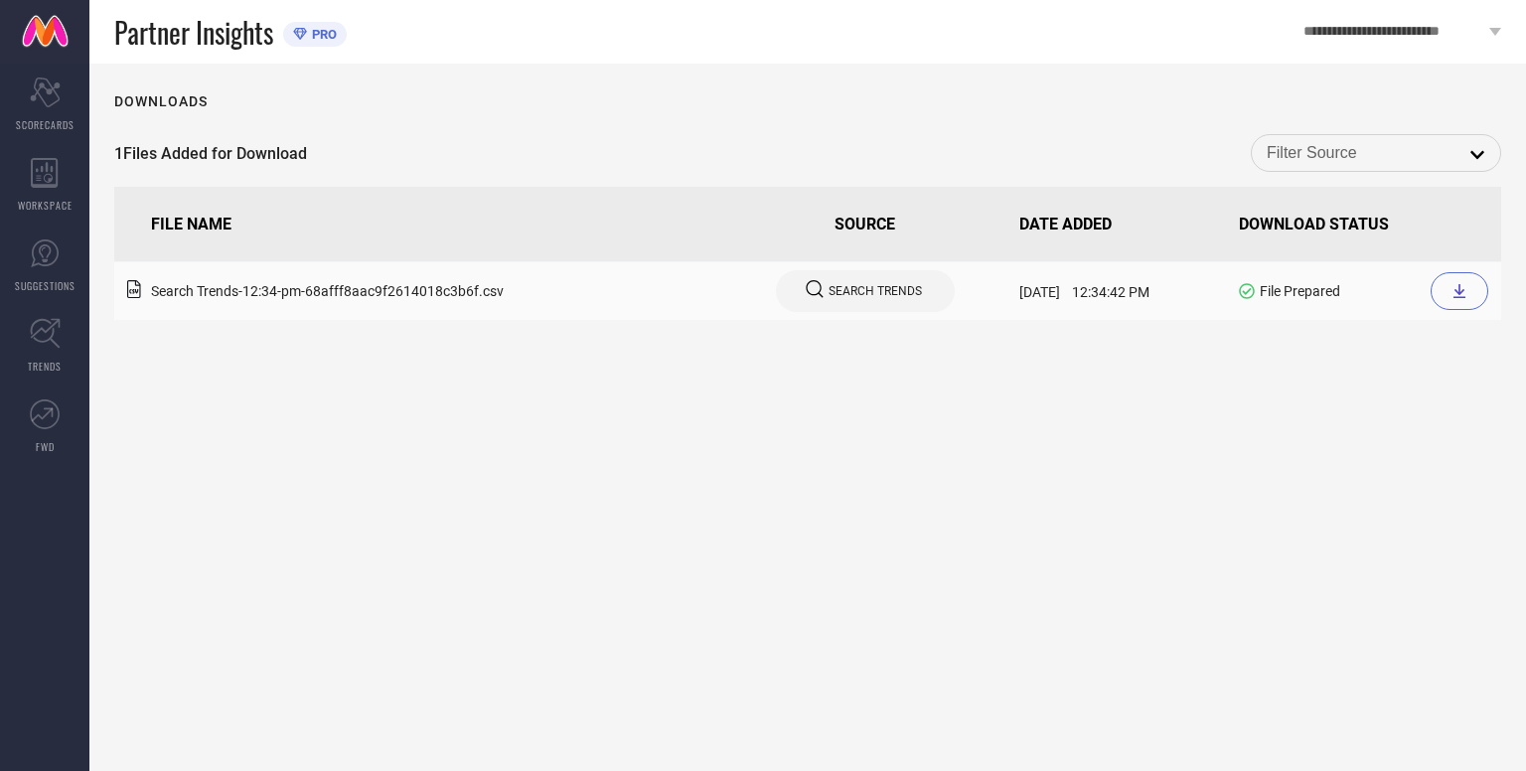
click at [1448, 298] on div at bounding box center [1459, 291] width 58 height 38
click at [611, 259] on th "FILE NAME" at bounding box center [416, 224] width 605 height 75
click at [808, 302] on div "SEARCH TRENDS" at bounding box center [865, 291] width 119 height 22
click at [828, 294] on span "SEARCH TRENDS" at bounding box center [874, 291] width 93 height 14
click at [806, 286] on icon at bounding box center [815, 289] width 18 height 18
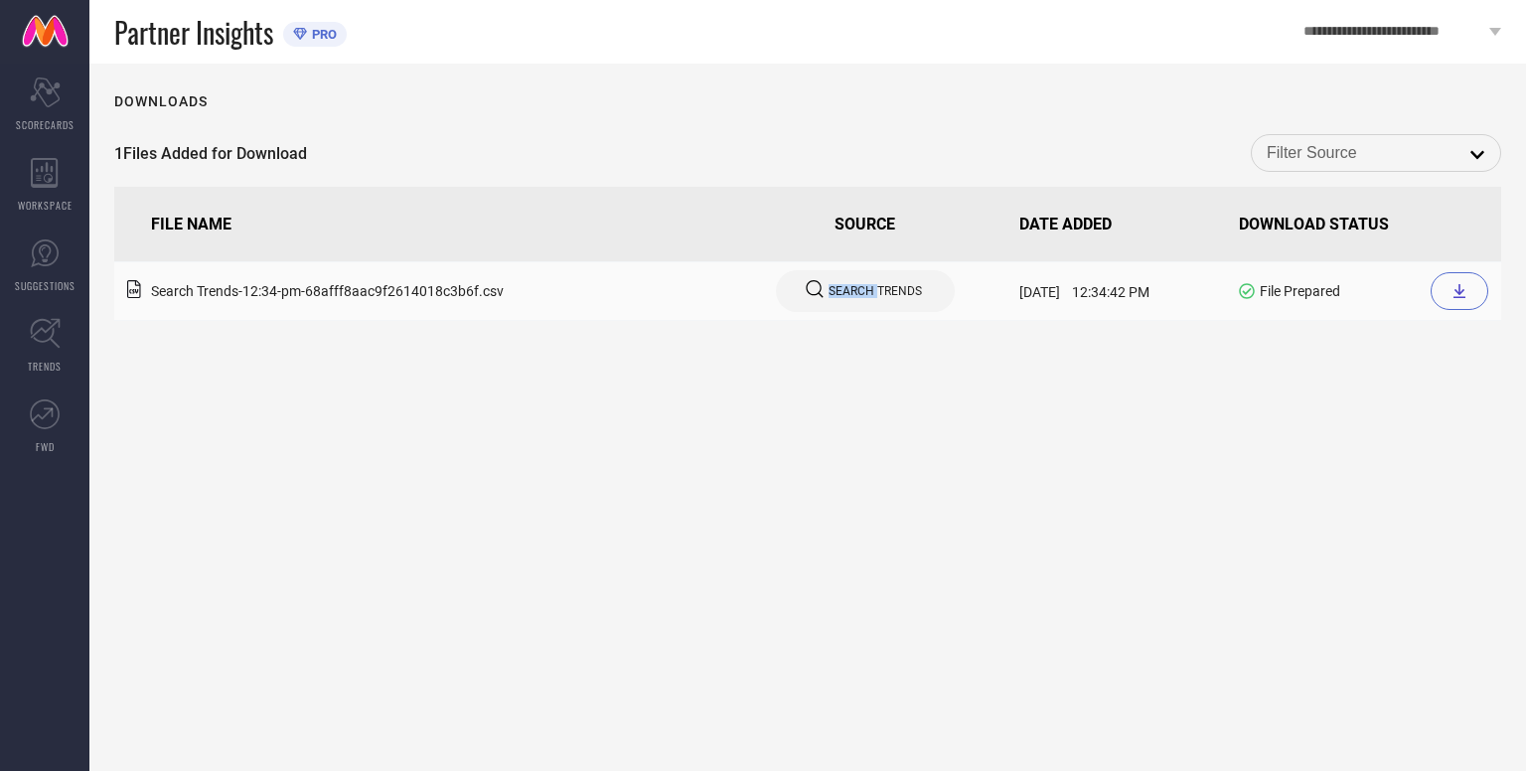
click at [806, 286] on icon at bounding box center [815, 289] width 18 height 18
click at [1445, 159] on input at bounding box center [1376, 153] width 219 height 26
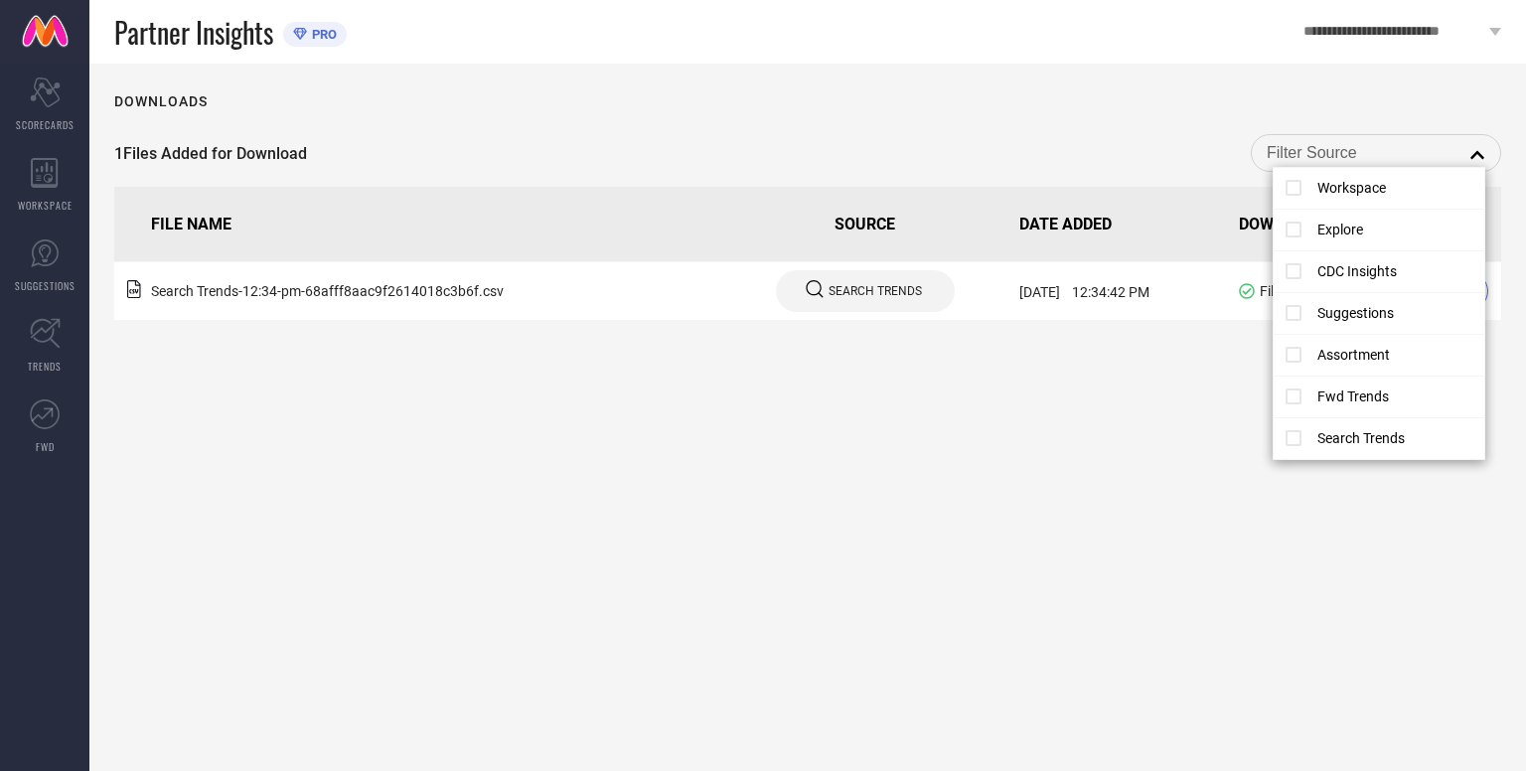
click at [869, 170] on div "1 Files Added for Download close" at bounding box center [807, 153] width 1387 height 38
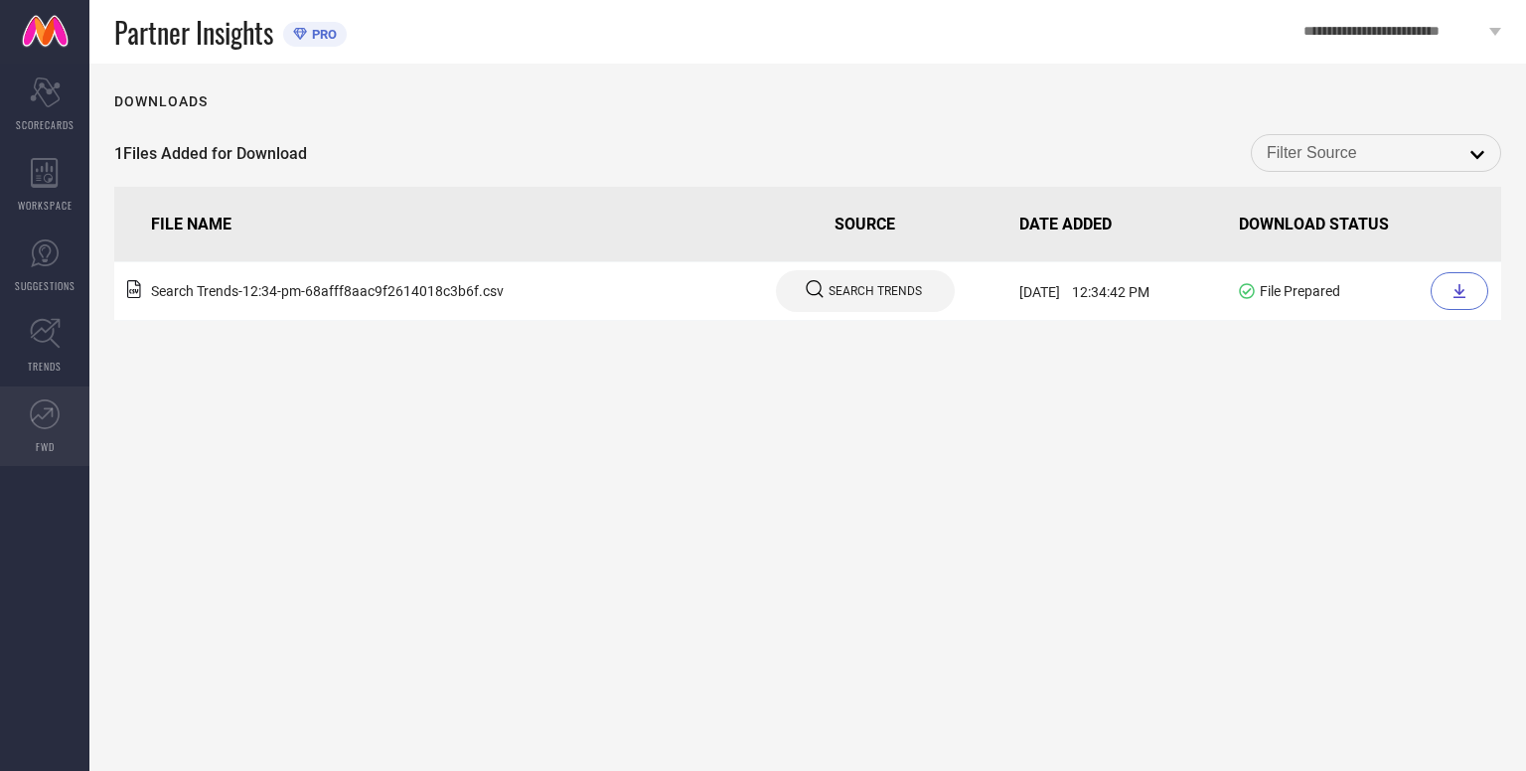
click at [48, 428] on link "FWD" at bounding box center [44, 425] width 89 height 79
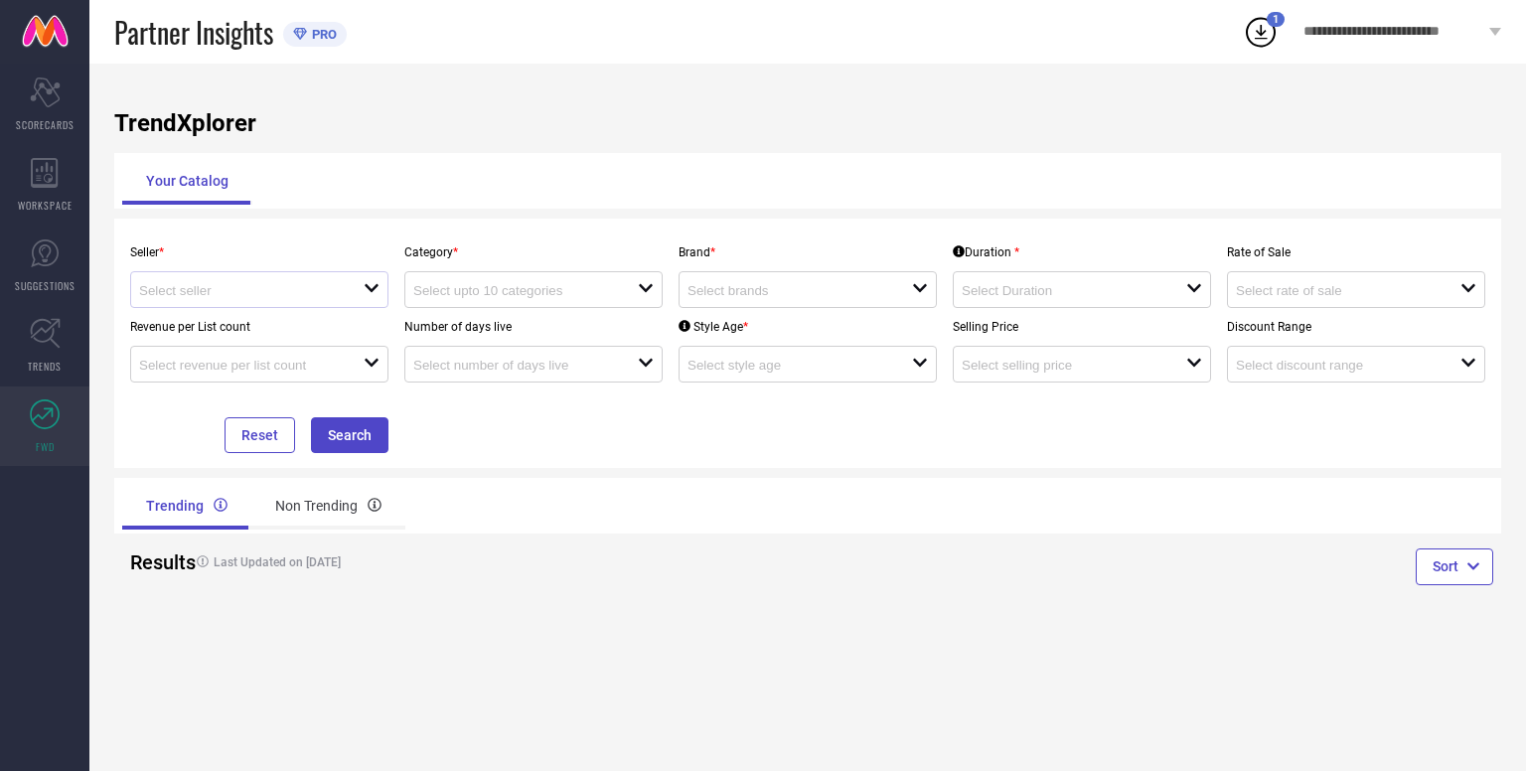
click at [287, 283] on div at bounding box center [251, 289] width 224 height 19
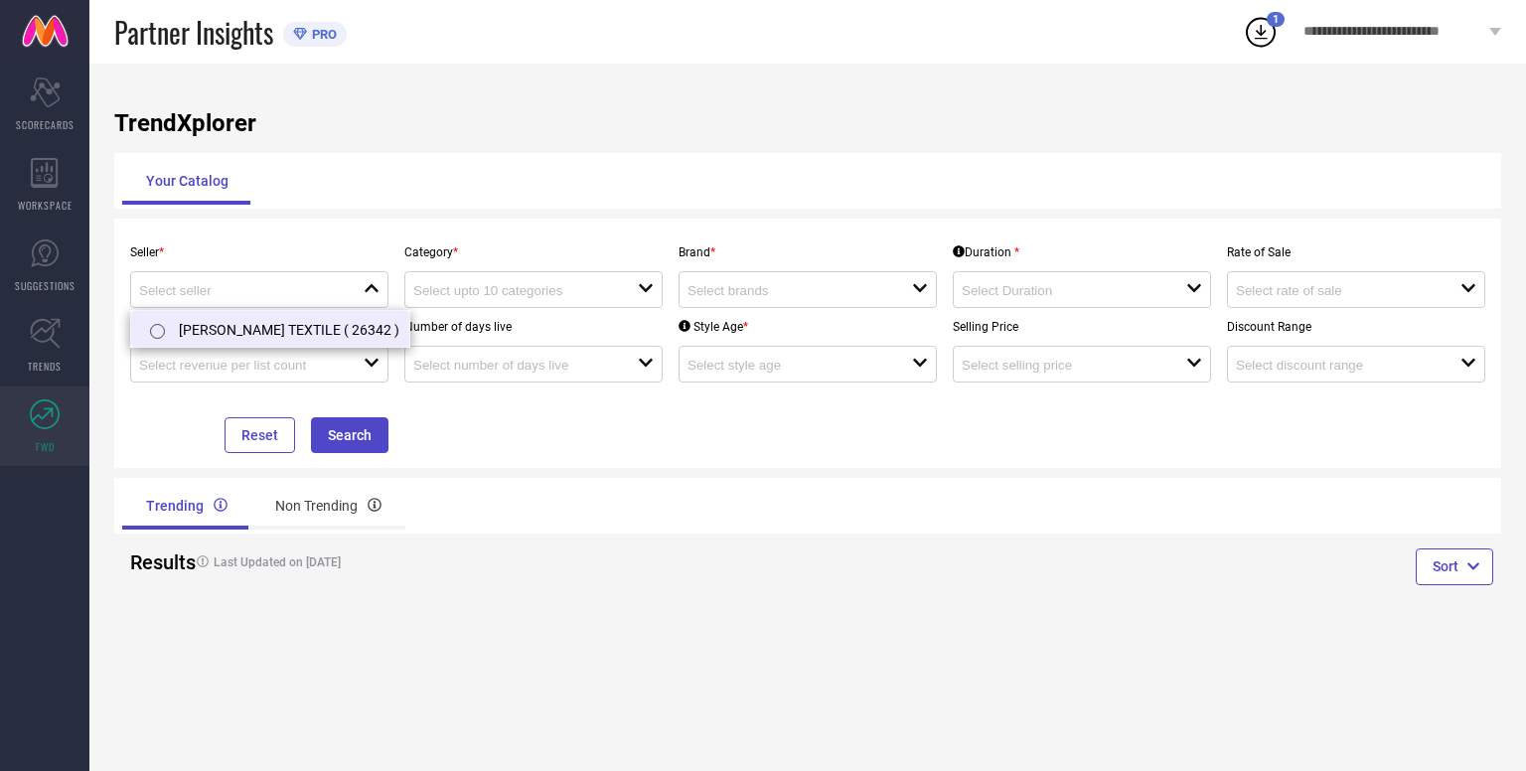
click at [159, 327] on input "radio" at bounding box center [157, 331] width 15 height 15
type input "[PERSON_NAME] TEXTILE ( 26342 )"
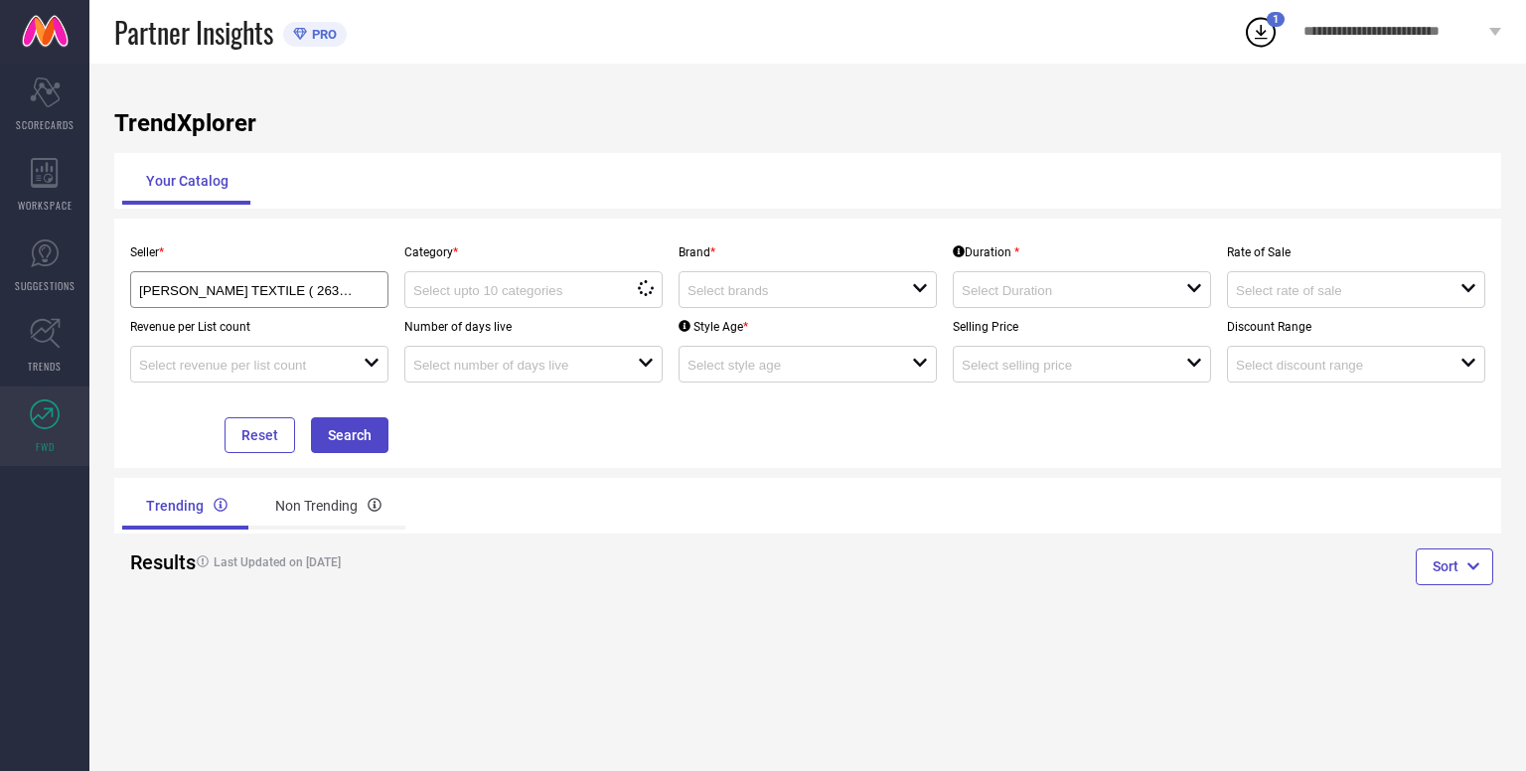
click at [389, 297] on div "Seller * [PERSON_NAME] TEXTILE ( 26342 )" at bounding box center [259, 270] width 274 height 75
drag, startPoint x: 364, startPoint y: 295, endPoint x: 358, endPoint y: 307, distance: 13.3
click at [360, 298] on div "[PERSON_NAME] TEXTILE ( 26342 )" at bounding box center [259, 289] width 240 height 19
click at [381, 310] on ul "[PERSON_NAME] TEXTILE ( 26342 )" at bounding box center [271, 329] width 282 height 38
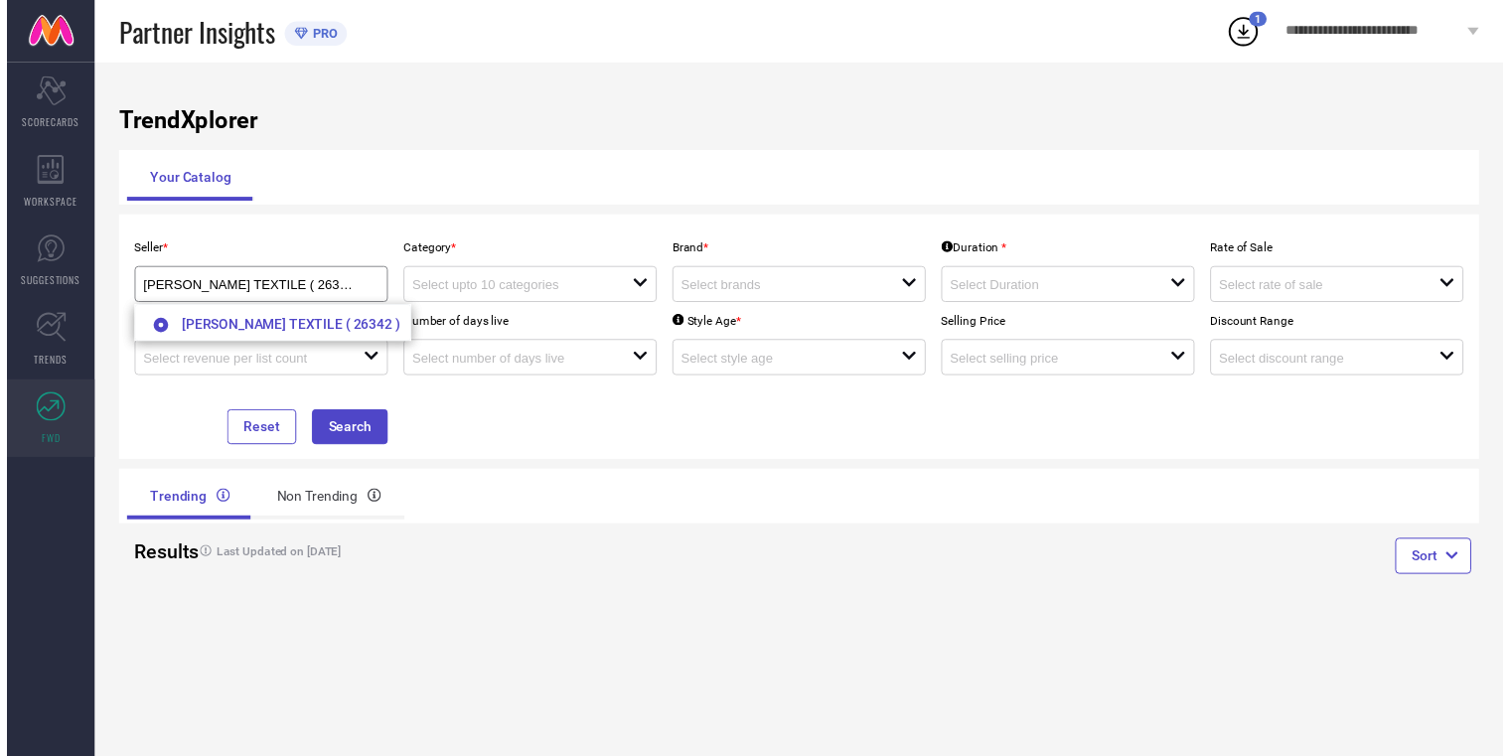
scroll to position [0, 0]
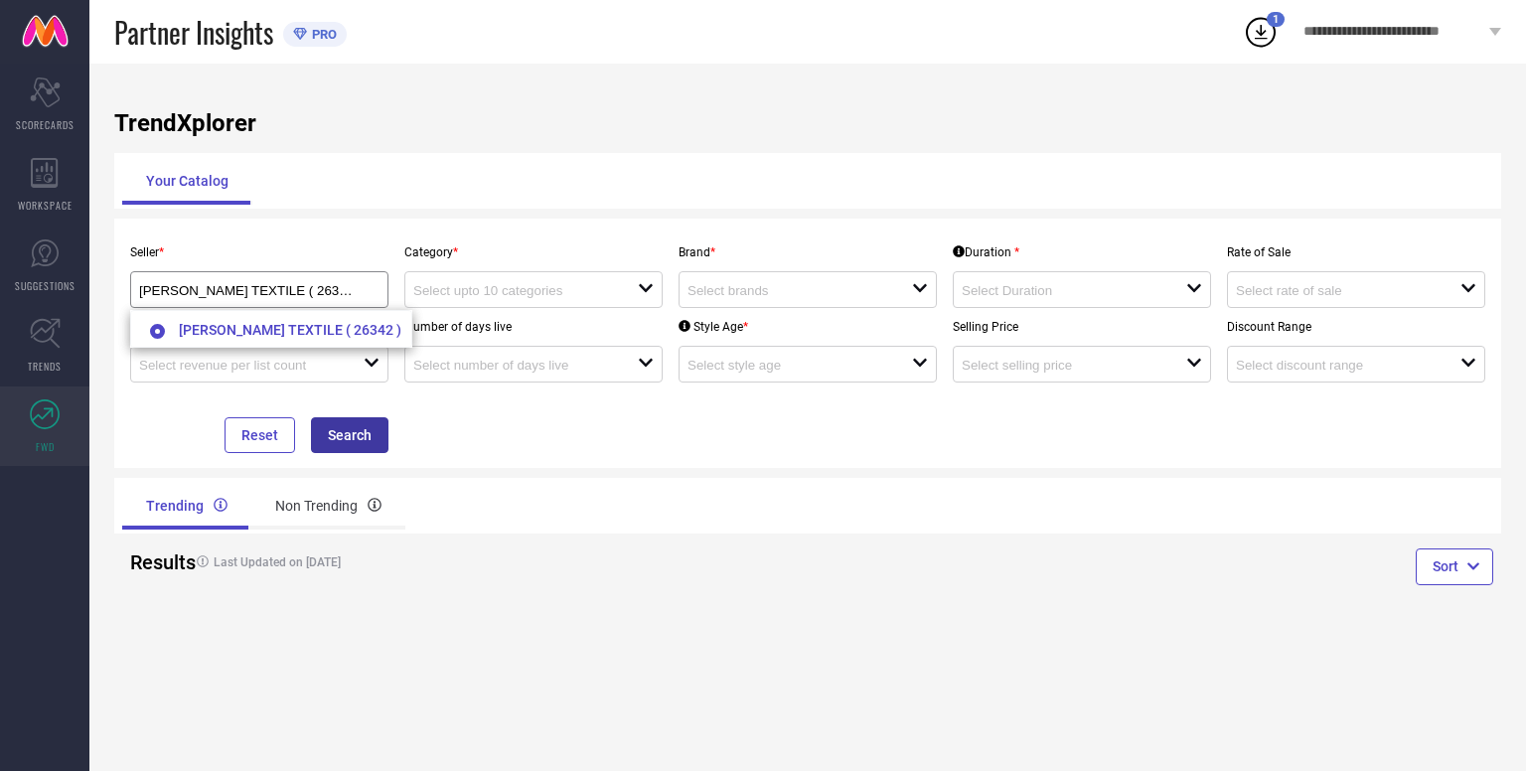
click at [363, 435] on button "Search" at bounding box center [349, 435] width 77 height 36
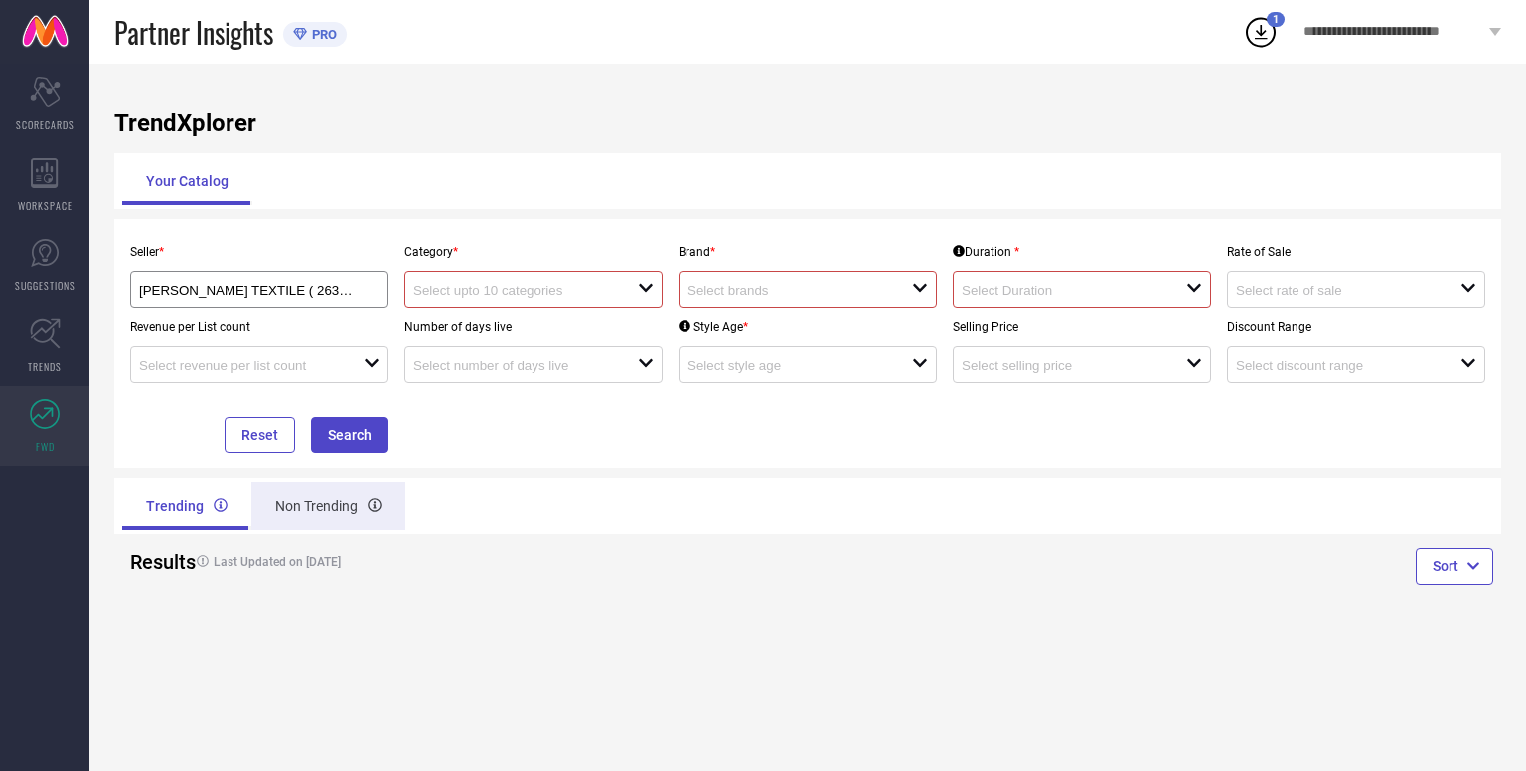
click at [346, 496] on div "Non Trending" at bounding box center [328, 506] width 154 height 48
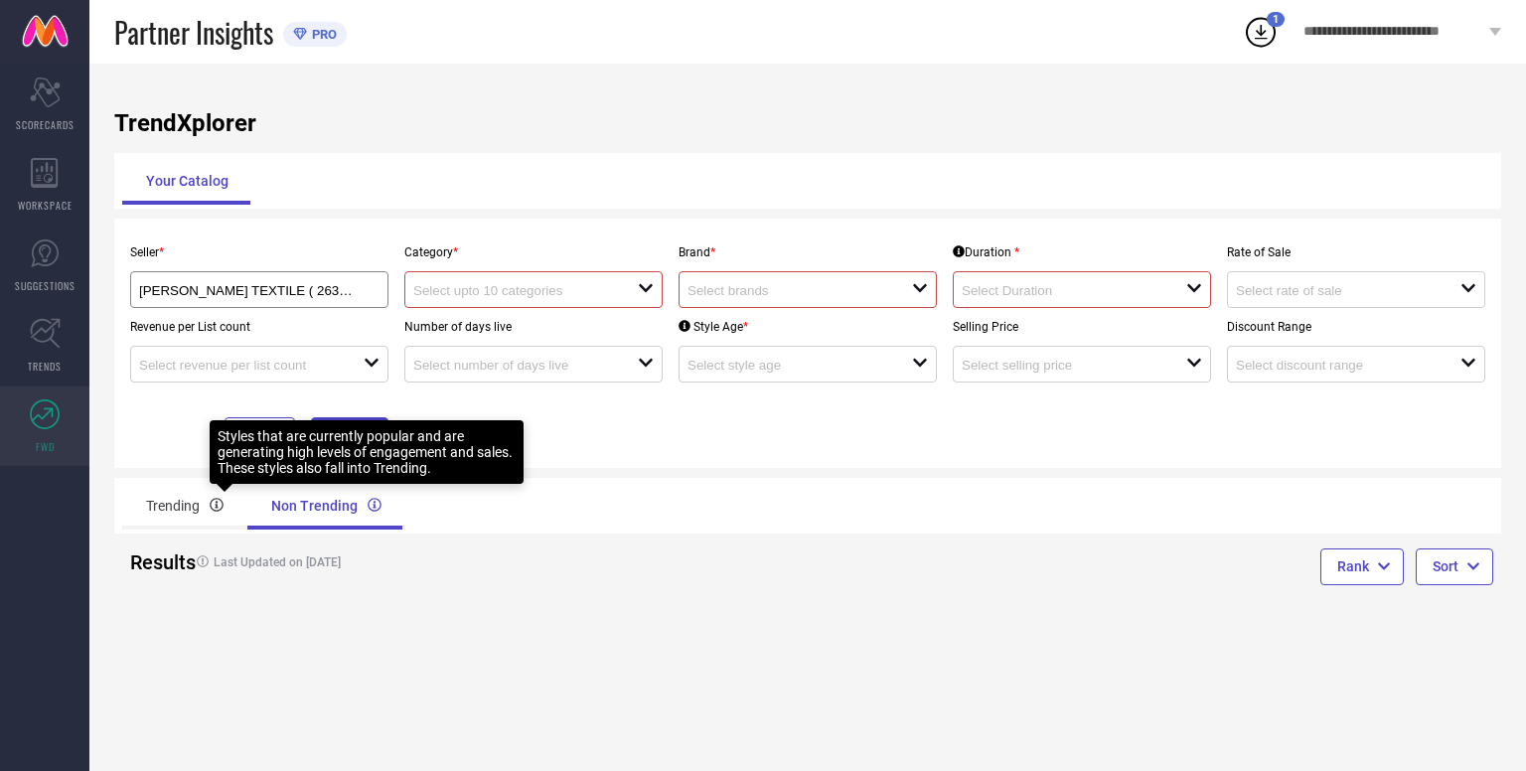
click at [220, 485] on div at bounding box center [225, 492] width 16 height 16
click at [215, 489] on div "Styles that are currently popular and are generating high levels of engagement …" at bounding box center [367, 457] width 314 height 74
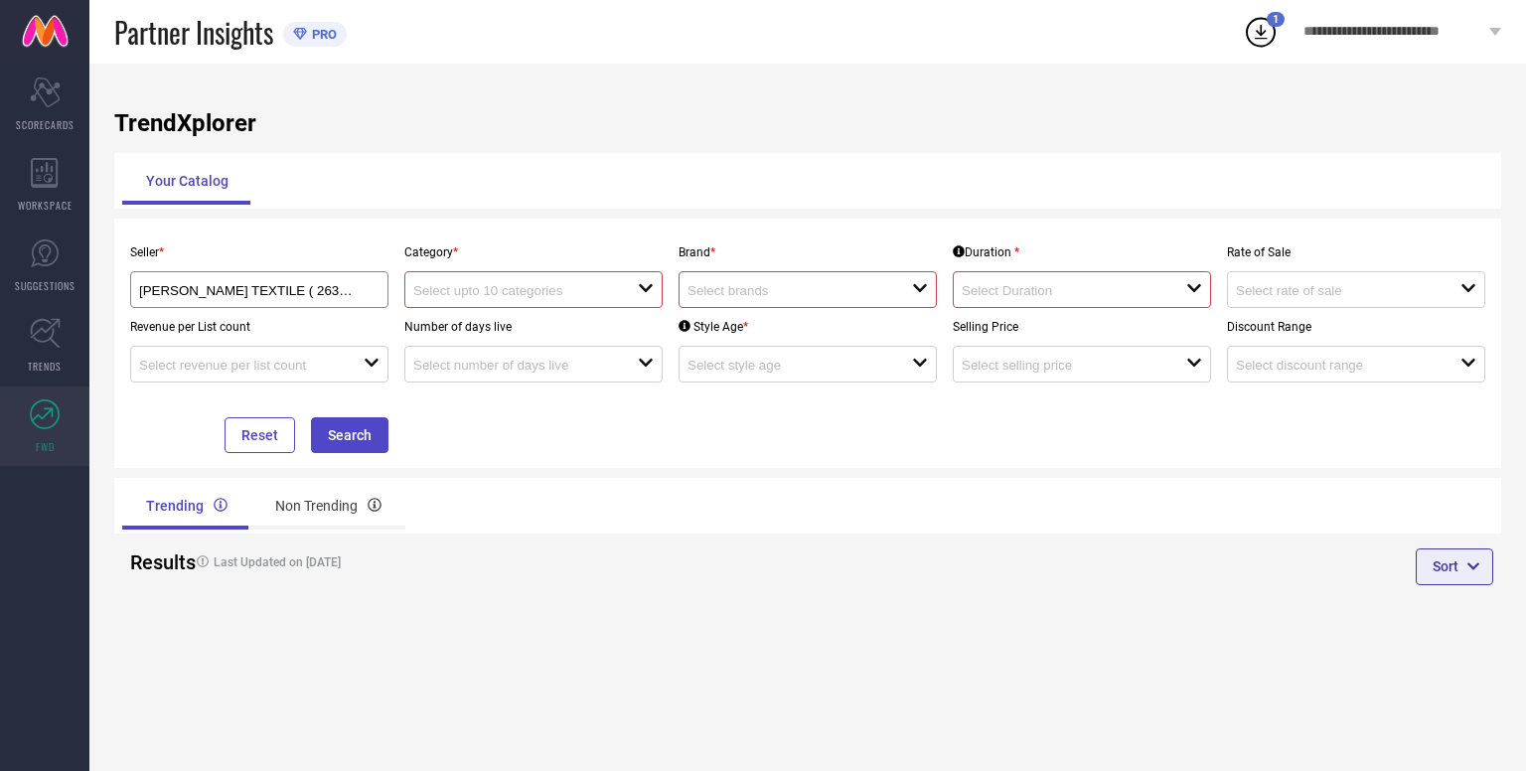
click at [1439, 564] on button "Sort" at bounding box center [1454, 566] width 77 height 36
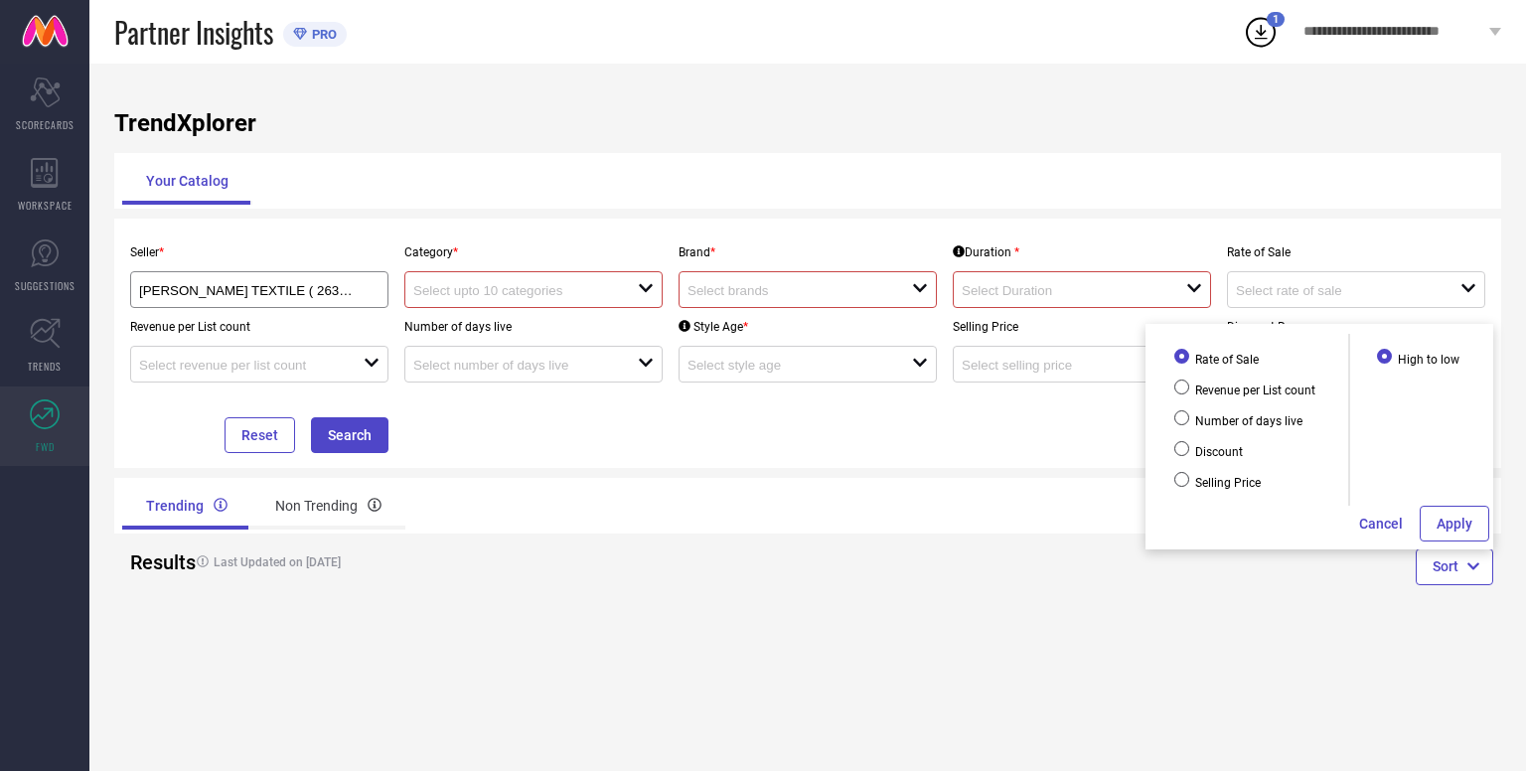
click at [1193, 488] on span "Selling Price" at bounding box center [1226, 483] width 69 height 14
click at [1189, 487] on input "Selling Price" at bounding box center [1181, 479] width 15 height 15
radio input "true"
click at [1426, 531] on button "Apply" at bounding box center [1454, 524] width 70 height 36
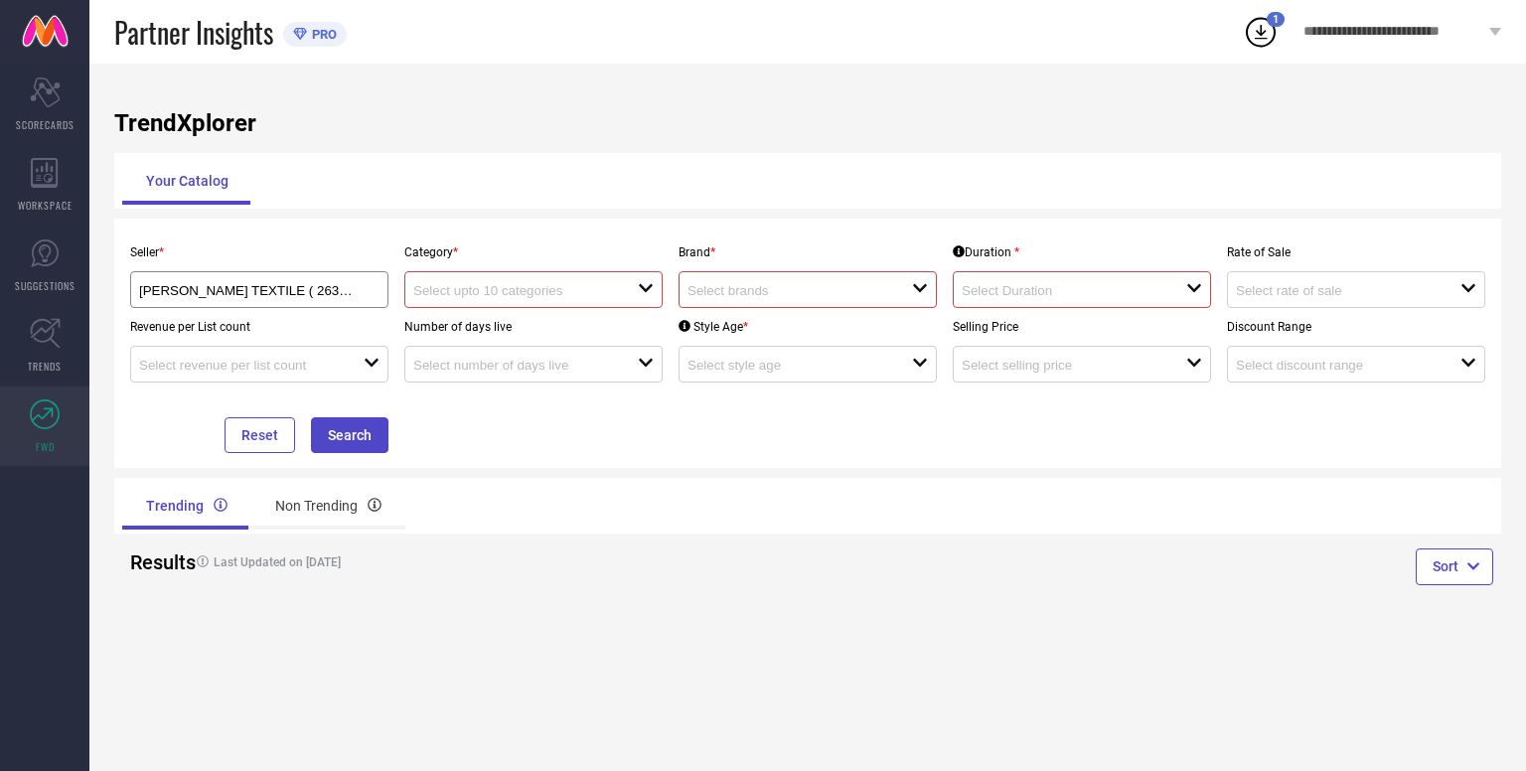
click at [901, 257] on p "Brand *" at bounding box center [807, 252] width 258 height 14
click at [887, 287] on input at bounding box center [788, 290] width 202 height 15
click at [603, 277] on div "open" at bounding box center [533, 289] width 258 height 37
click at [1458, 569] on span "button" at bounding box center [1469, 567] width 22 height 18
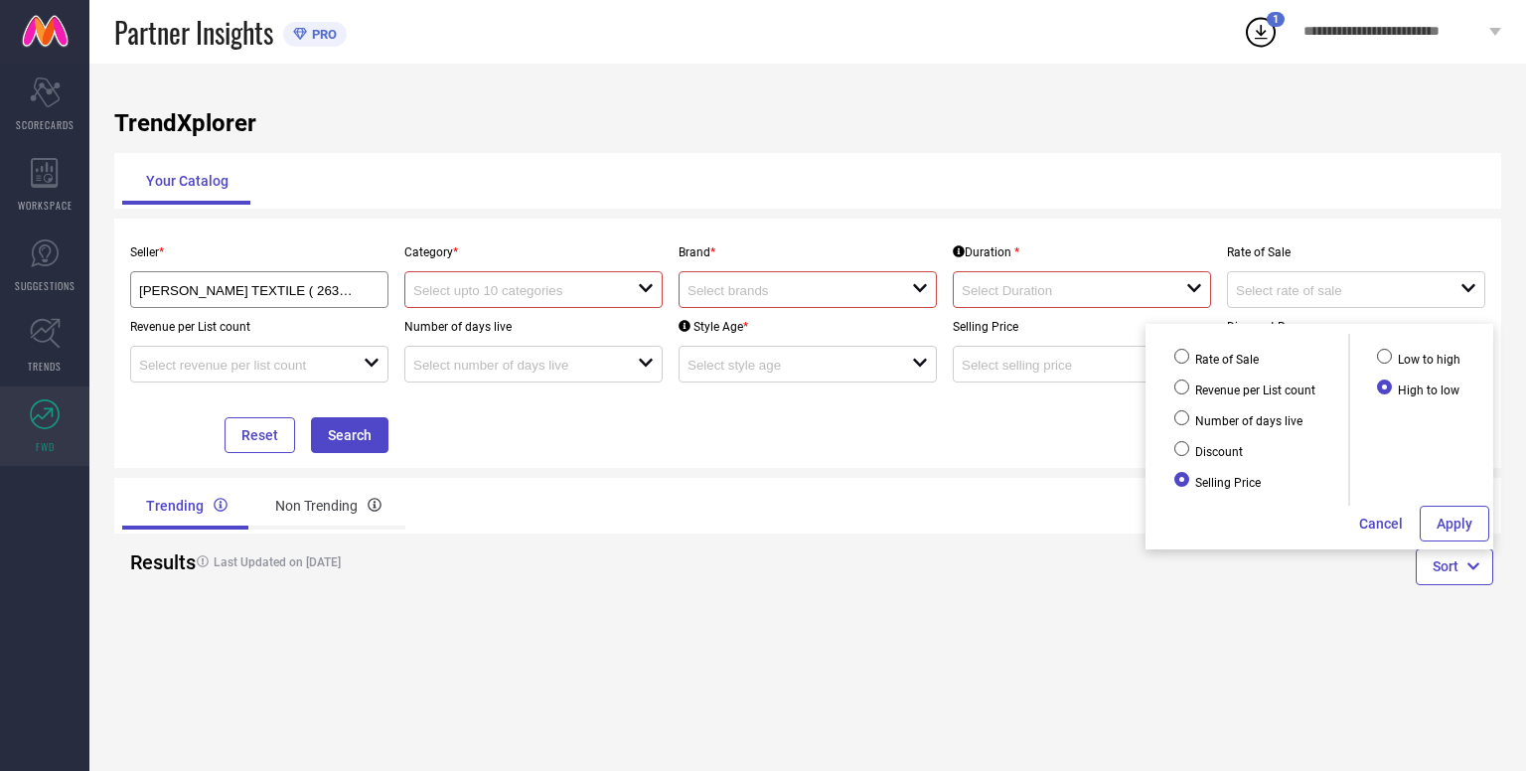
click at [1194, 347] on label "Rate of Sale" at bounding box center [1245, 356] width 153 height 21
click at [1189, 349] on input "Rate of Sale" at bounding box center [1181, 356] width 15 height 15
radio input "true"
click at [1233, 404] on div "Rate of Sale Revenue per List count Number of days live Discount Selling Price" at bounding box center [1247, 413] width 197 height 178
click at [1402, 513] on div "Cancel Apply" at bounding box center [1319, 526] width 344 height 40
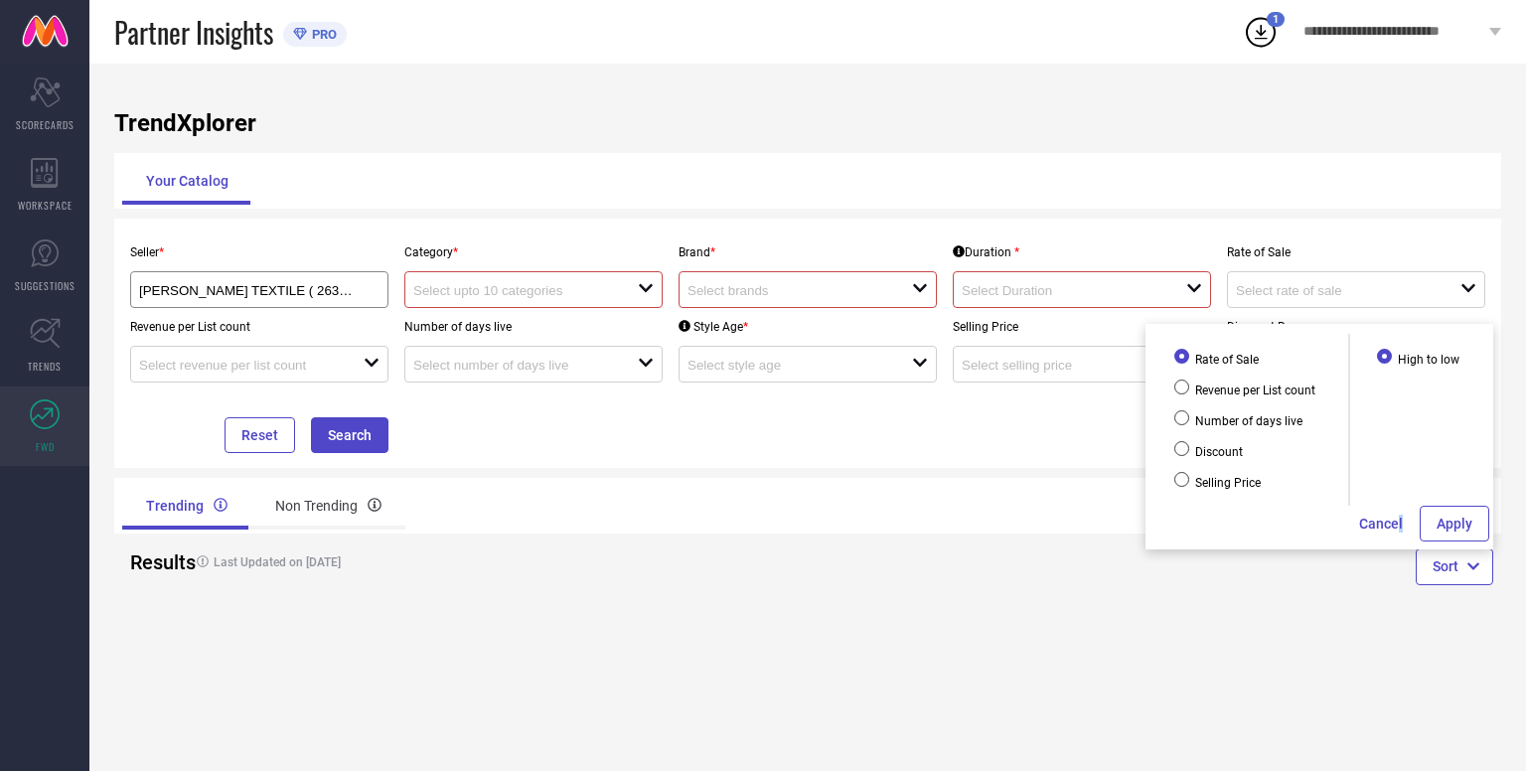
click at [1394, 524] on button "Cancel" at bounding box center [1381, 524] width 46 height 36
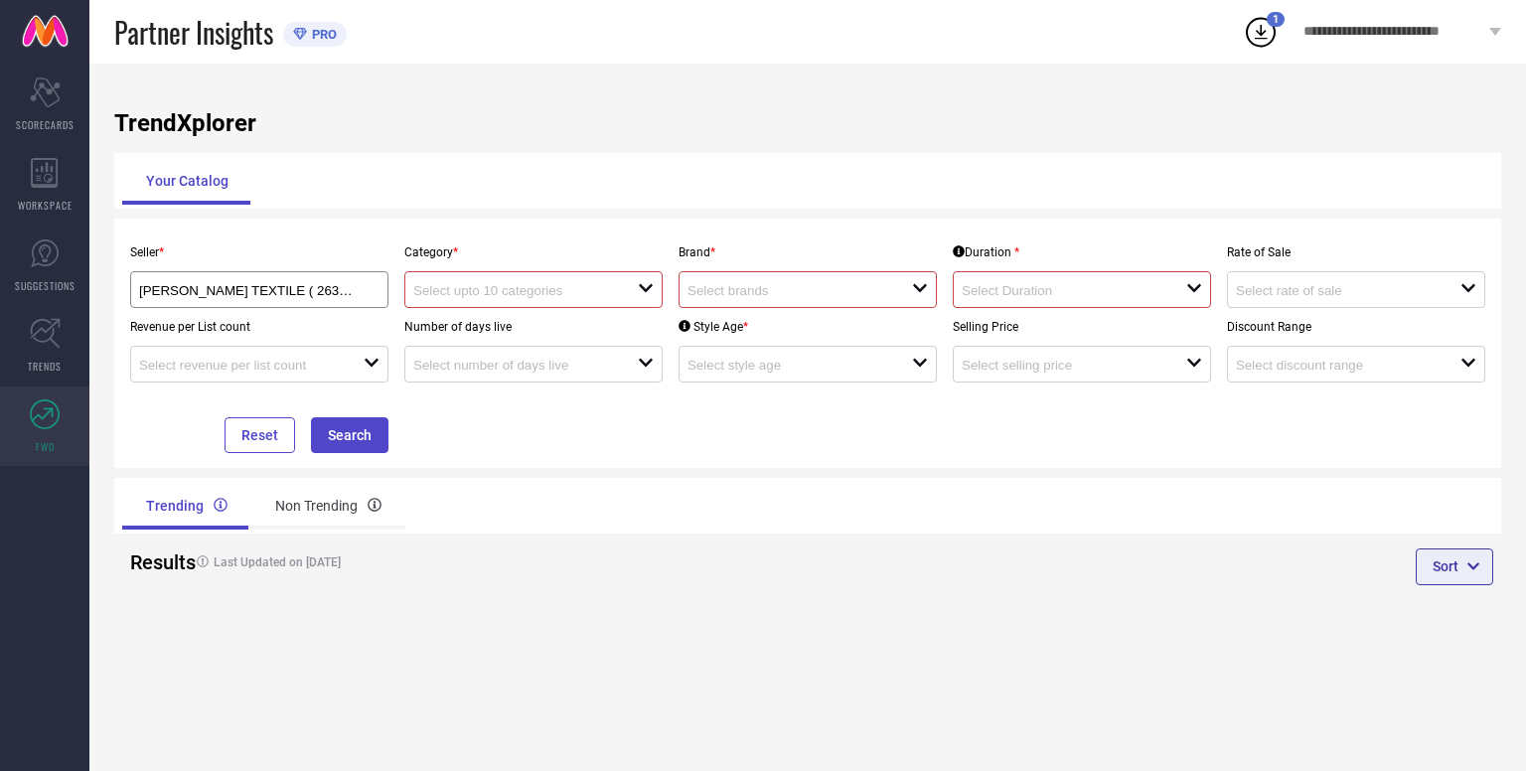
click at [1457, 580] on button "Sort" at bounding box center [1454, 566] width 77 height 36
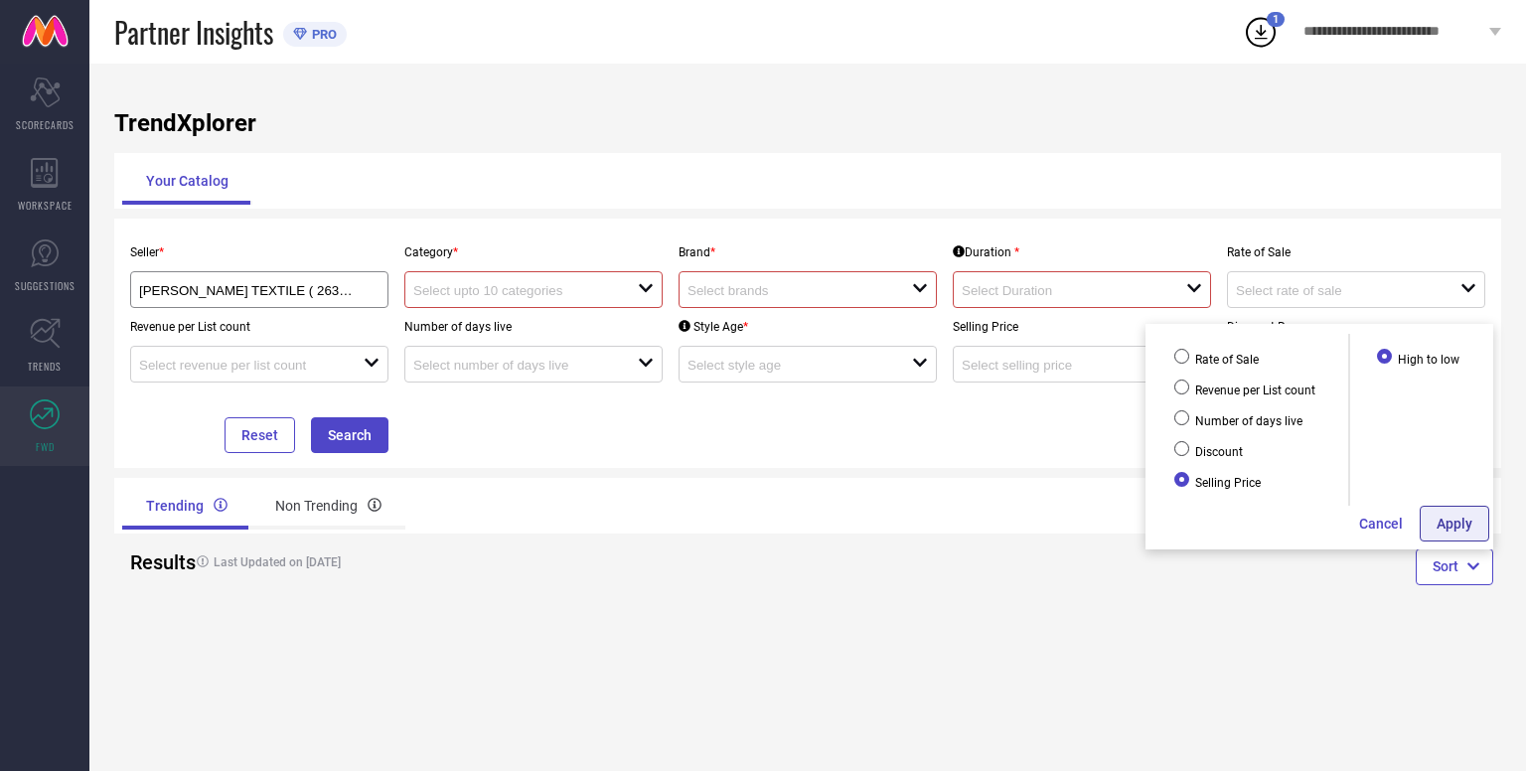
click at [1421, 540] on button "Apply" at bounding box center [1454, 524] width 70 height 36
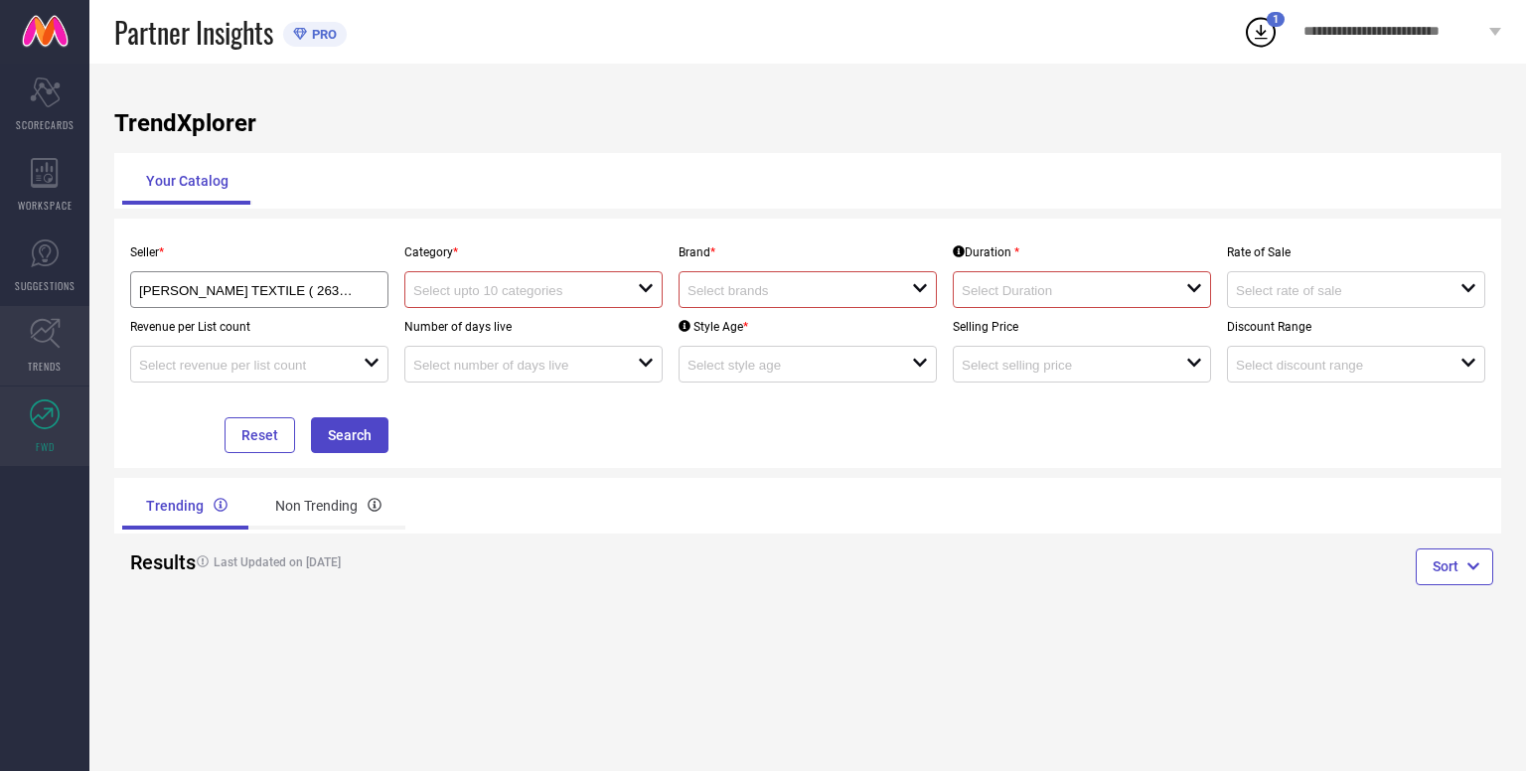
click at [66, 355] on link "TRENDS" at bounding box center [44, 345] width 89 height 79
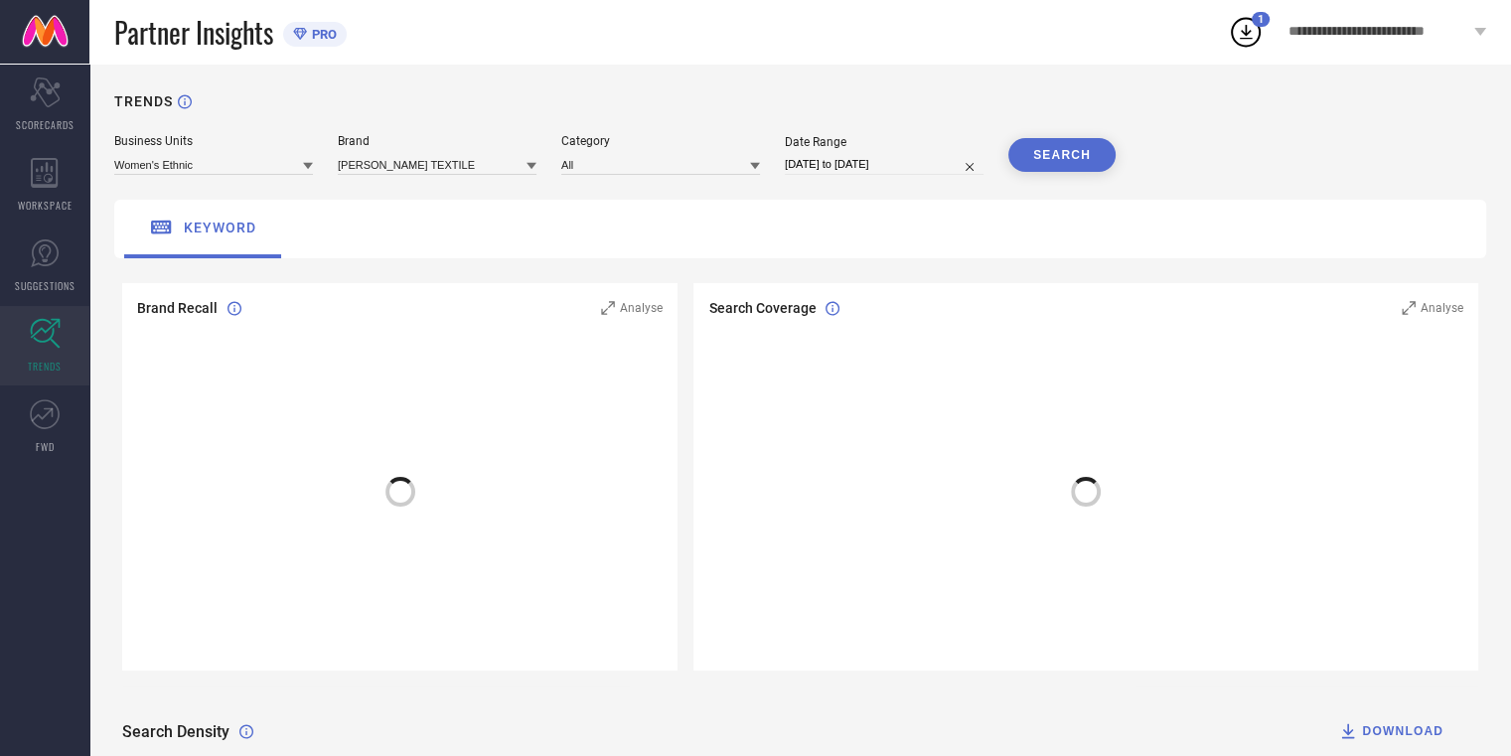
click at [473, 216] on div "keyword" at bounding box center [800, 229] width 1372 height 59
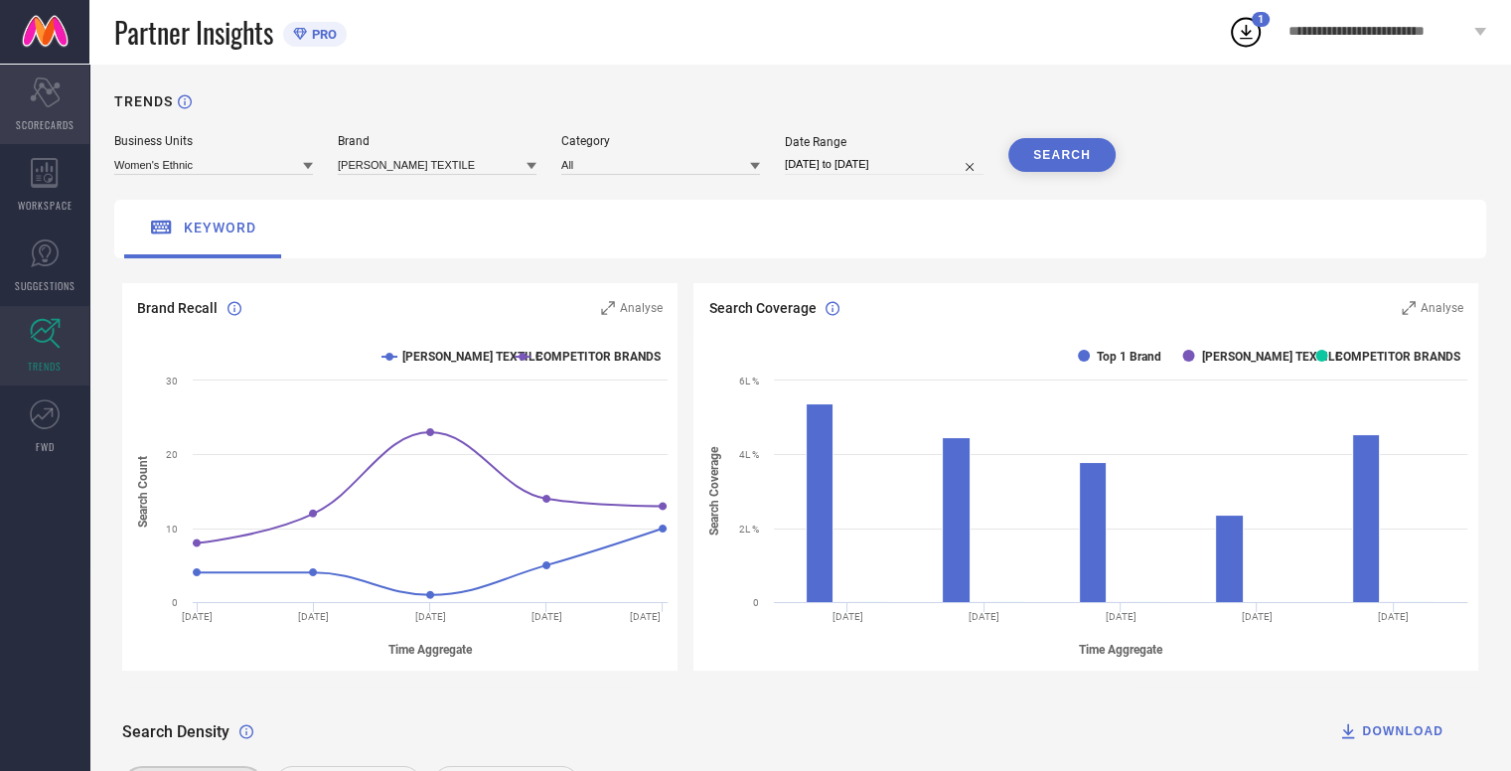
click at [67, 96] on div "Scorecard SCORECARDS" at bounding box center [44, 104] width 89 height 79
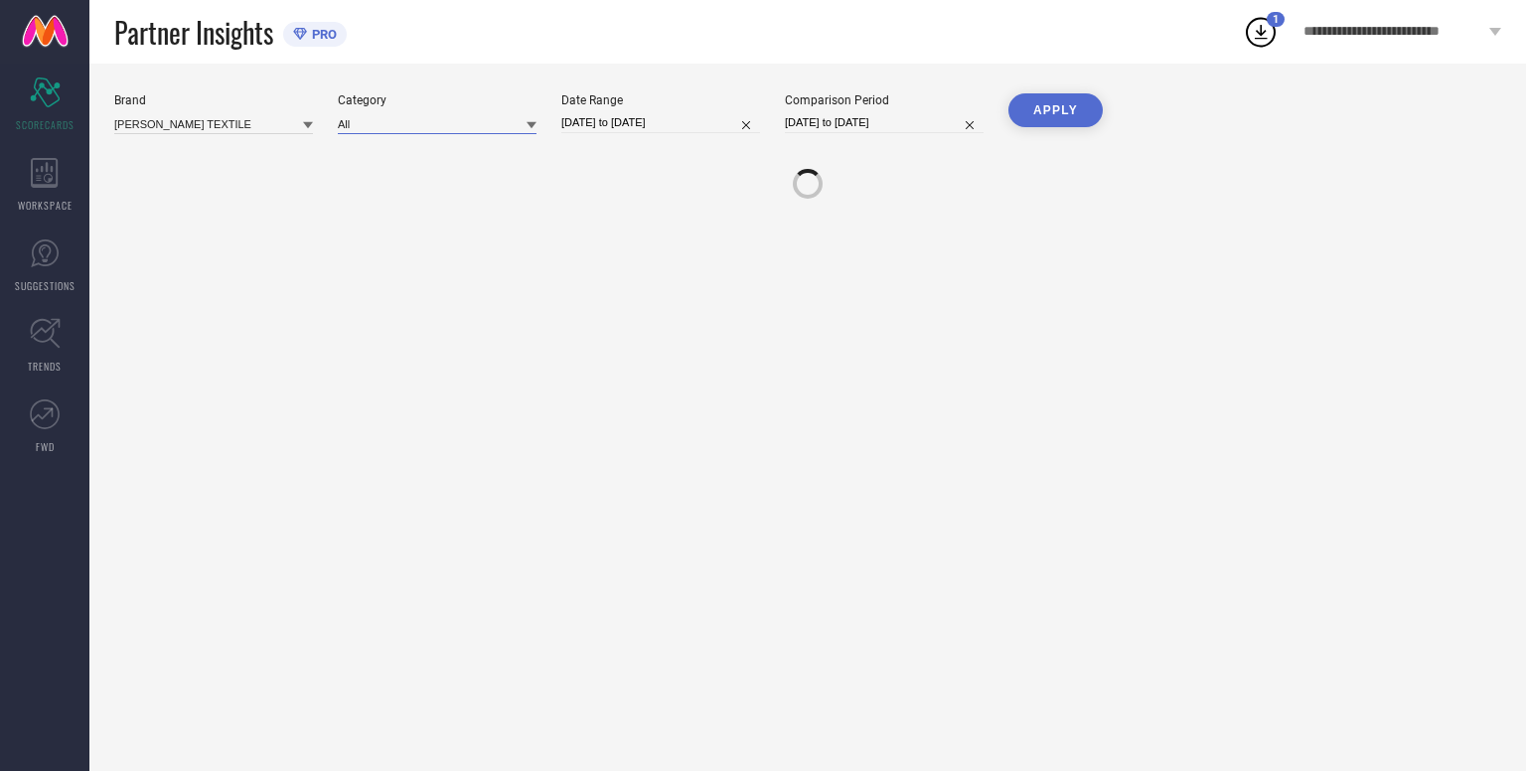
click at [404, 124] on input at bounding box center [437, 123] width 199 height 21
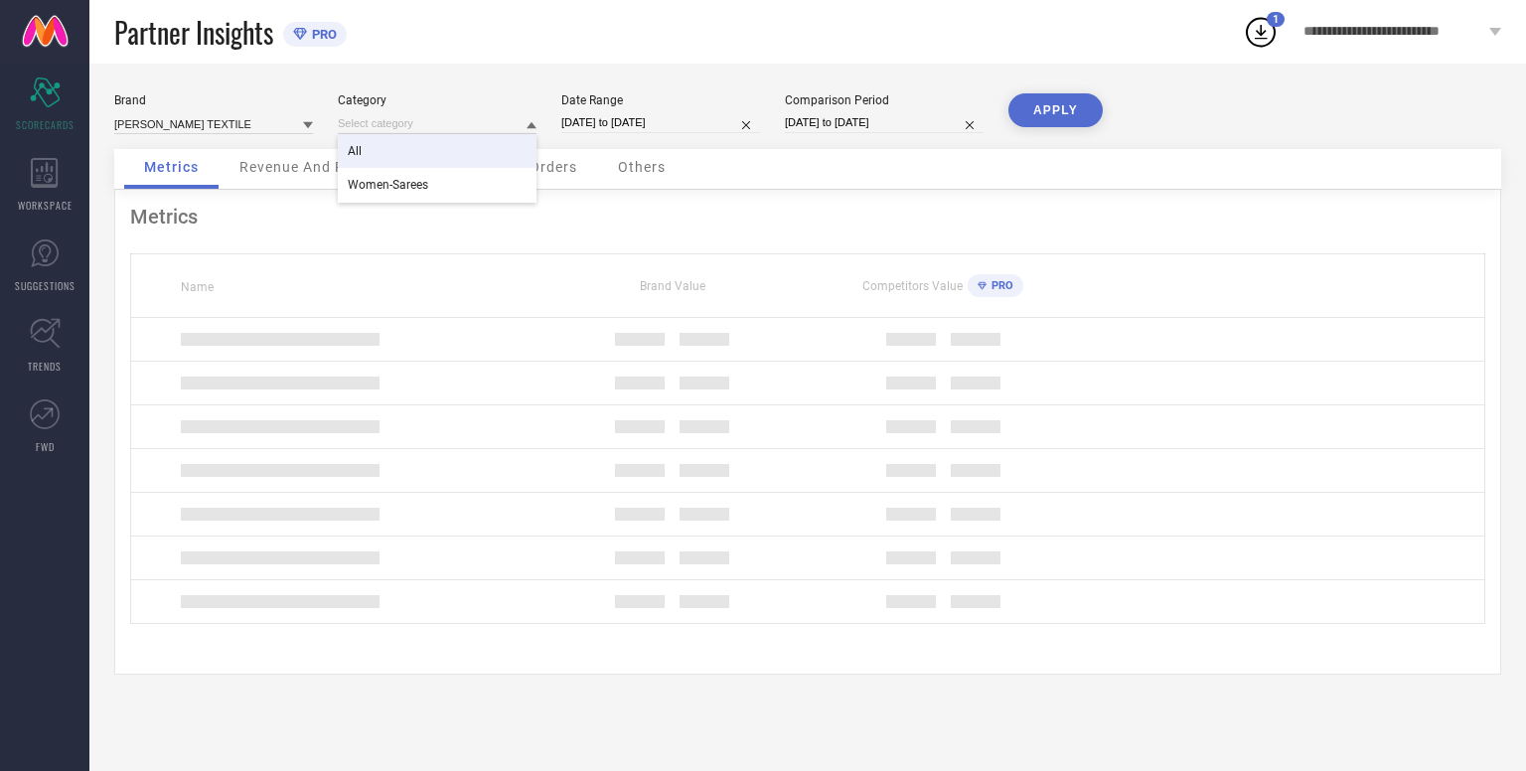
click at [404, 152] on div "All" at bounding box center [437, 151] width 199 height 34
